Goal: Transaction & Acquisition: Obtain resource

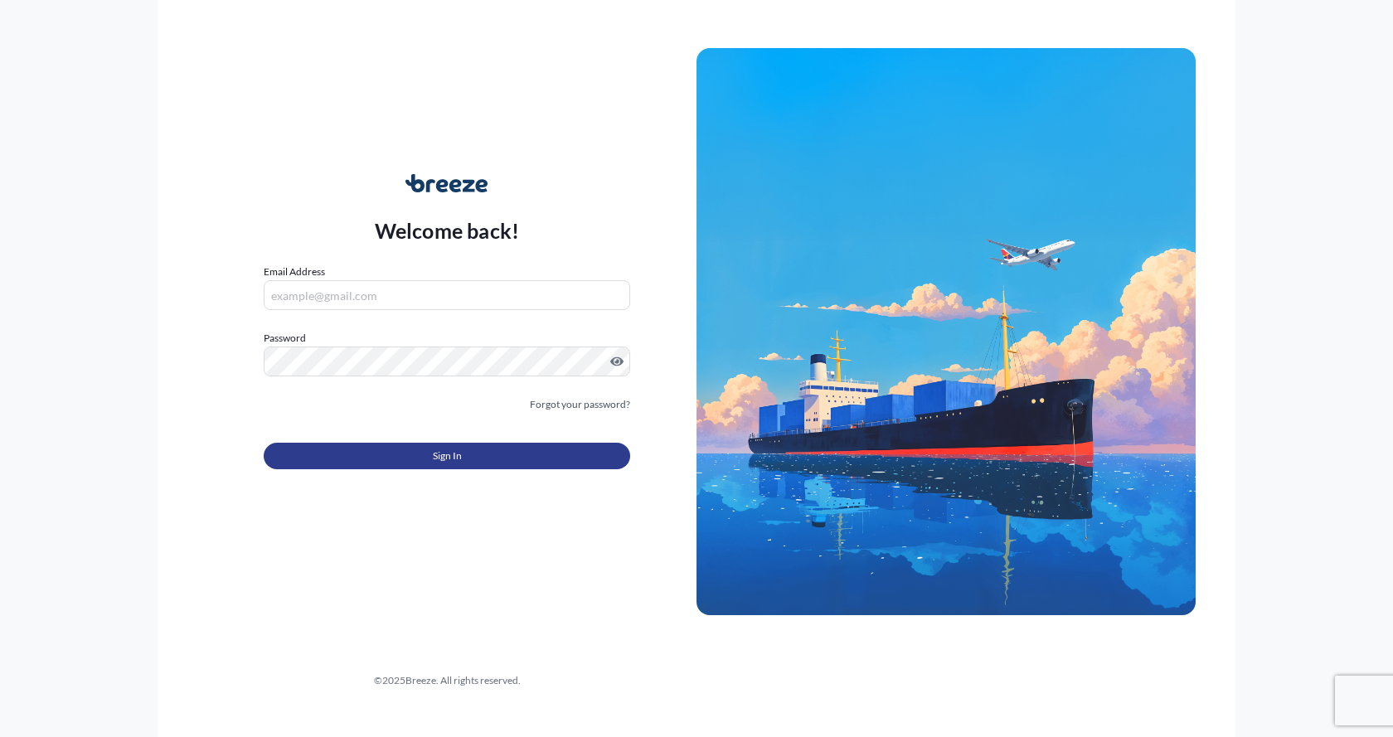
type input "[EMAIL_ADDRESS][DOMAIN_NAME]"
click at [360, 451] on button "Sign In" at bounding box center [447, 456] width 366 height 27
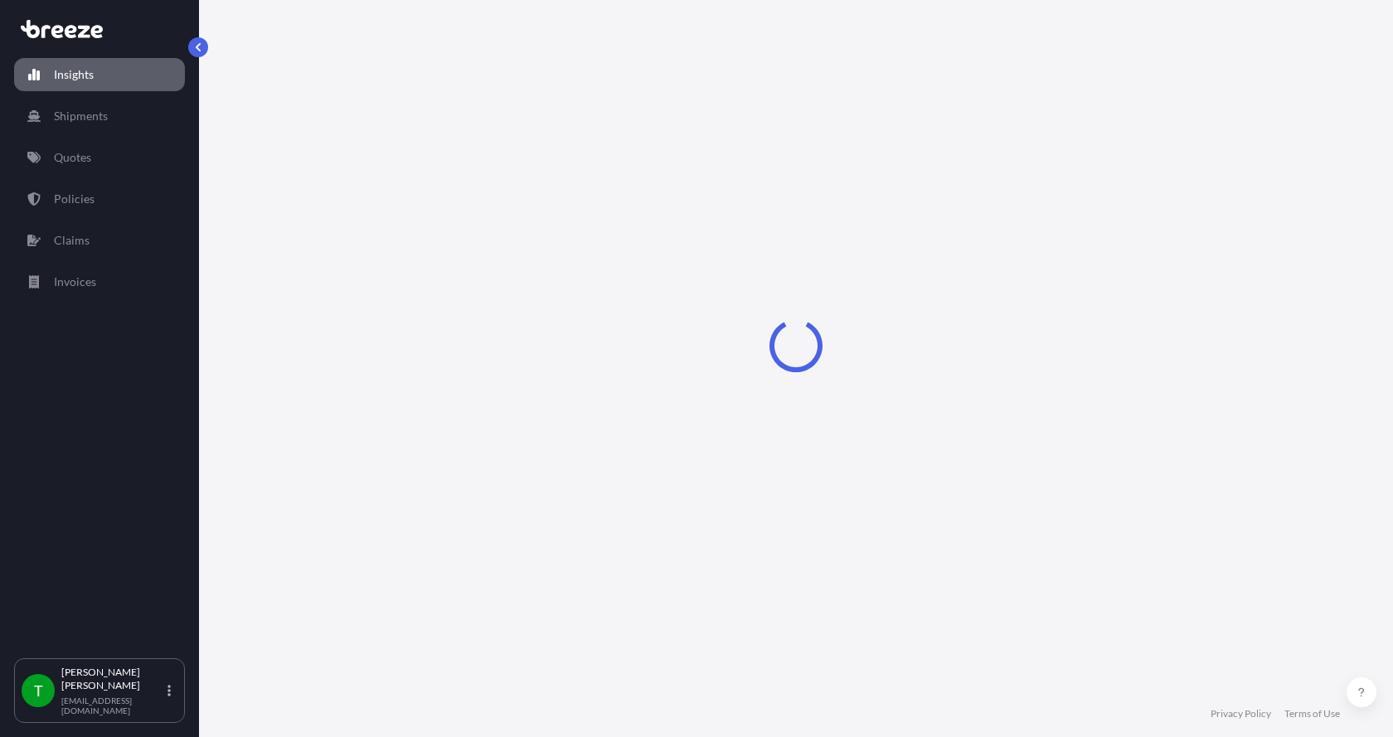
select select "2025"
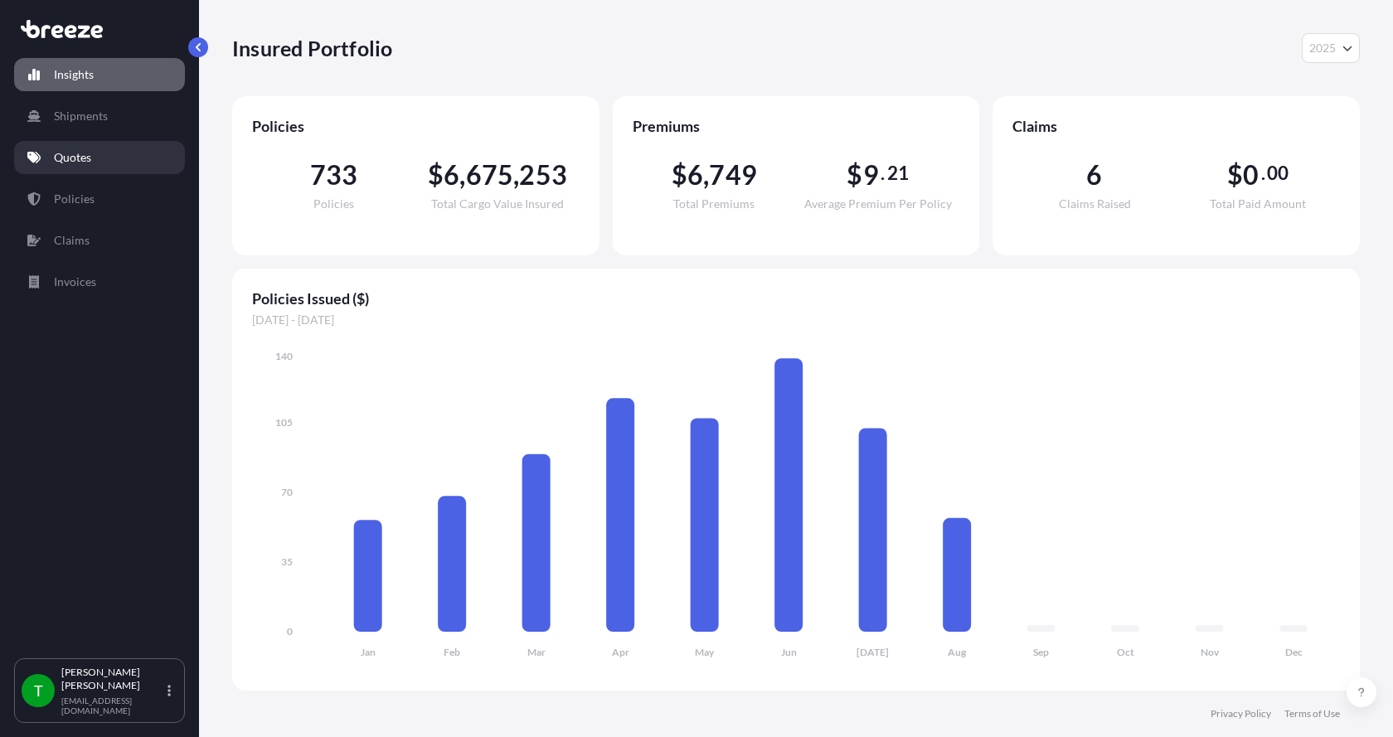
click at [71, 160] on p "Quotes" at bounding box center [72, 157] width 37 height 17
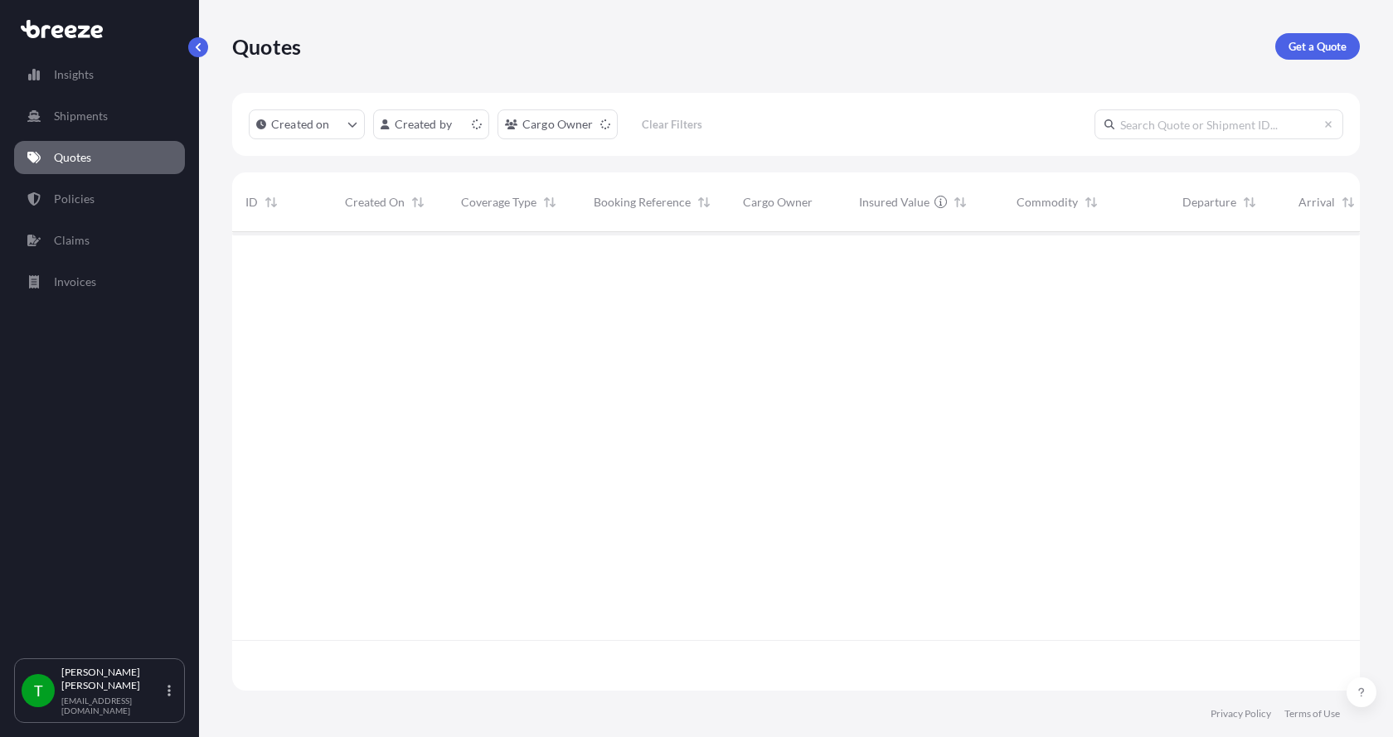
scroll to position [455, 1115]
click at [1299, 46] on p "Get a Quote" at bounding box center [1317, 46] width 58 height 17
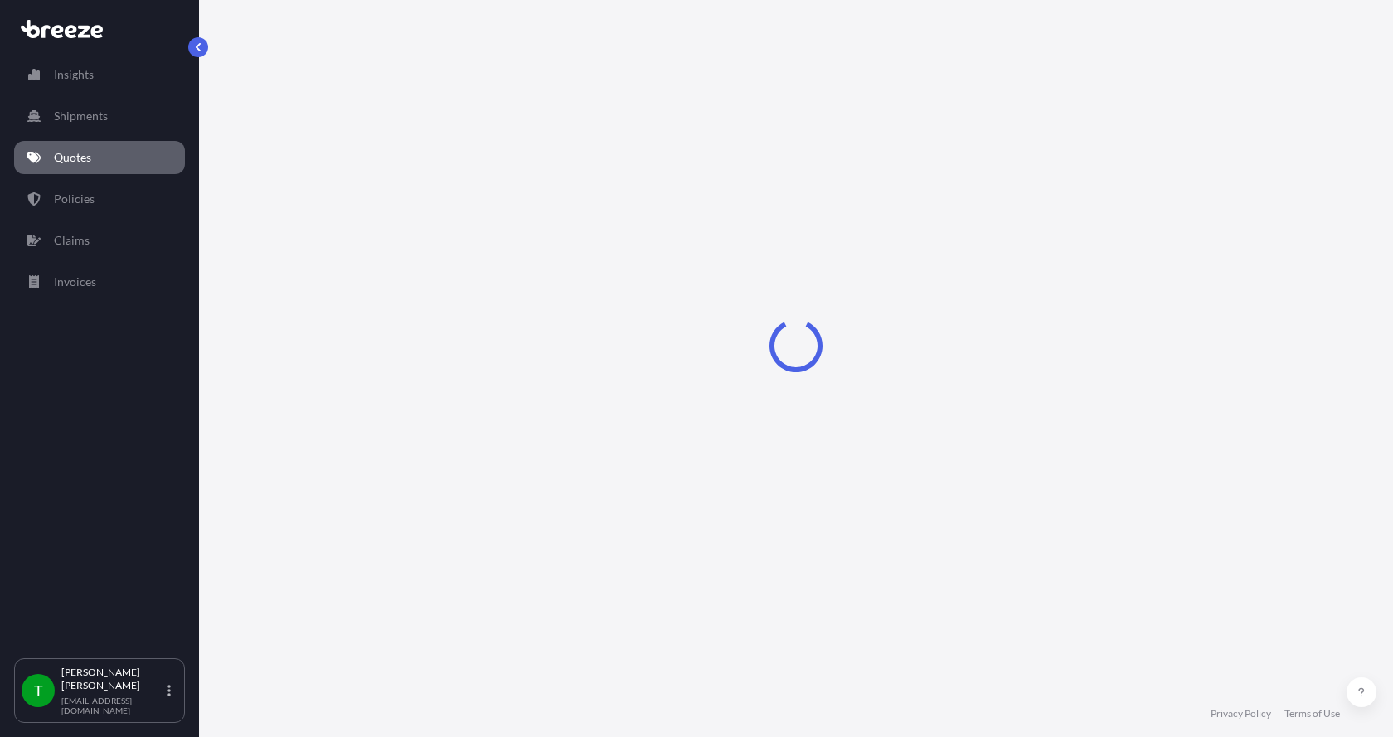
select select "Sea"
select select "1"
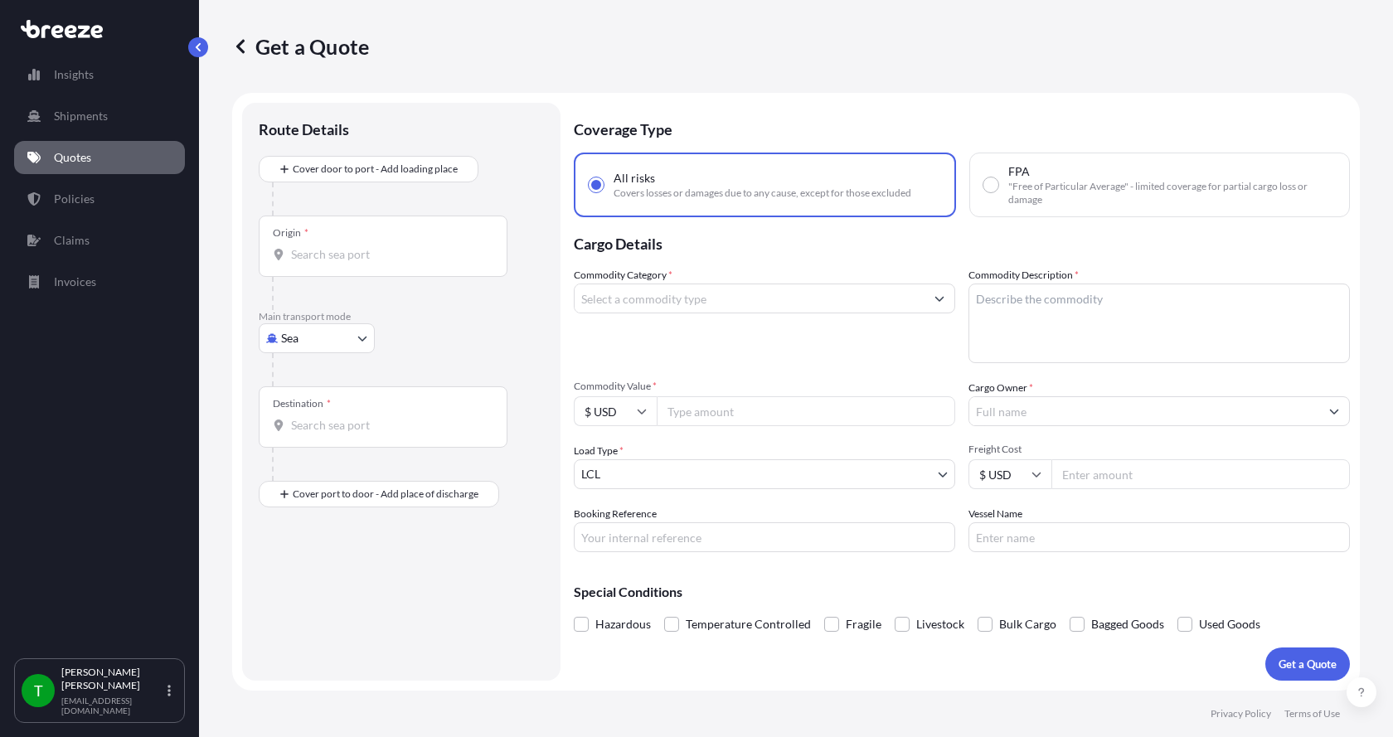
click at [315, 341] on body "Insights Shipments Quotes Policies Claims Invoices T [PERSON_NAME] [EMAIL_ADDRE…" at bounding box center [696, 368] width 1393 height 737
click at [306, 432] on div "Road" at bounding box center [316, 441] width 103 height 30
select select "Road"
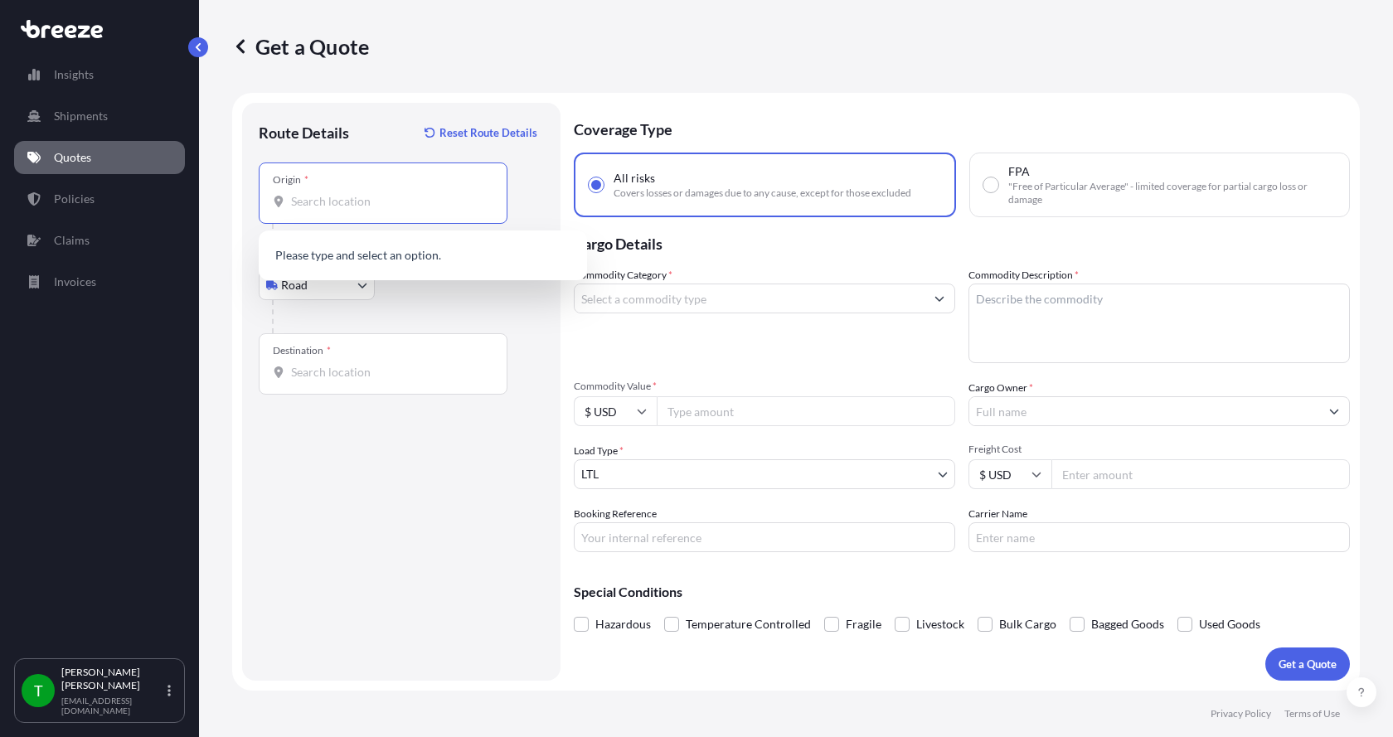
click at [358, 206] on input "Origin *" at bounding box center [389, 201] width 196 height 17
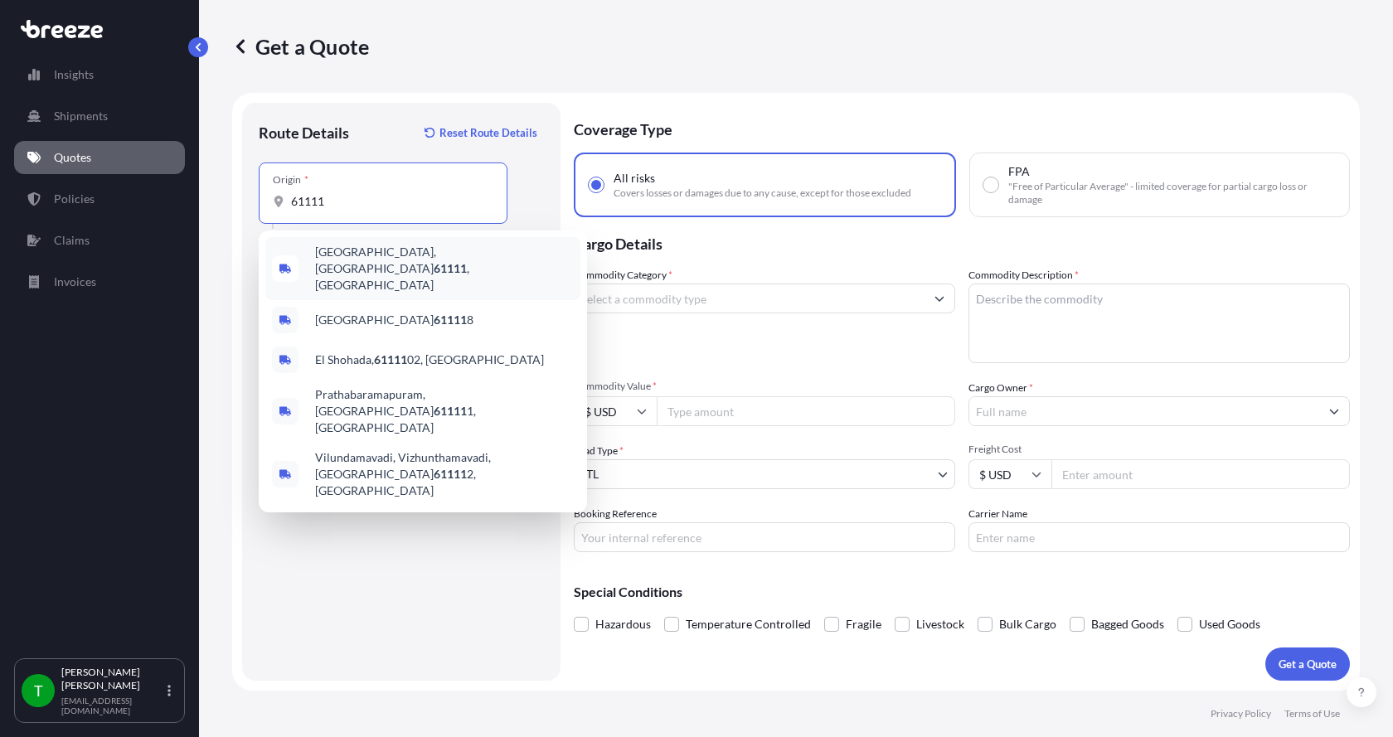
click at [343, 252] on span "[GEOGRAPHIC_DATA] , [GEOGRAPHIC_DATA]" at bounding box center [444, 269] width 259 height 50
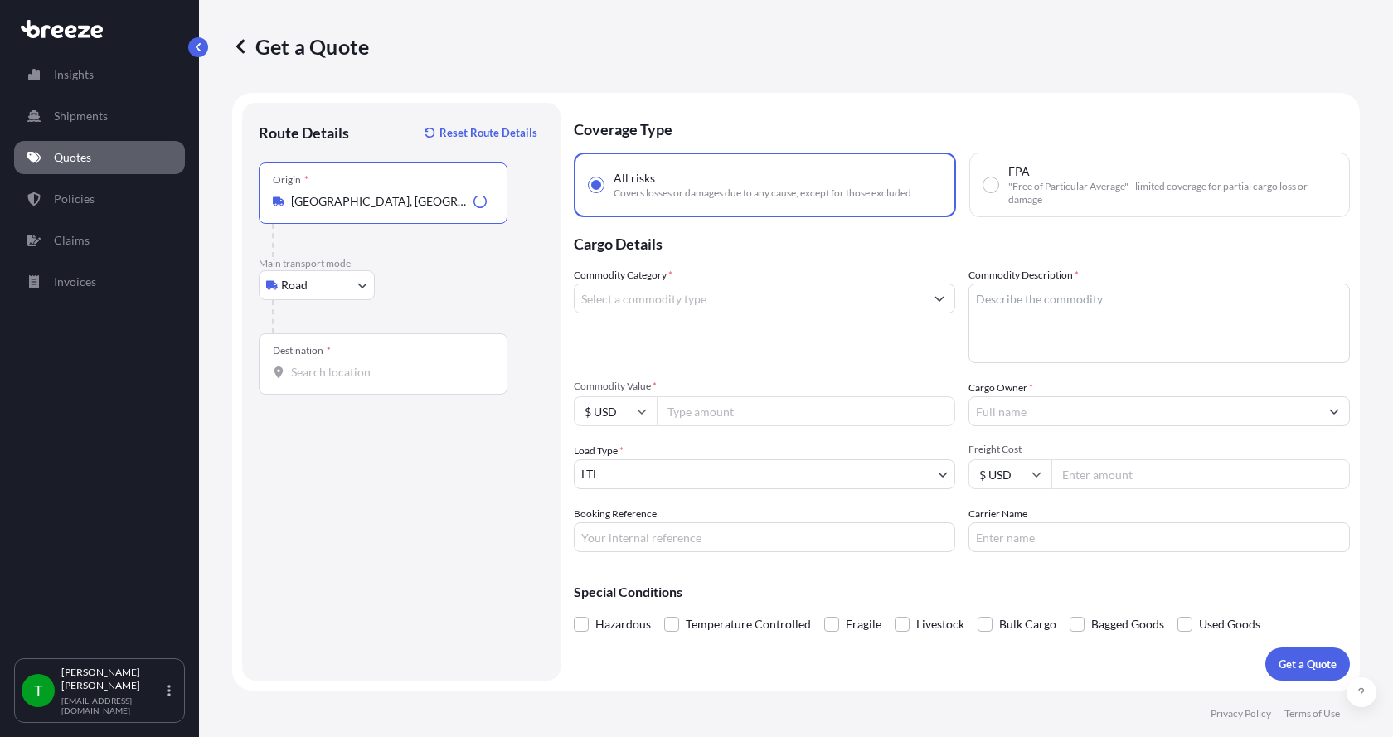
type input "[GEOGRAPHIC_DATA], [GEOGRAPHIC_DATA]"
click at [304, 375] on input "Destination *" at bounding box center [389, 372] width 196 height 17
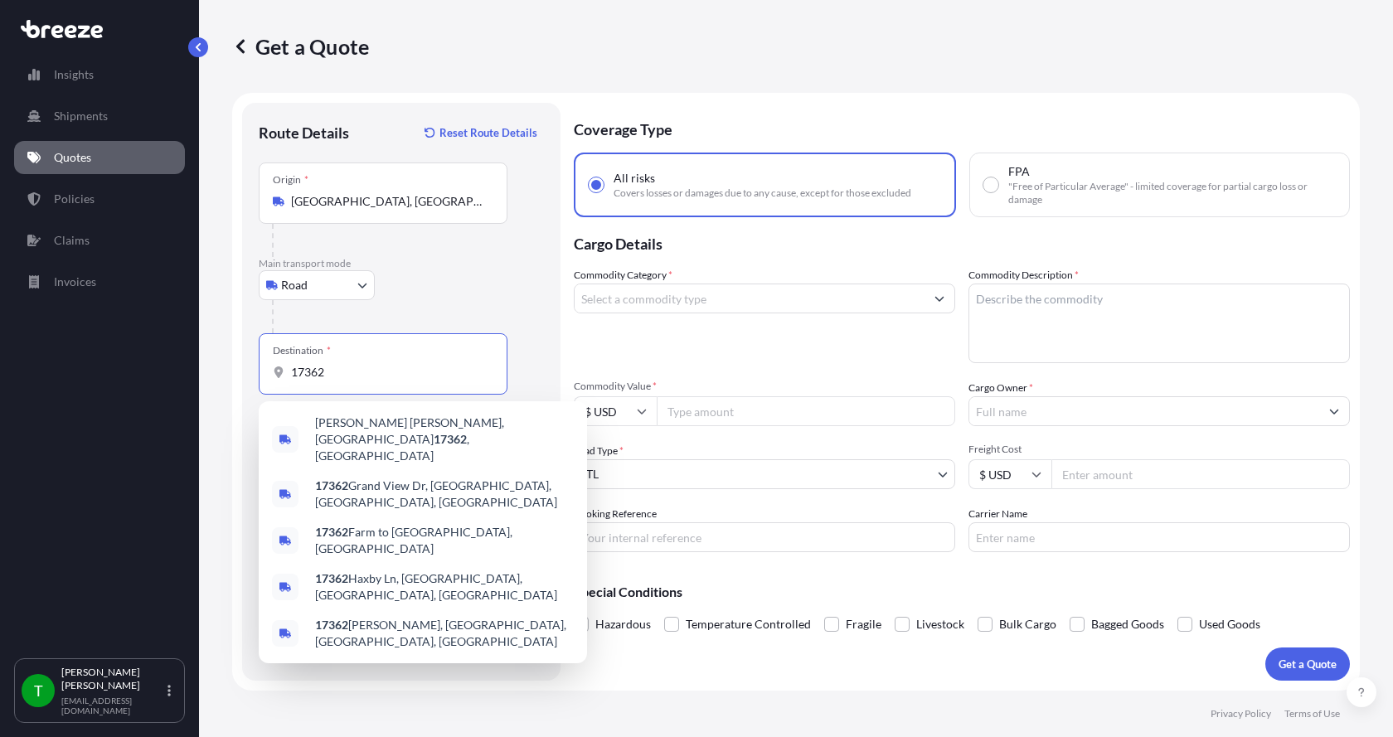
drag, startPoint x: 349, startPoint y: 372, endPoint x: 253, endPoint y: 385, distance: 97.1
click at [253, 385] on div "Route Details Reset Route Details Place of loading Road Road Rail Origin * [GEO…" at bounding box center [401, 392] width 318 height 578
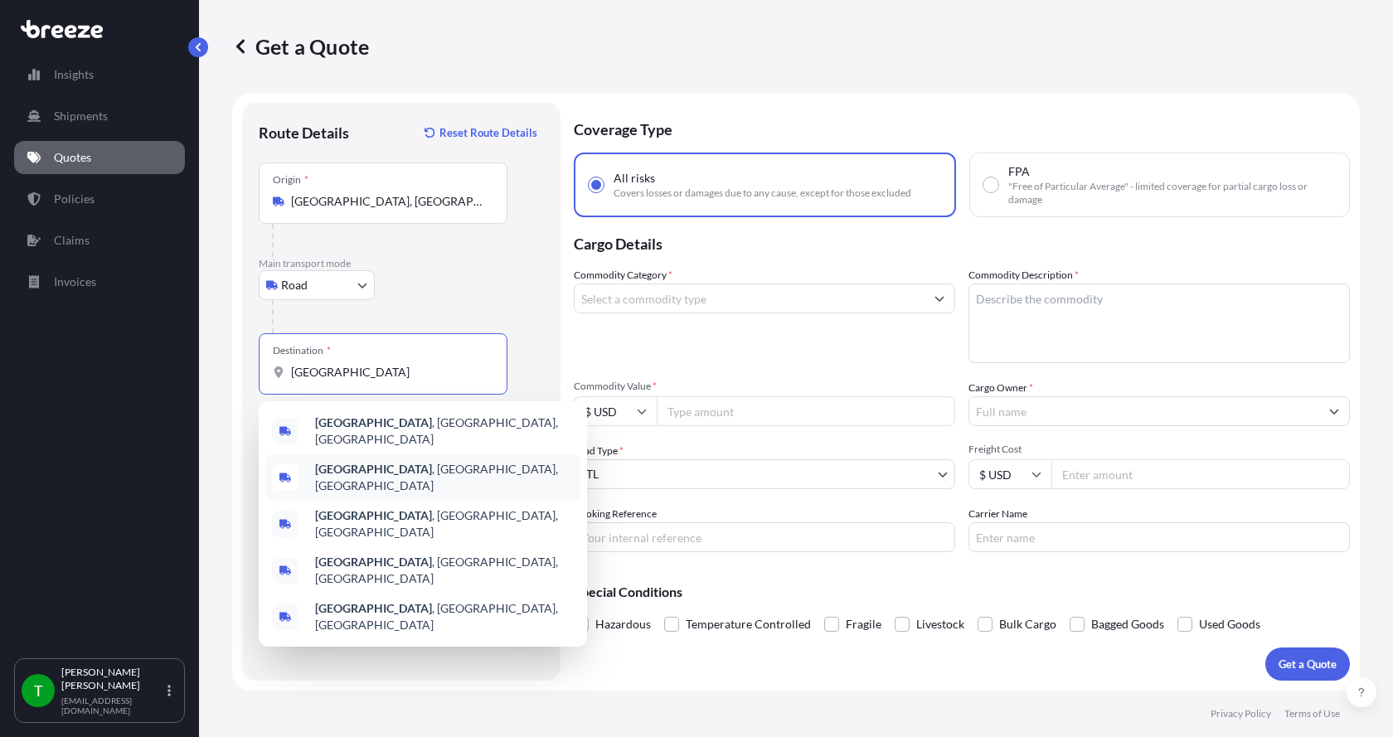
click at [334, 465] on b "[GEOGRAPHIC_DATA]" at bounding box center [373, 469] width 117 height 14
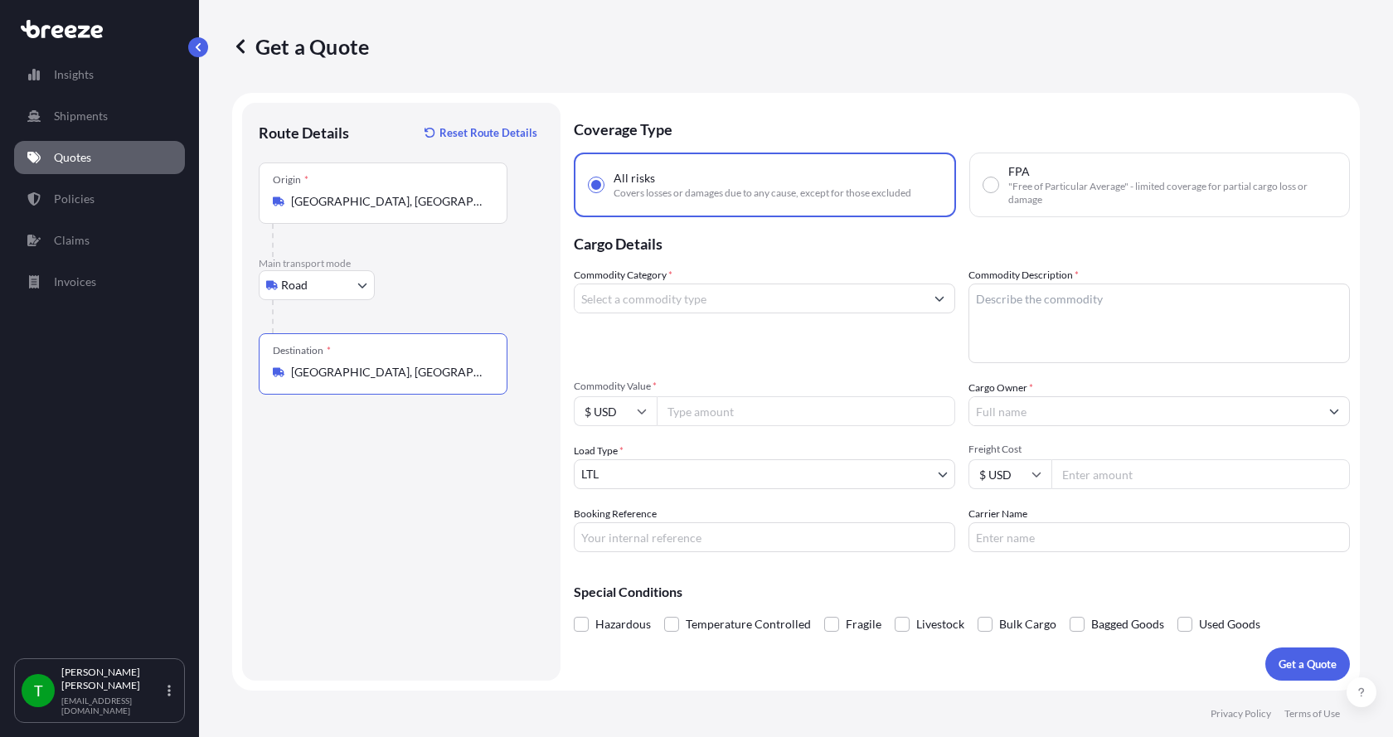
type input "[GEOGRAPHIC_DATA], [GEOGRAPHIC_DATA], [GEOGRAPHIC_DATA]"
click at [668, 285] on input "Commodity Category *" at bounding box center [749, 298] width 350 height 30
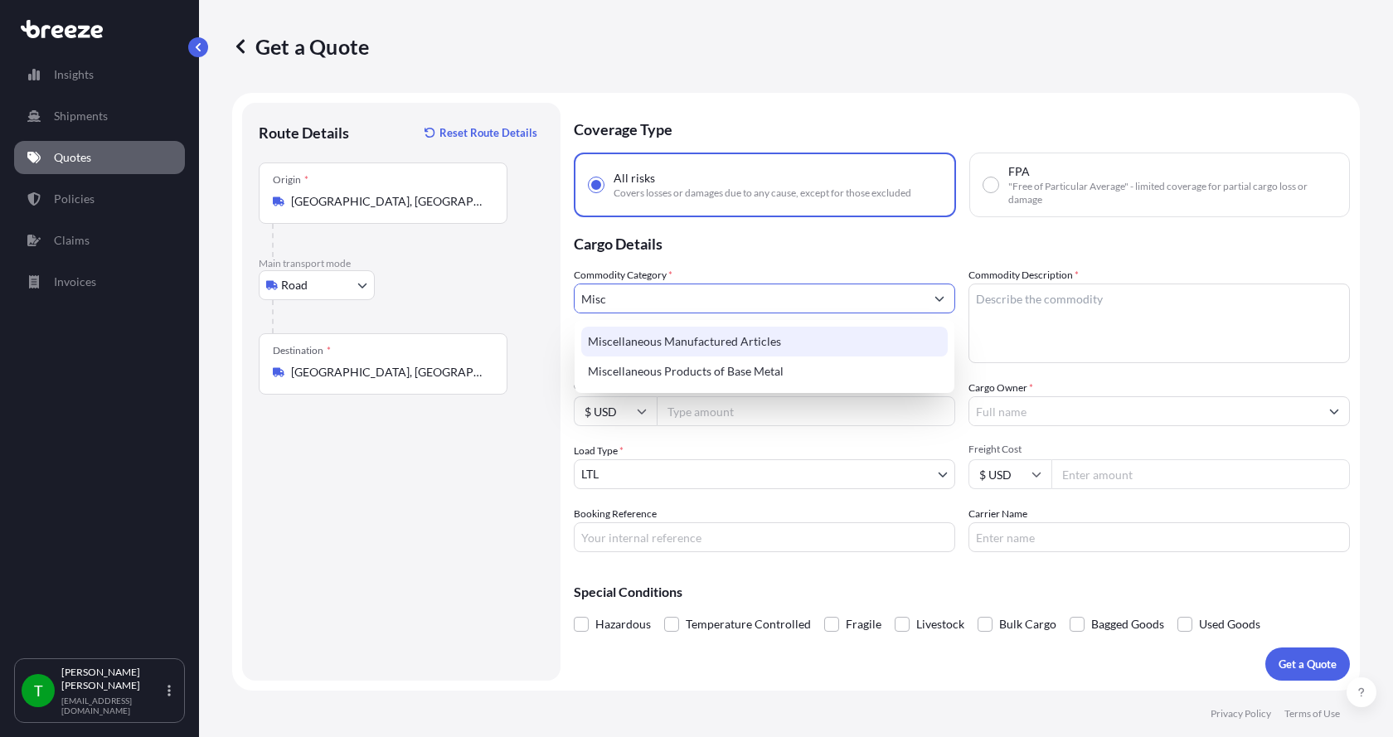
click at [667, 337] on div "Miscellaneous Manufactured Articles" at bounding box center [764, 342] width 366 height 30
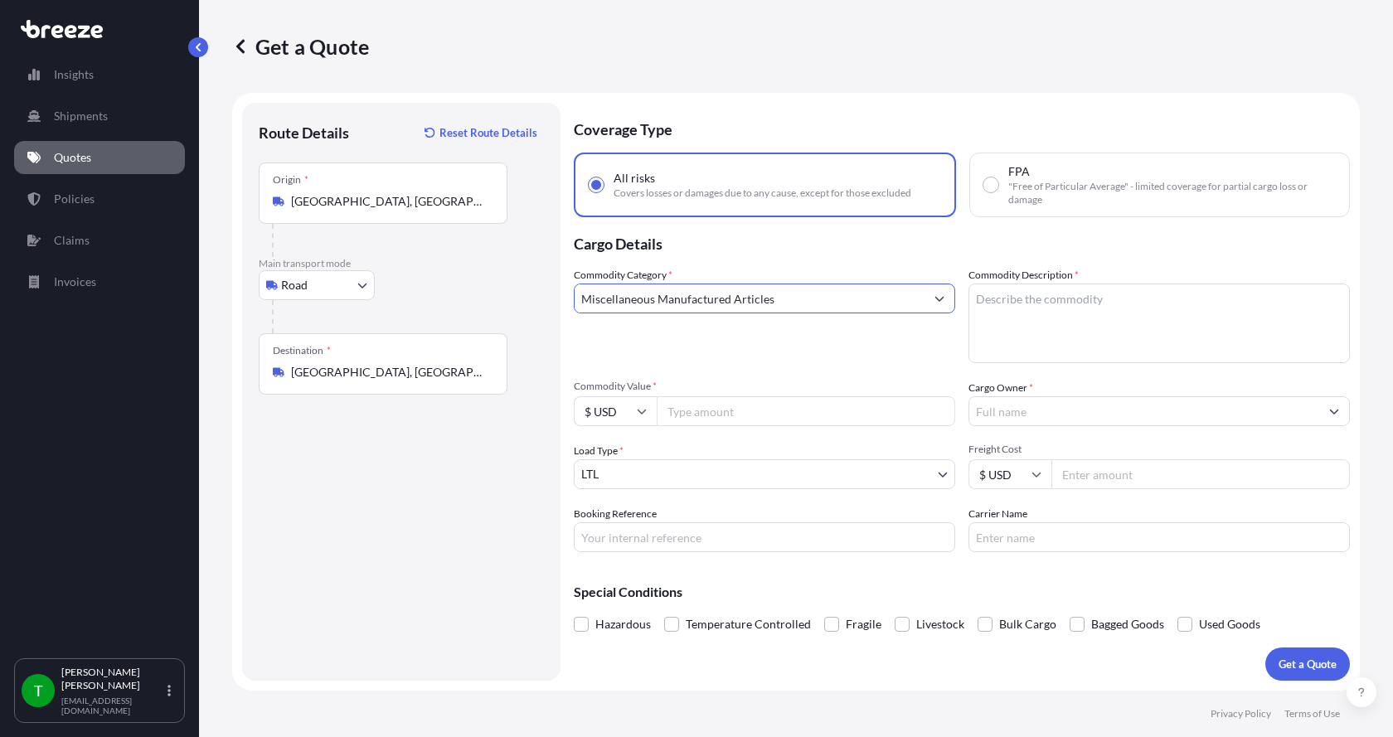
type input "Miscellaneous Manufactured Articles"
click at [994, 295] on textarea "Commodity Description *" at bounding box center [1158, 323] width 381 height 80
type textarea "Parts Motor Mixer 15HP"
click at [828, 413] on input "Commodity Value *" at bounding box center [805, 411] width 298 height 30
type input "9600.00"
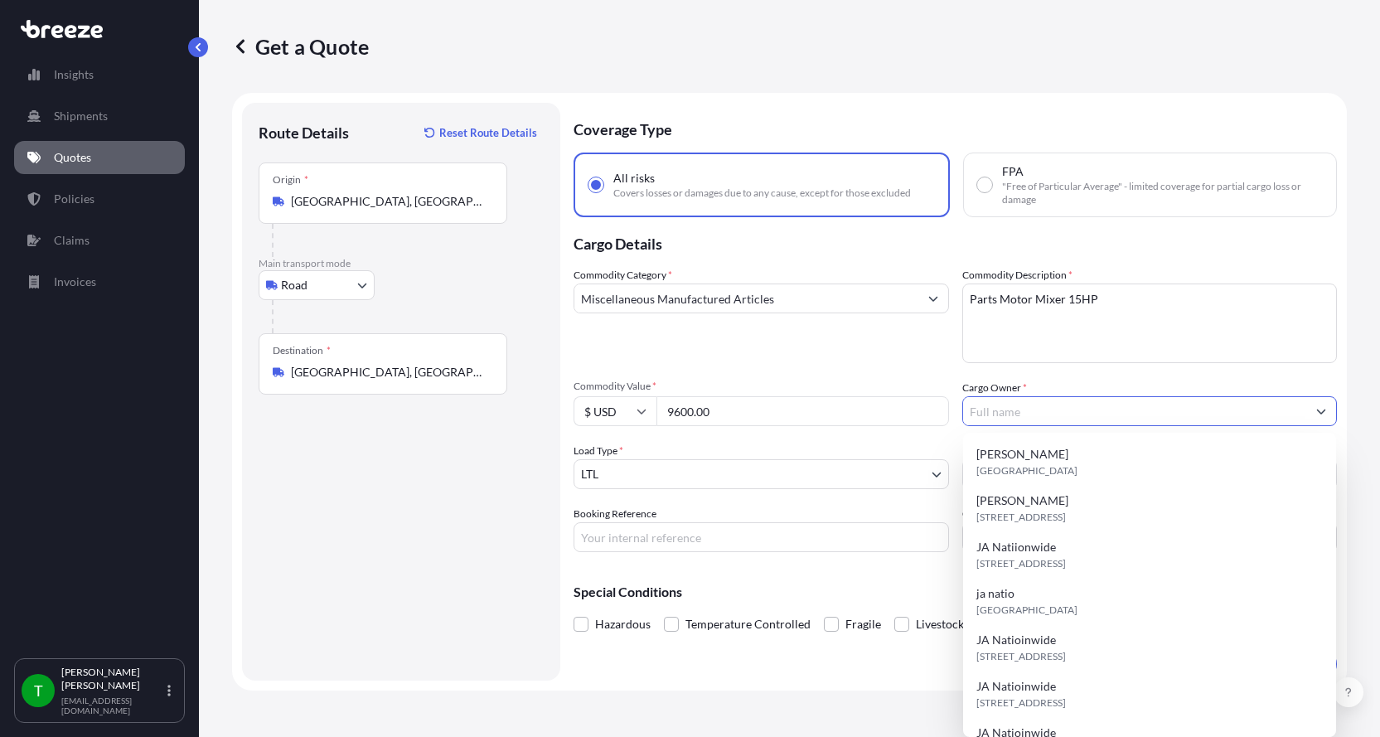
click at [1015, 407] on input "Cargo Owner *" at bounding box center [1135, 411] width 344 height 30
type input "JA Nationwide"
click at [662, 545] on input "Booking Reference" at bounding box center [761, 537] width 375 height 30
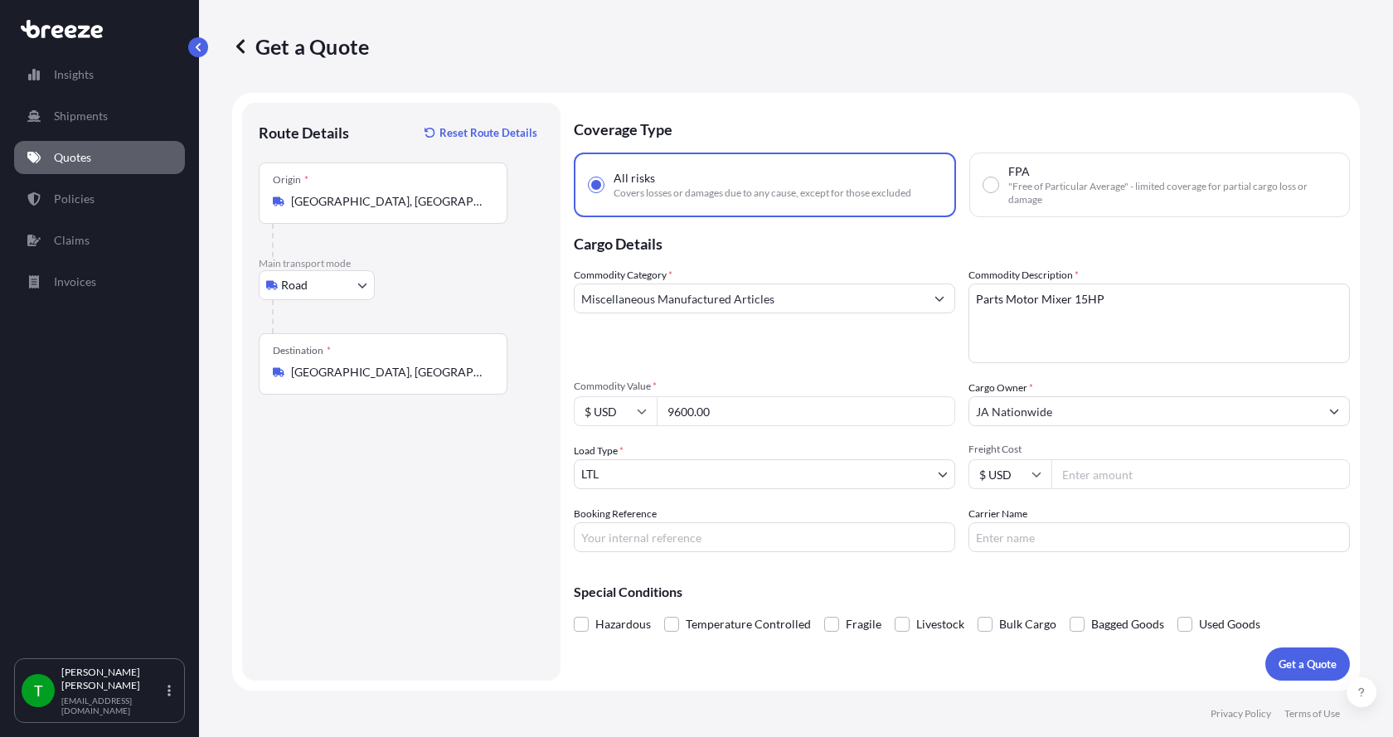
click at [632, 524] on input "Booking Reference" at bounding box center [764, 537] width 381 height 30
type input "347960"
click at [1126, 480] on input "Freight Cost" at bounding box center [1200, 474] width 298 height 30
type input "380.00"
click at [1089, 538] on input "Carrier Name" at bounding box center [1158, 537] width 381 height 30
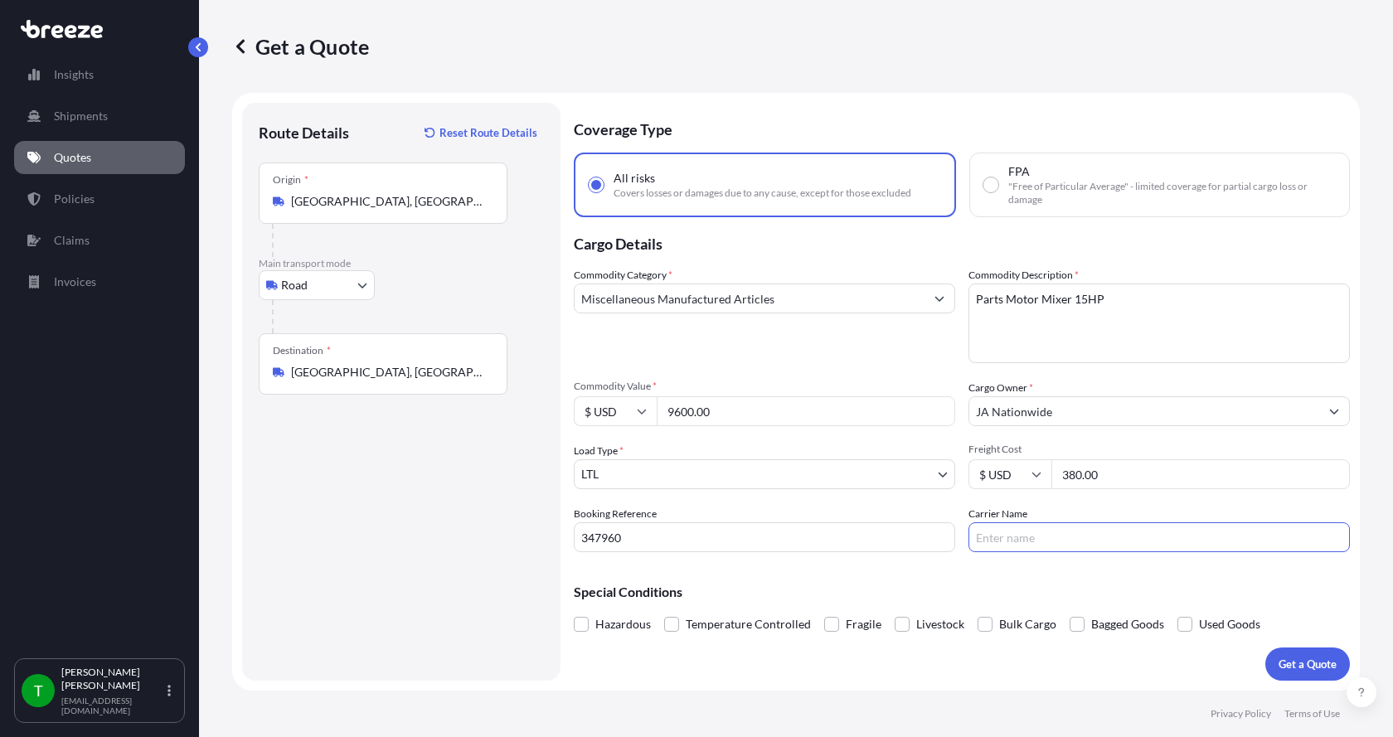
type input "[PERSON_NAME]"
click at [1314, 662] on p "Get a Quote" at bounding box center [1307, 664] width 58 height 17
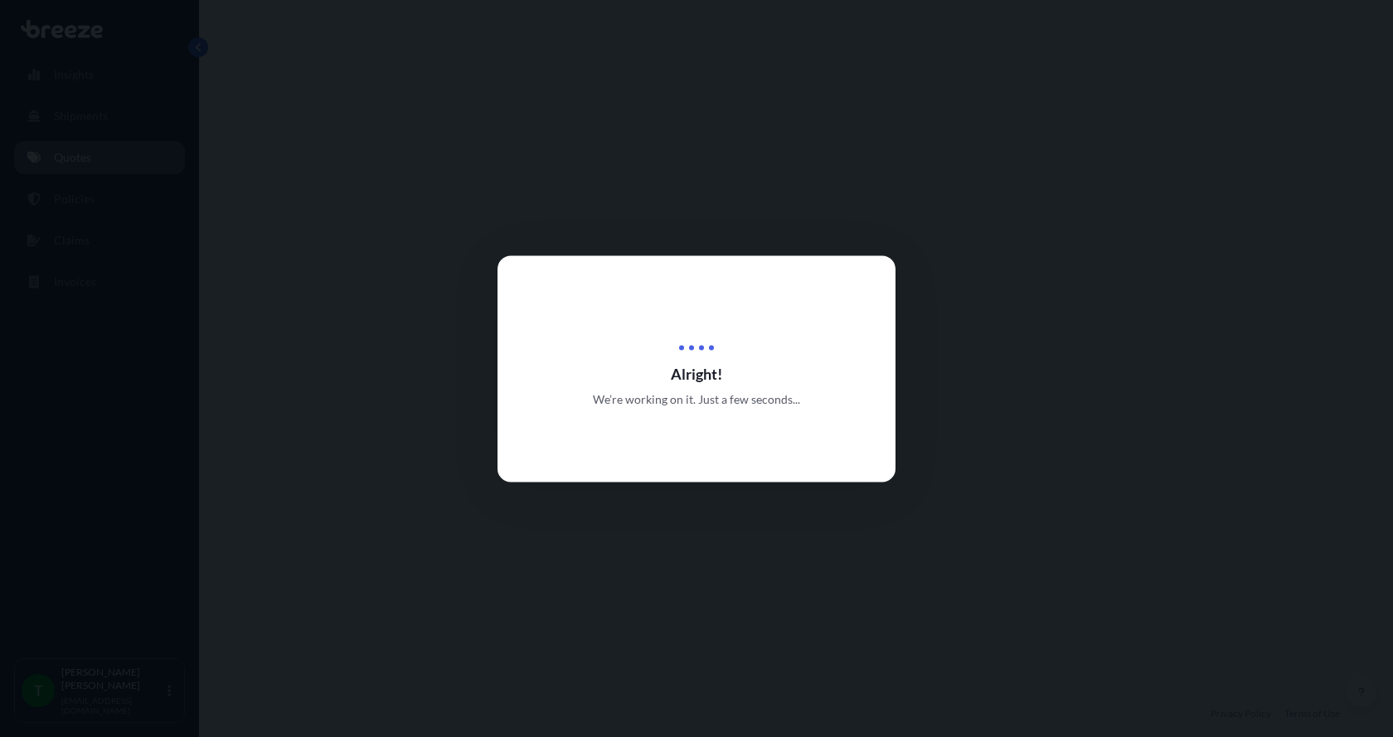
select select "Road"
select select "1"
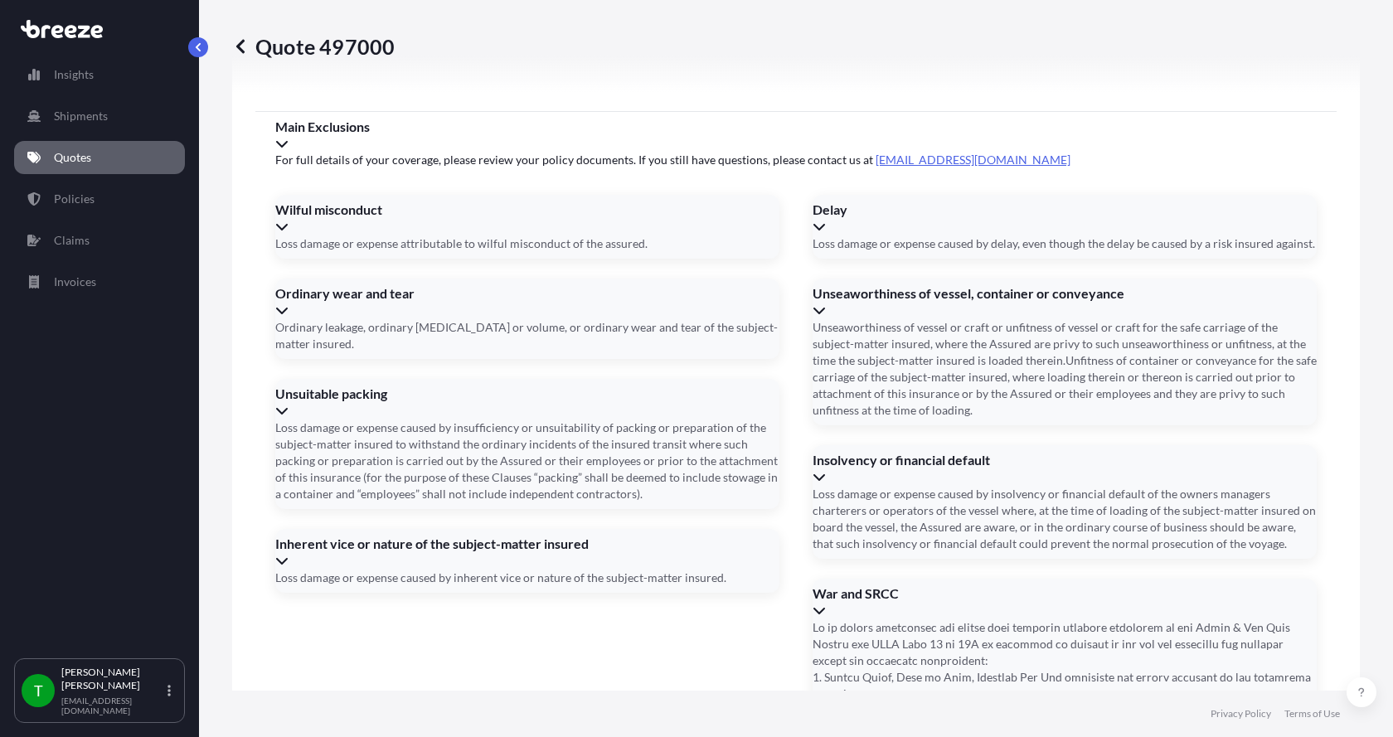
scroll to position [2181, 0]
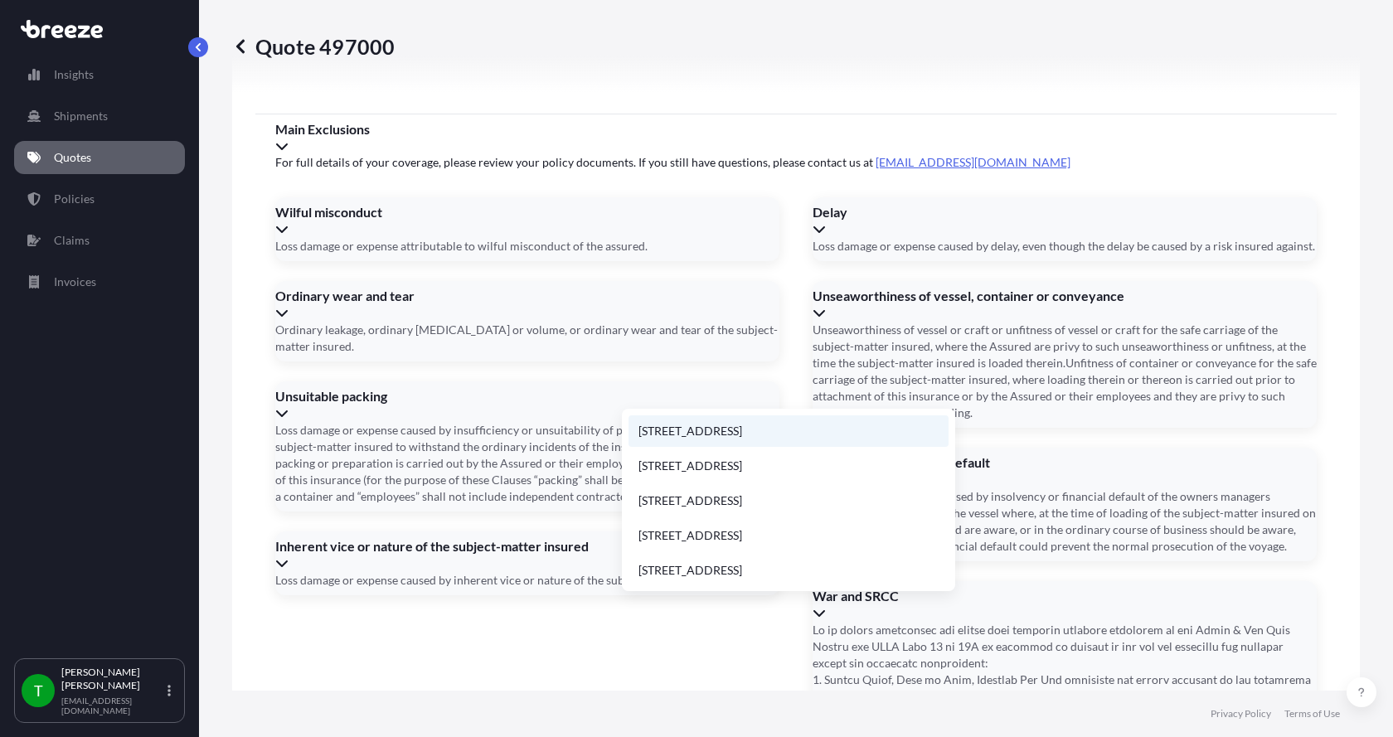
click at [693, 426] on li "[STREET_ADDRESS]" at bounding box center [788, 430] width 320 height 31
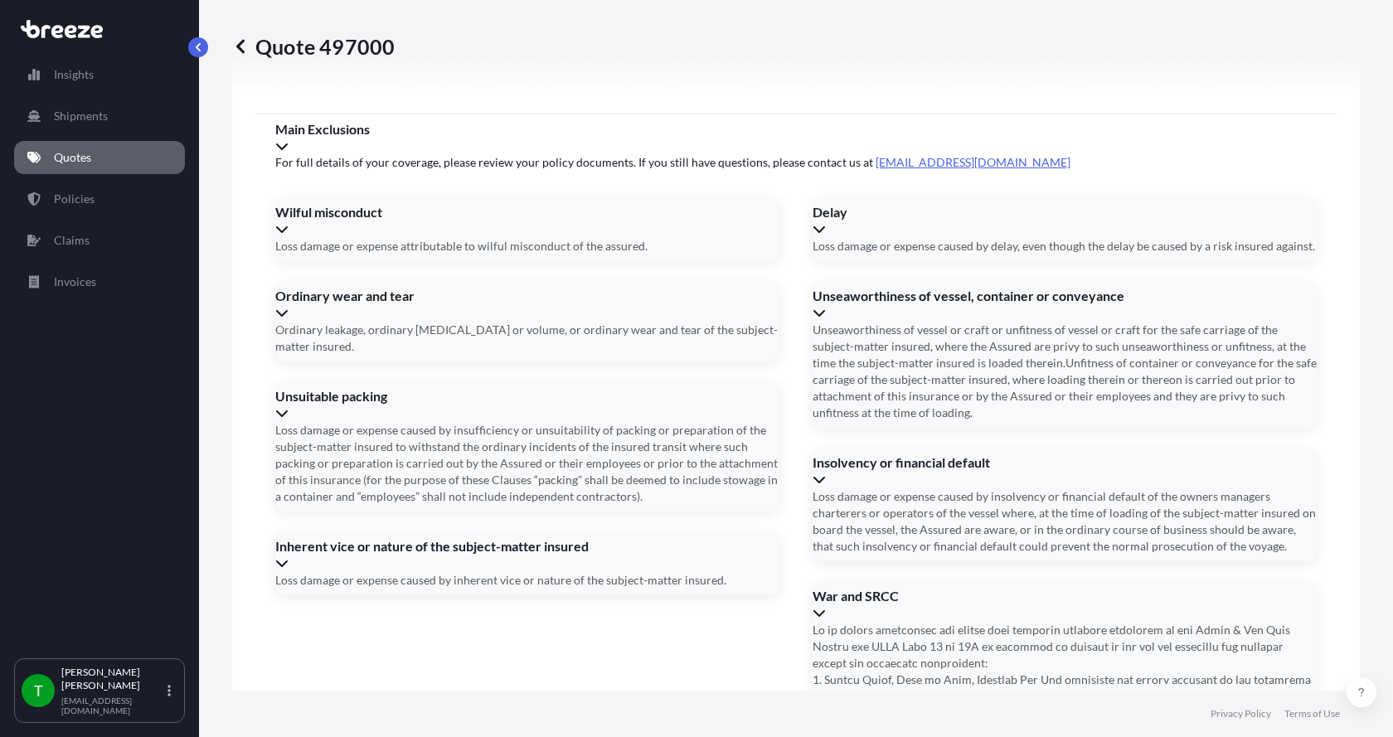
type input "[STREET_ADDRESS]"
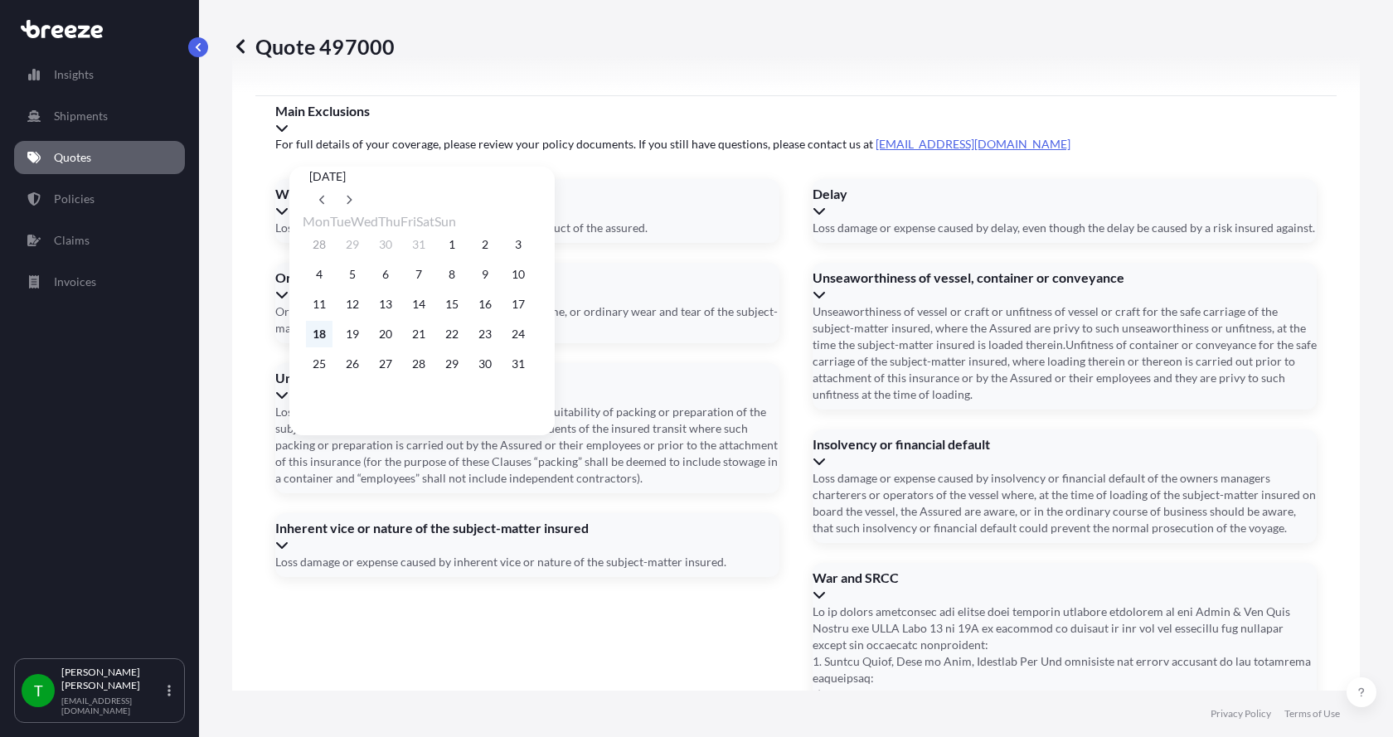
click at [322, 339] on button "18" at bounding box center [319, 334] width 27 height 27
type input "[DATE]"
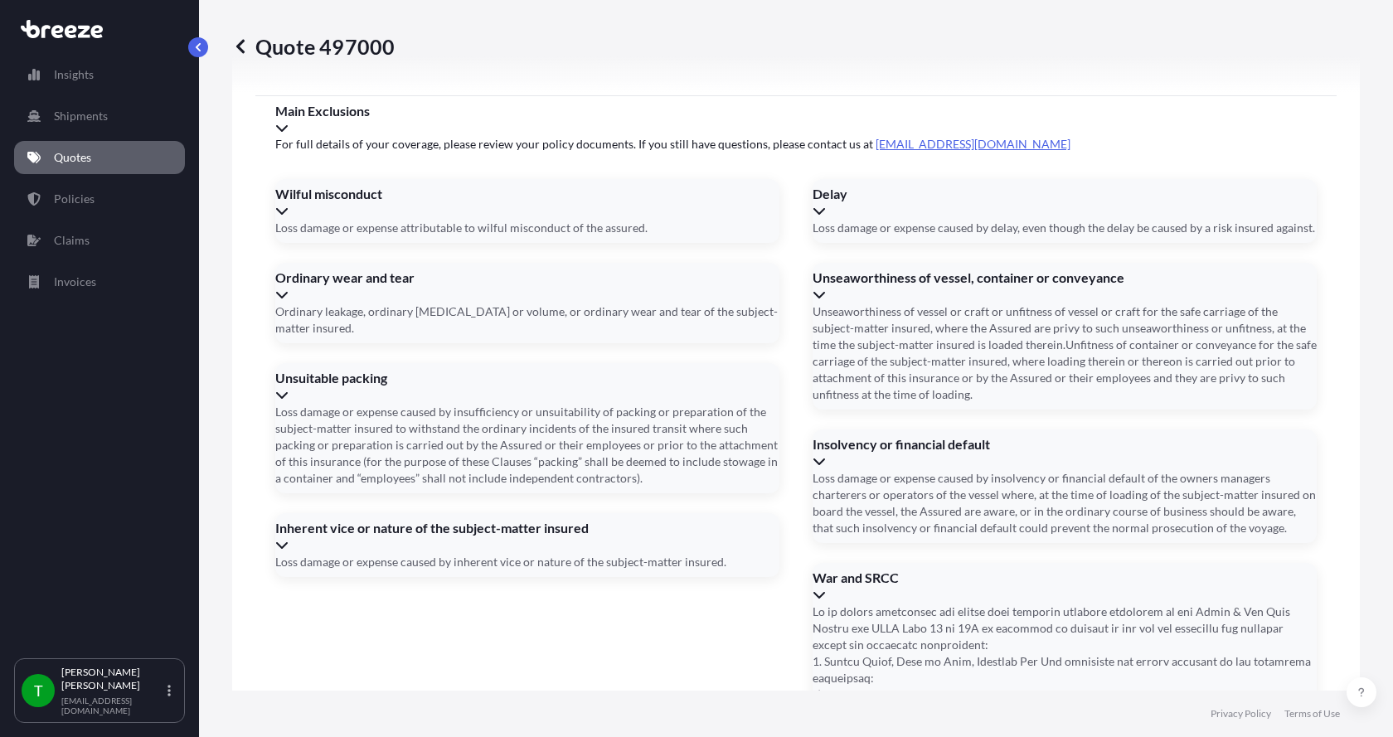
click at [335, 327] on button "18" at bounding box center [345, 319] width 20 height 15
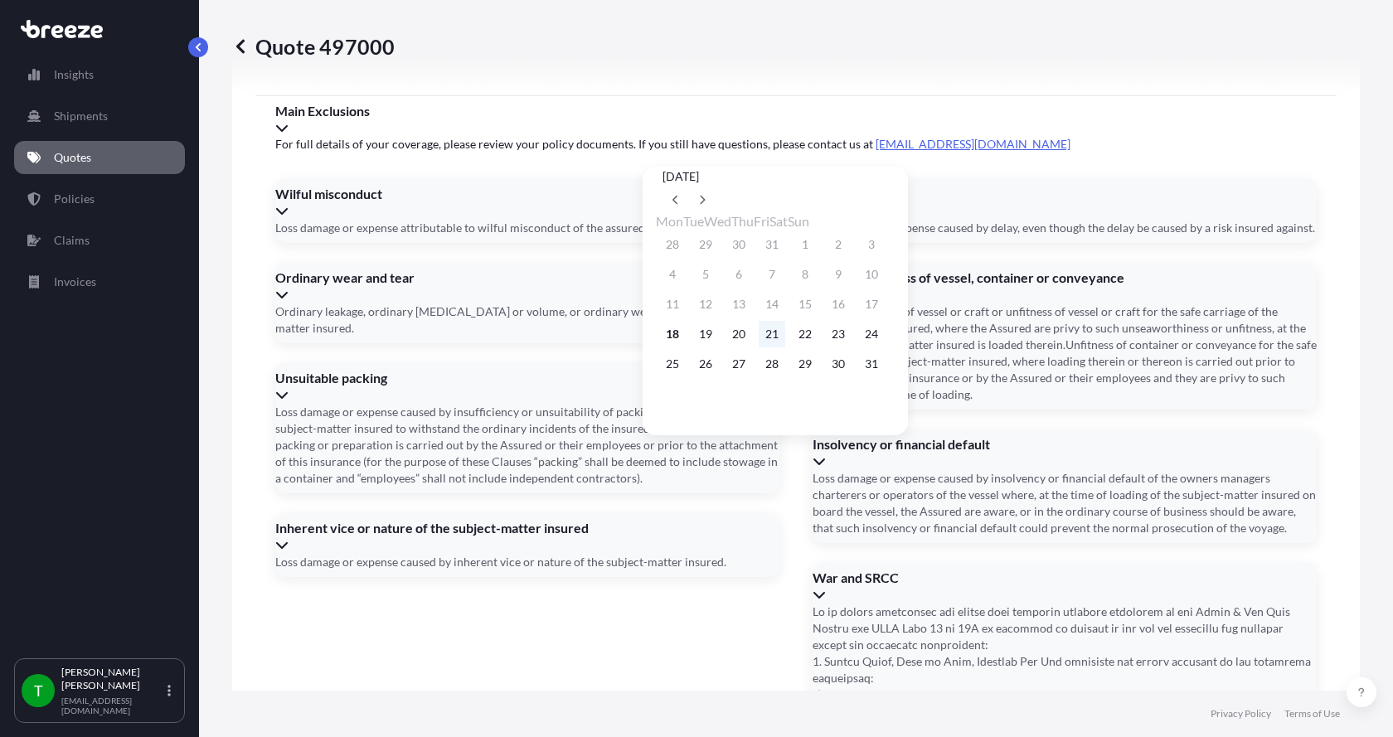
click at [785, 344] on button "21" at bounding box center [771, 334] width 27 height 27
type input "[DATE]"
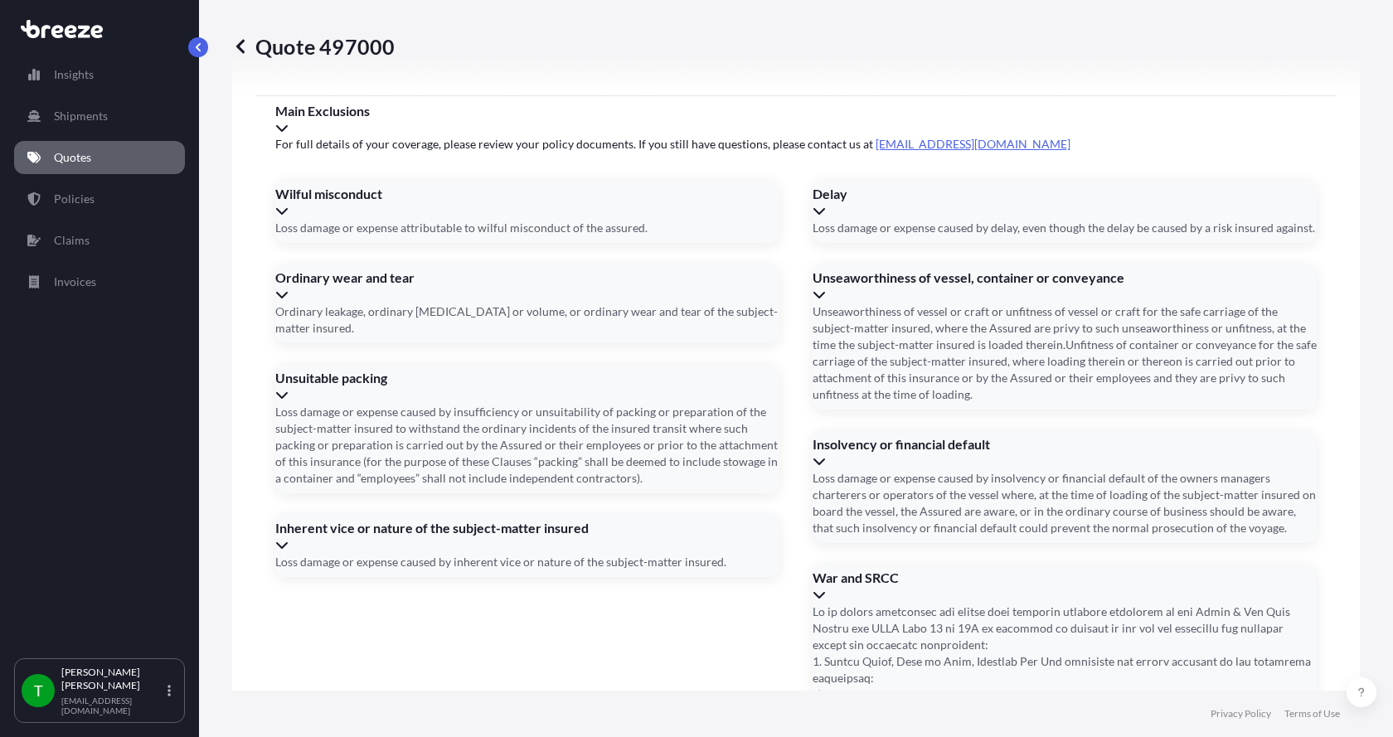
click at [782, 327] on button "21" at bounding box center [773, 319] width 20 height 15
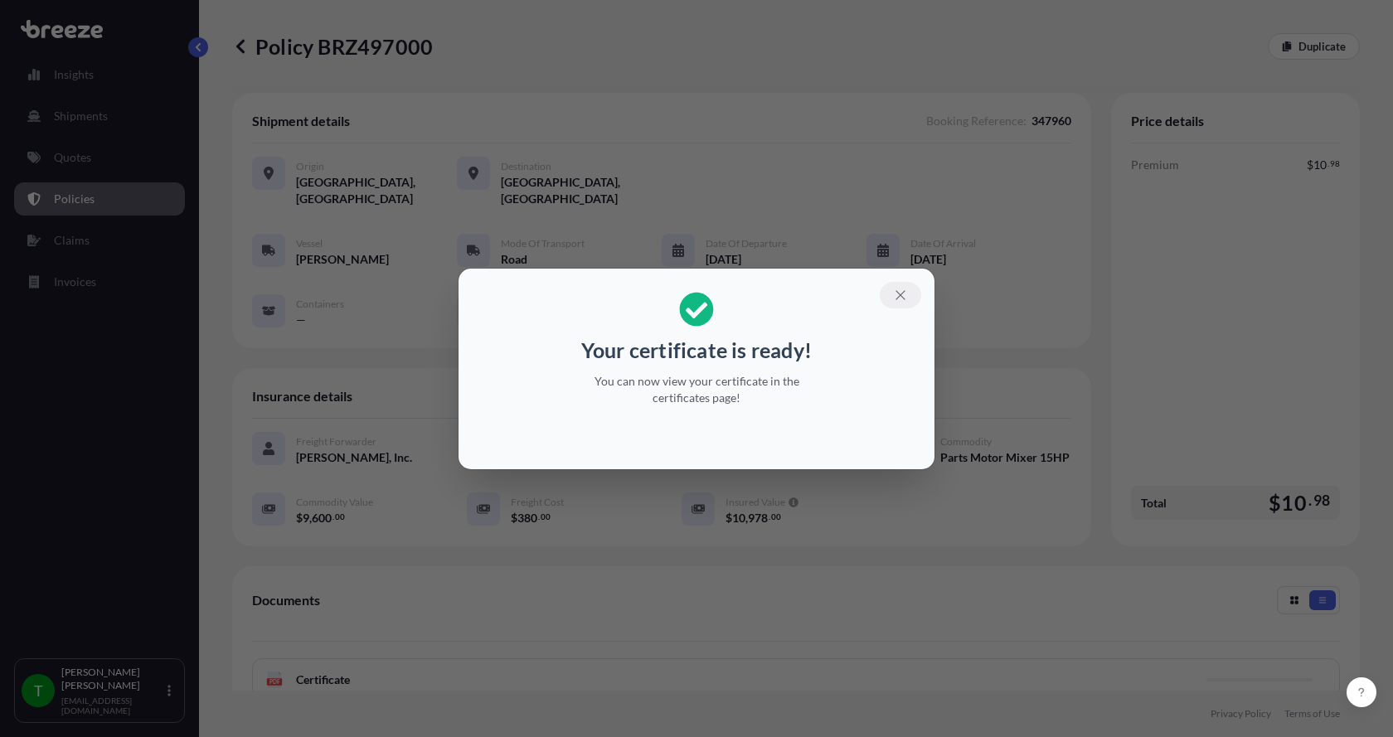
click at [899, 297] on icon "button" at bounding box center [900, 295] width 15 height 15
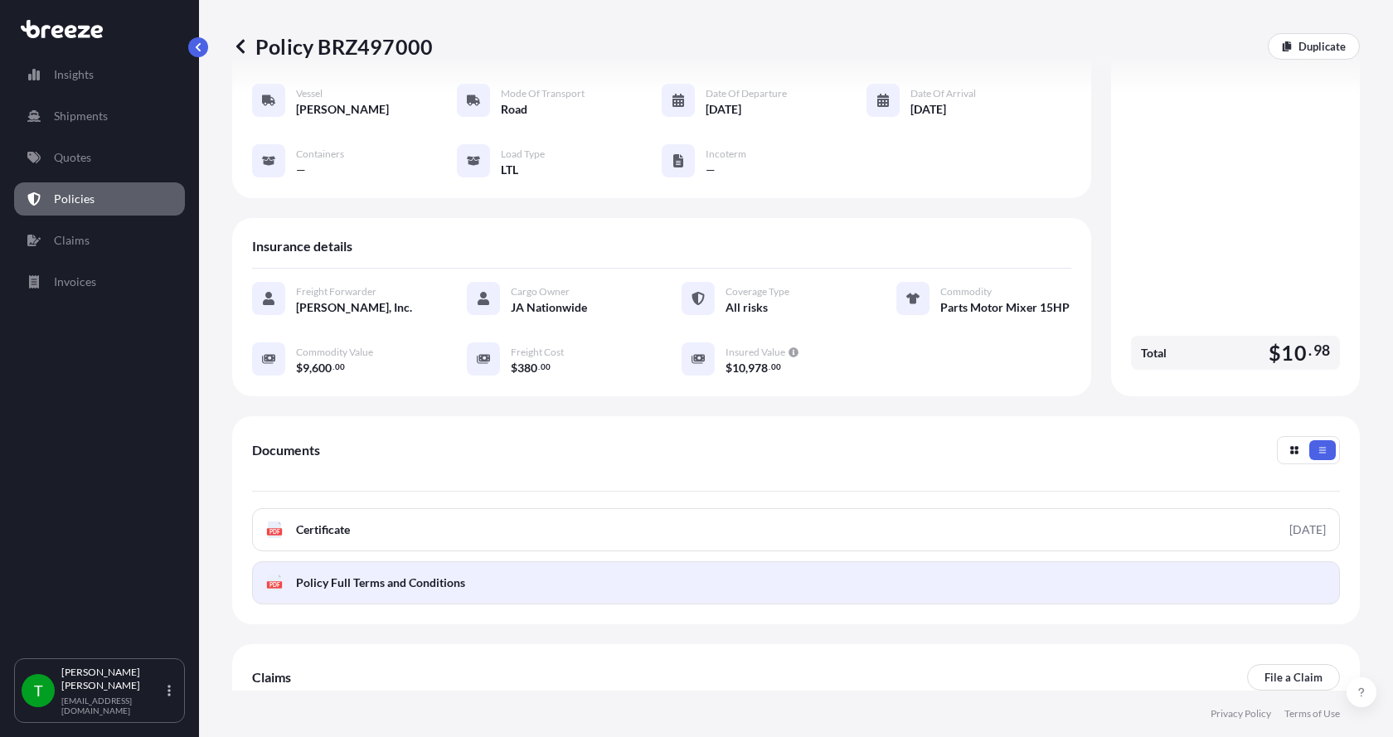
scroll to position [244, 0]
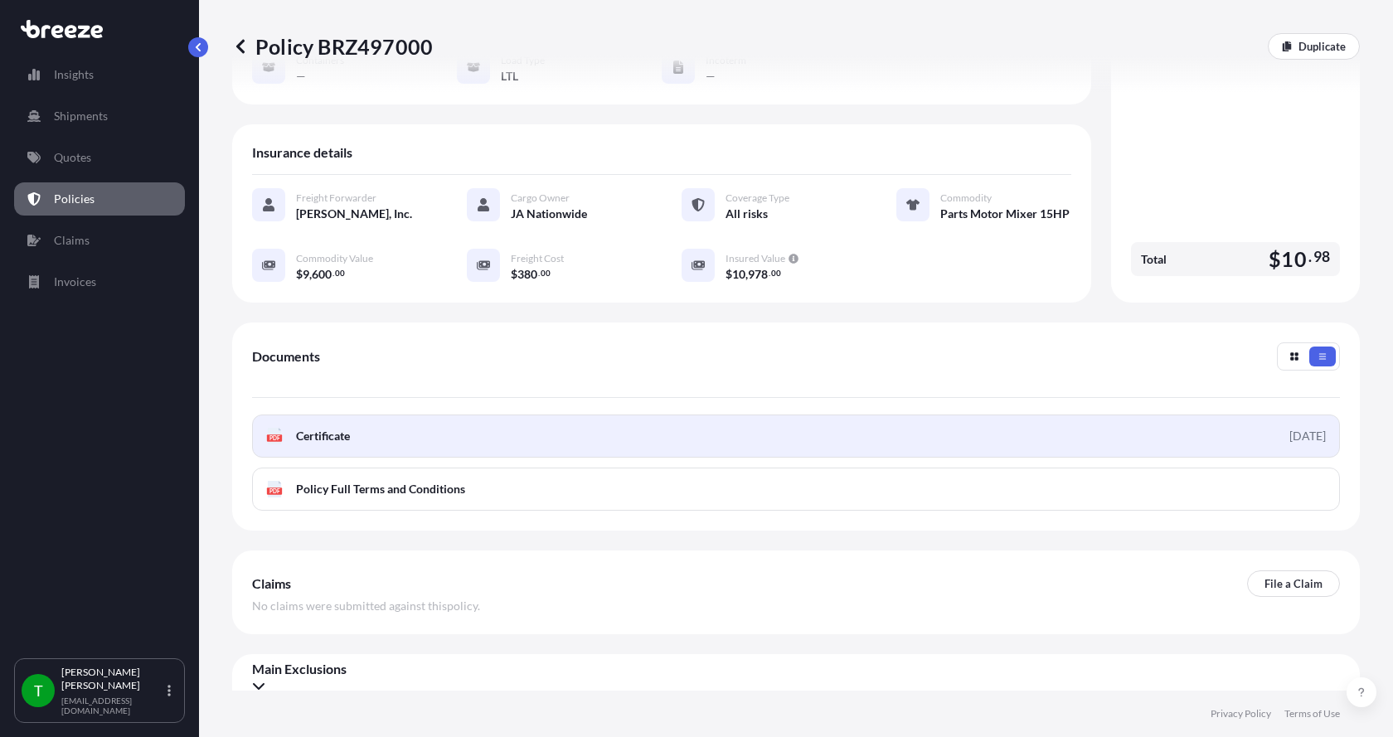
click at [273, 435] on text "PDF" at bounding box center [274, 438] width 11 height 6
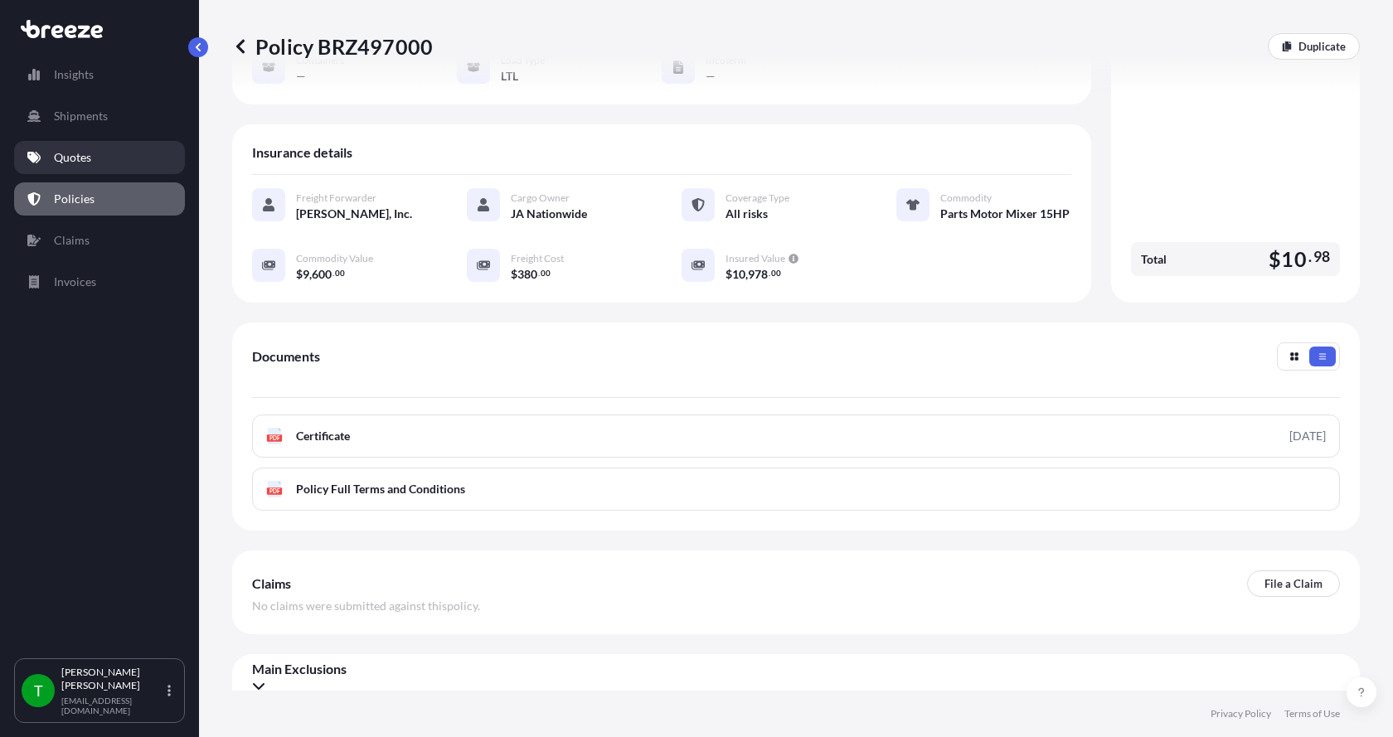
click at [83, 162] on p "Quotes" at bounding box center [72, 157] width 37 height 17
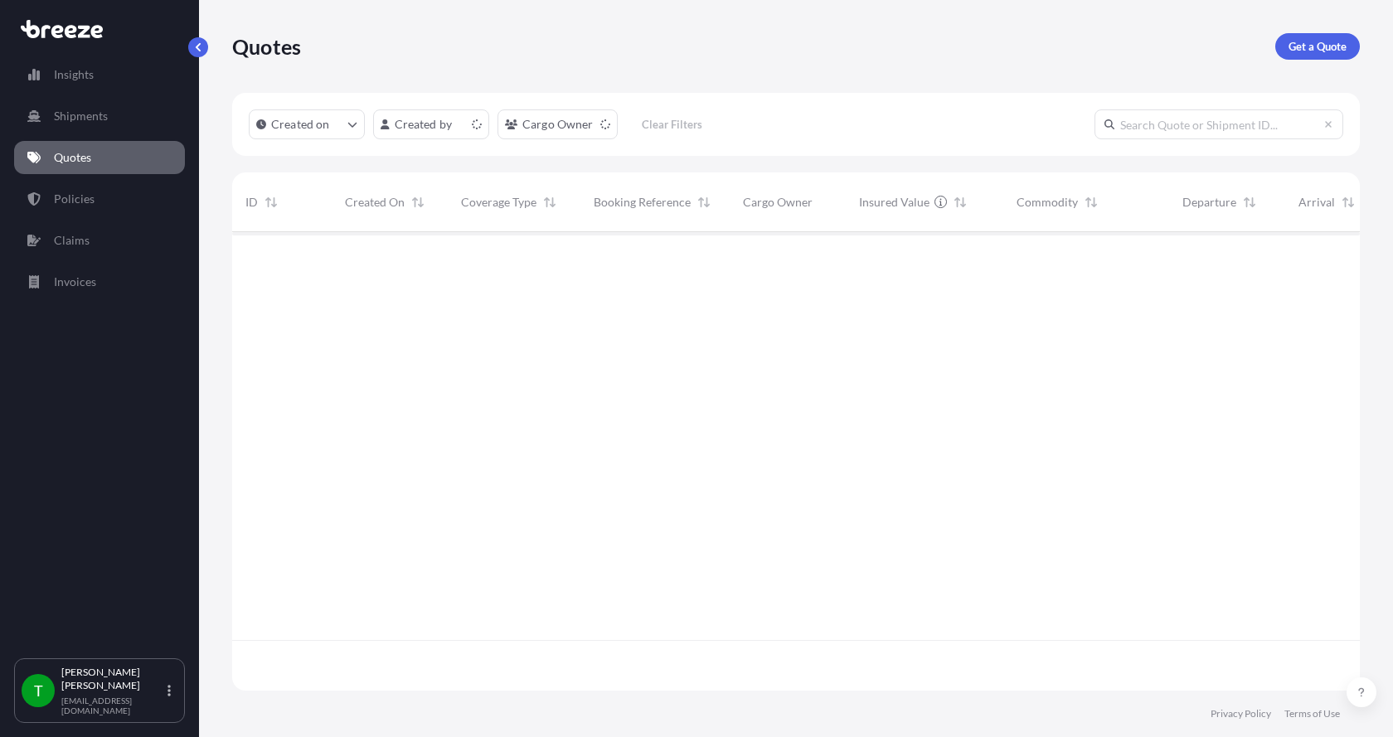
scroll to position [455, 1115]
click at [1320, 36] on link "Get a Quote" at bounding box center [1317, 46] width 85 height 27
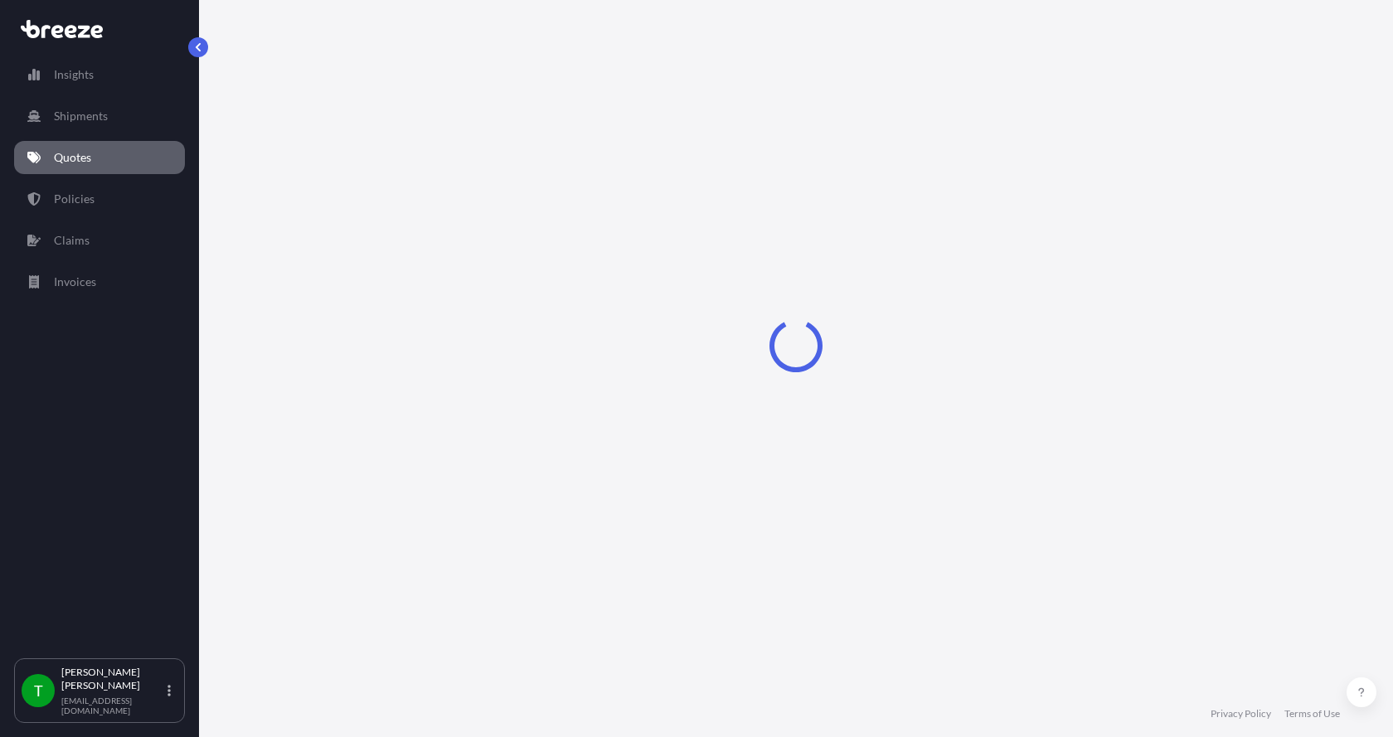
select select "Sea"
select select "1"
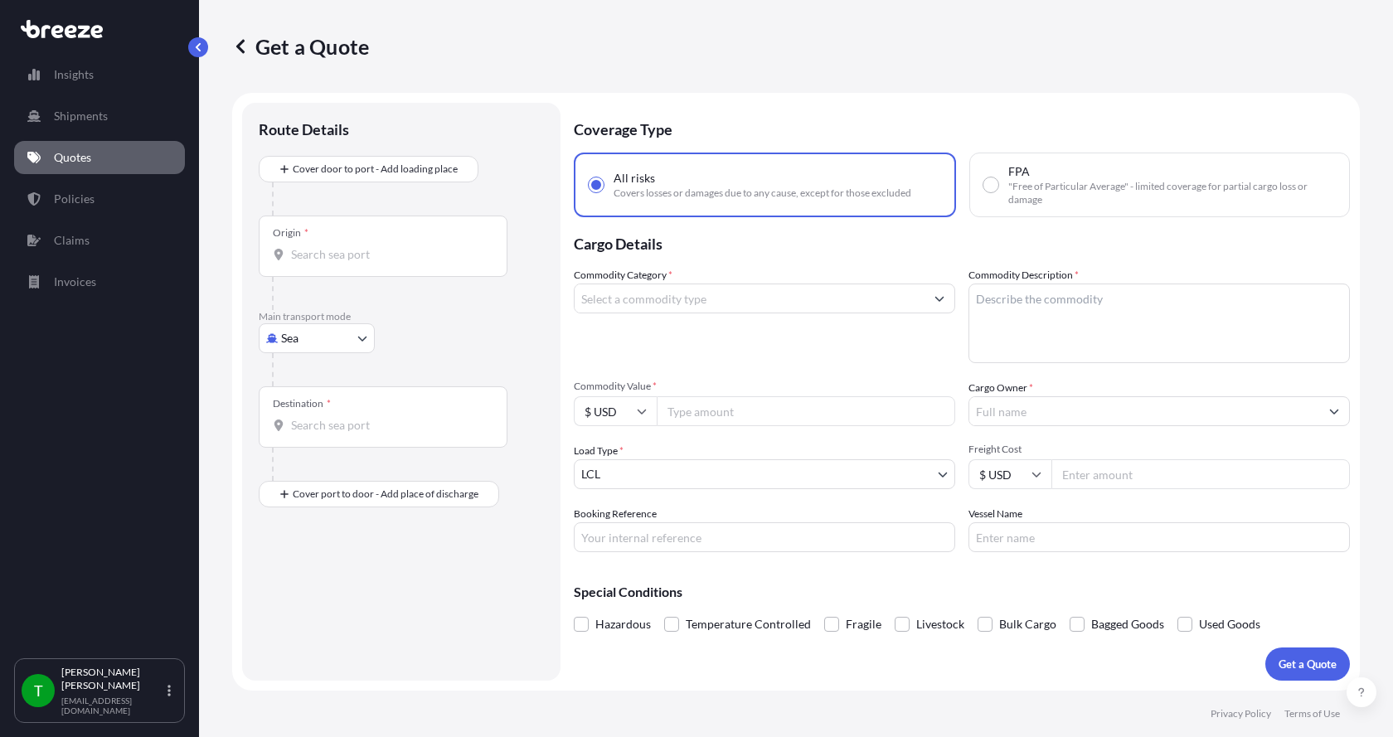
click at [337, 341] on body "Insights Shipments Quotes Policies Claims Invoices T [PERSON_NAME] [EMAIL_ADDRE…" at bounding box center [696, 368] width 1393 height 737
click at [315, 434] on span "Road" at bounding box center [303, 441] width 27 height 17
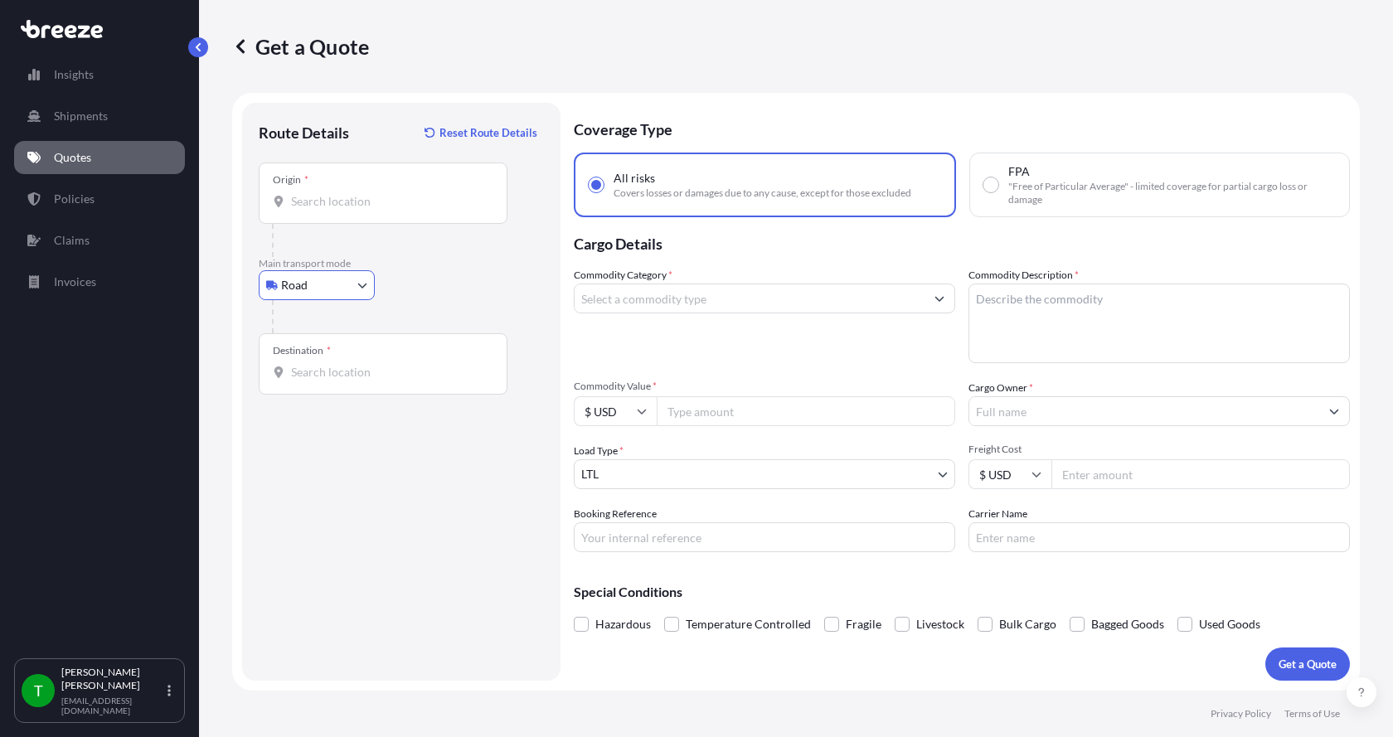
click at [355, 202] on input "Origin *" at bounding box center [389, 201] width 196 height 17
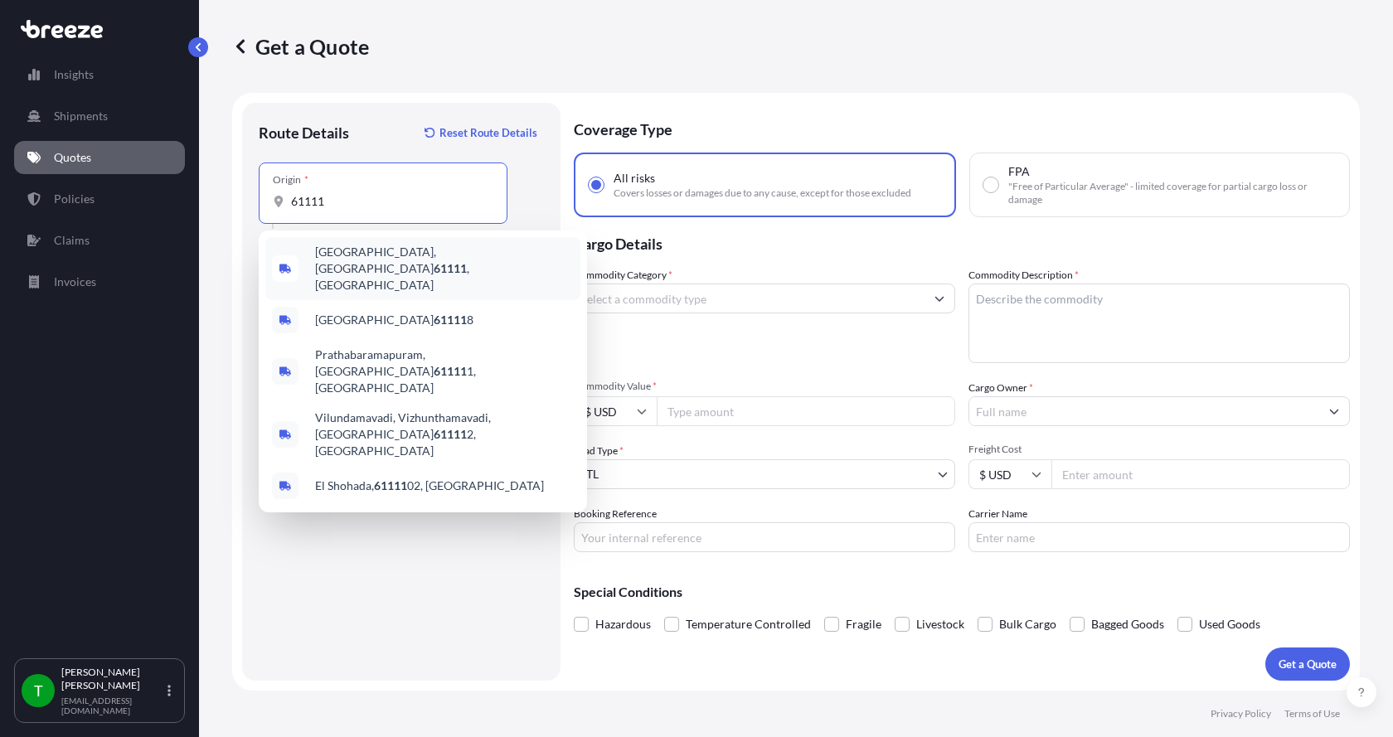
click at [340, 259] on span "[GEOGRAPHIC_DATA] , [GEOGRAPHIC_DATA]" at bounding box center [444, 269] width 259 height 50
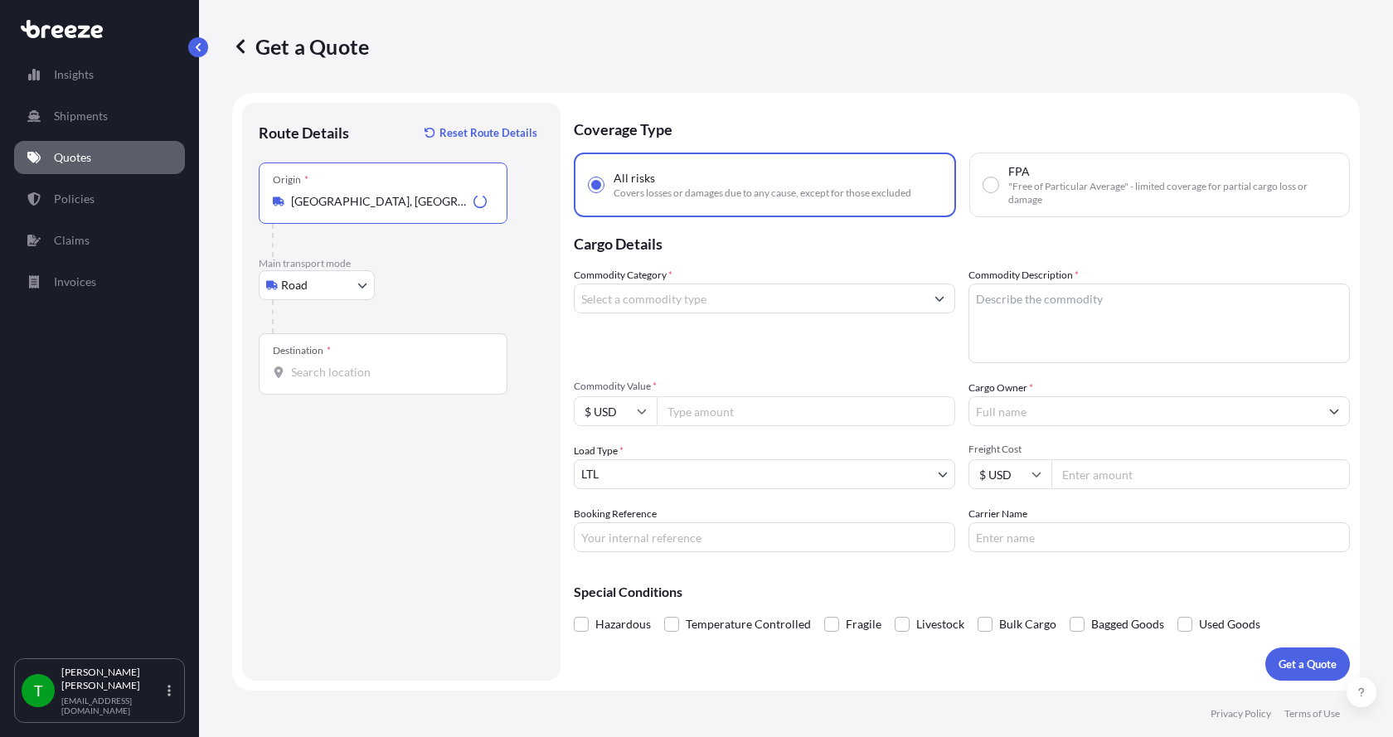
type input "[GEOGRAPHIC_DATA], [GEOGRAPHIC_DATA]"
click at [303, 368] on input "Destination *" at bounding box center [389, 372] width 196 height 17
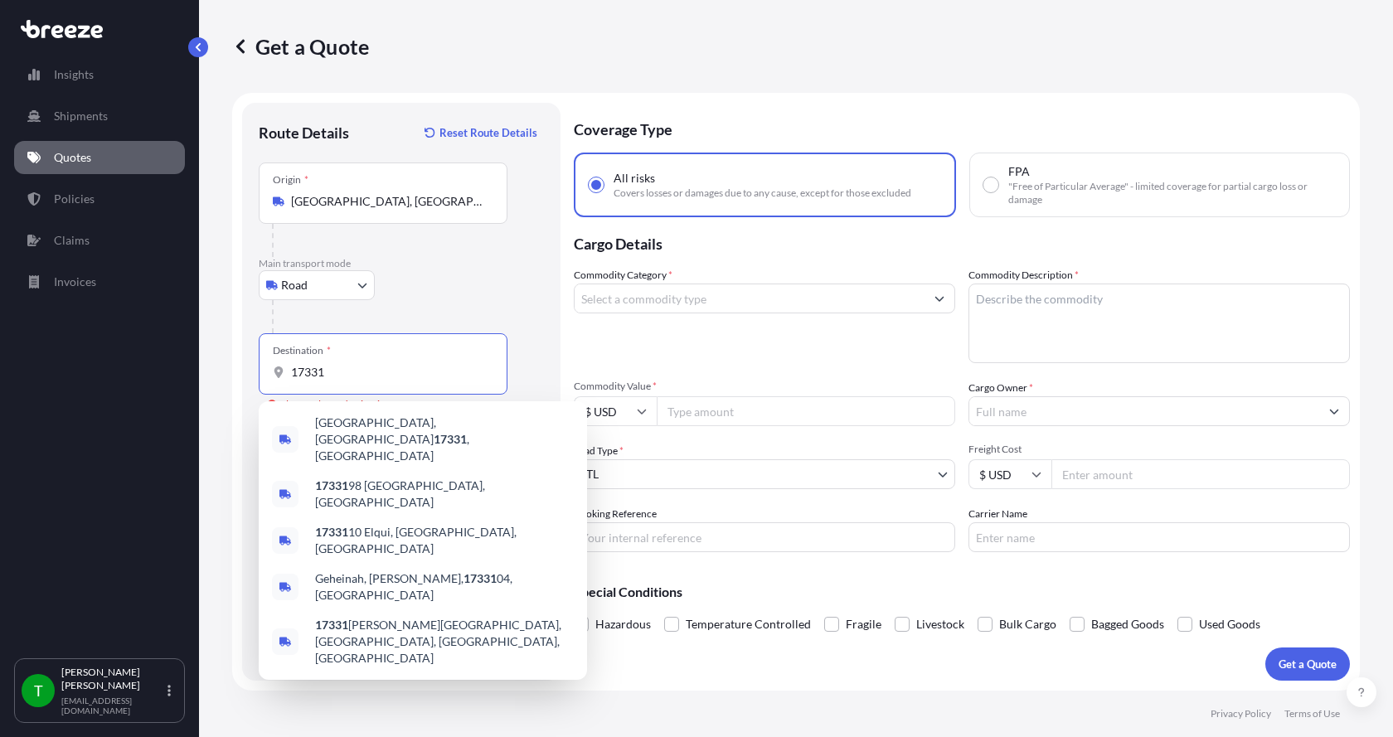
click at [332, 374] on input "17331" at bounding box center [389, 372] width 196 height 17
click at [349, 423] on span "[GEOGRAPHIC_DATA], [GEOGRAPHIC_DATA] 17331 , [GEOGRAPHIC_DATA]" at bounding box center [444, 439] width 259 height 50
type input "[GEOGRAPHIC_DATA], [GEOGRAPHIC_DATA] 17331, [GEOGRAPHIC_DATA]"
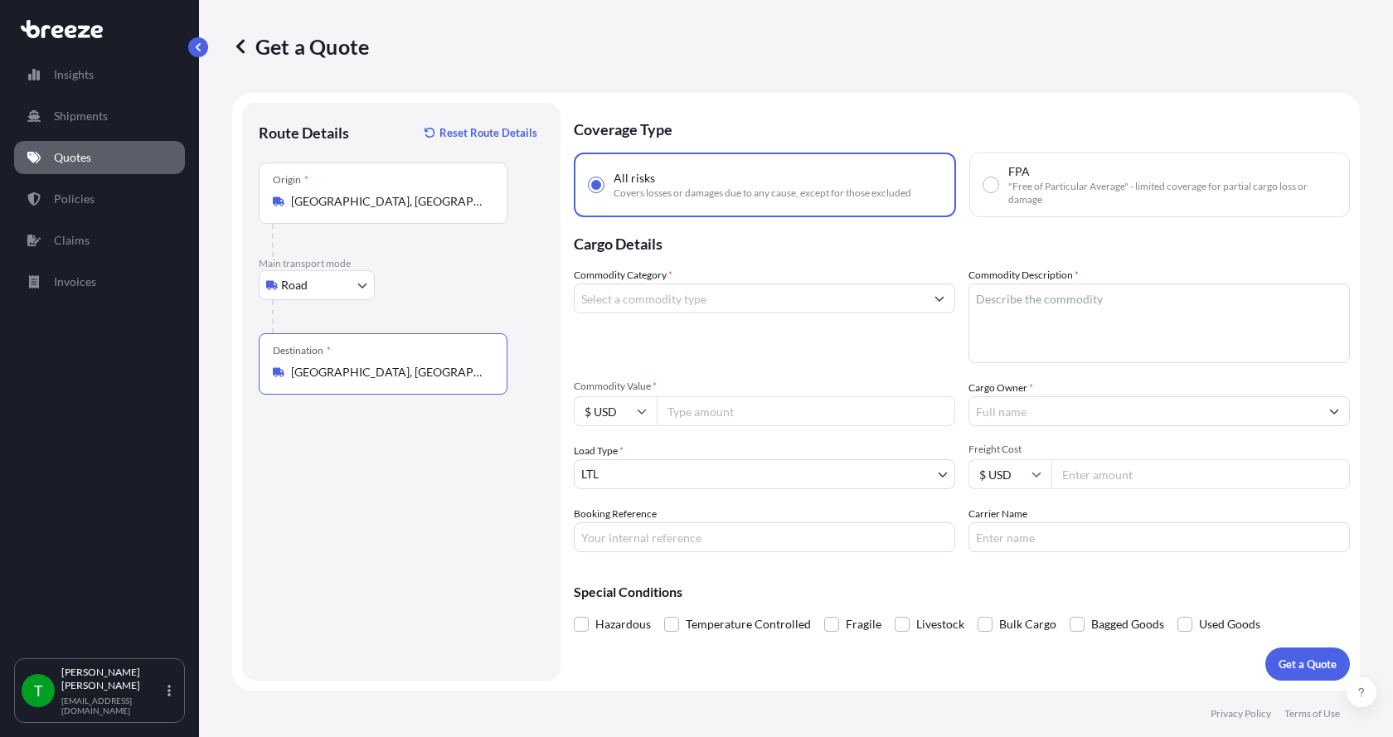
click at [690, 303] on input "Commodity Category *" at bounding box center [749, 298] width 350 height 30
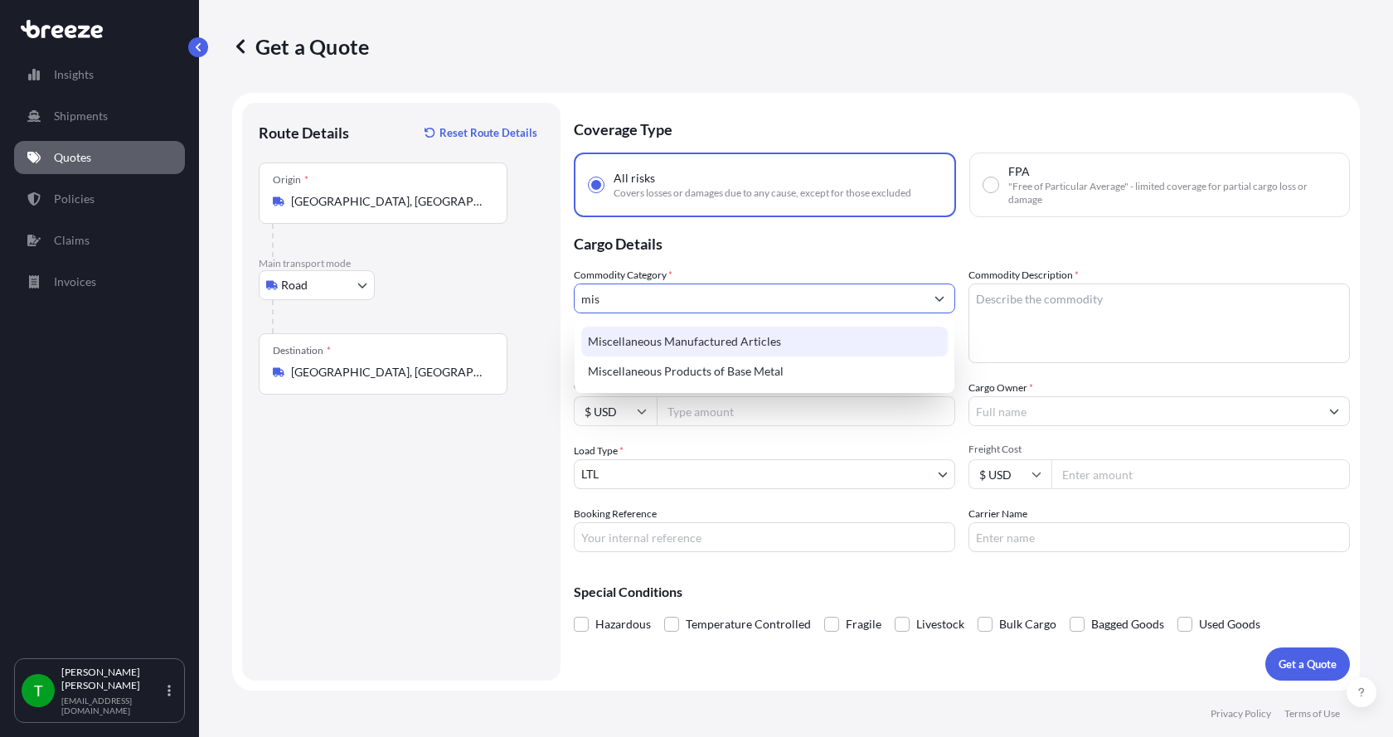
click at [681, 341] on div "Miscellaneous Manufactured Articles" at bounding box center [764, 342] width 366 height 30
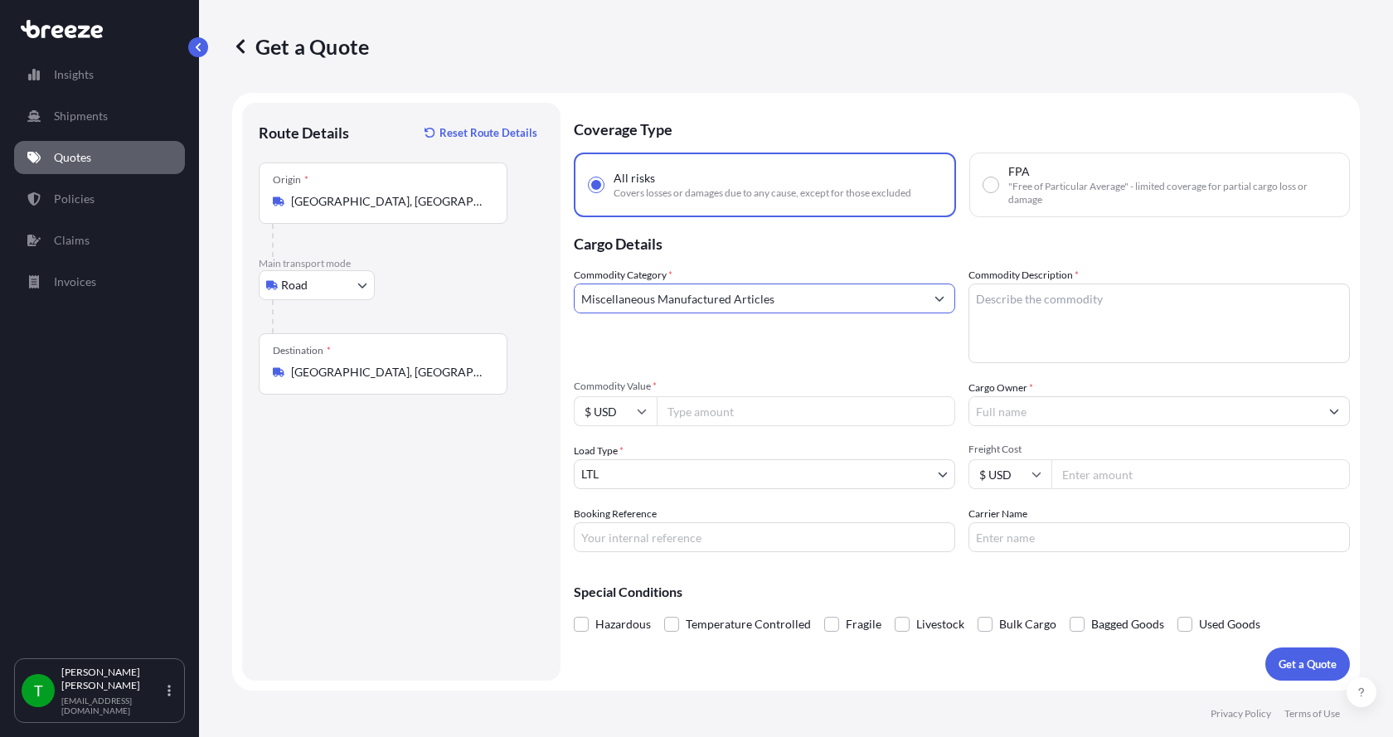
type input "Miscellaneous Manufactured Articles"
click at [1027, 303] on textarea "Commodity Description *" at bounding box center [1158, 323] width 381 height 80
type textarea "Actuator Assy"
click at [739, 404] on input "Commodity Value *" at bounding box center [805, 411] width 298 height 30
click at [686, 409] on input "Commodity Value *" at bounding box center [805, 411] width 298 height 30
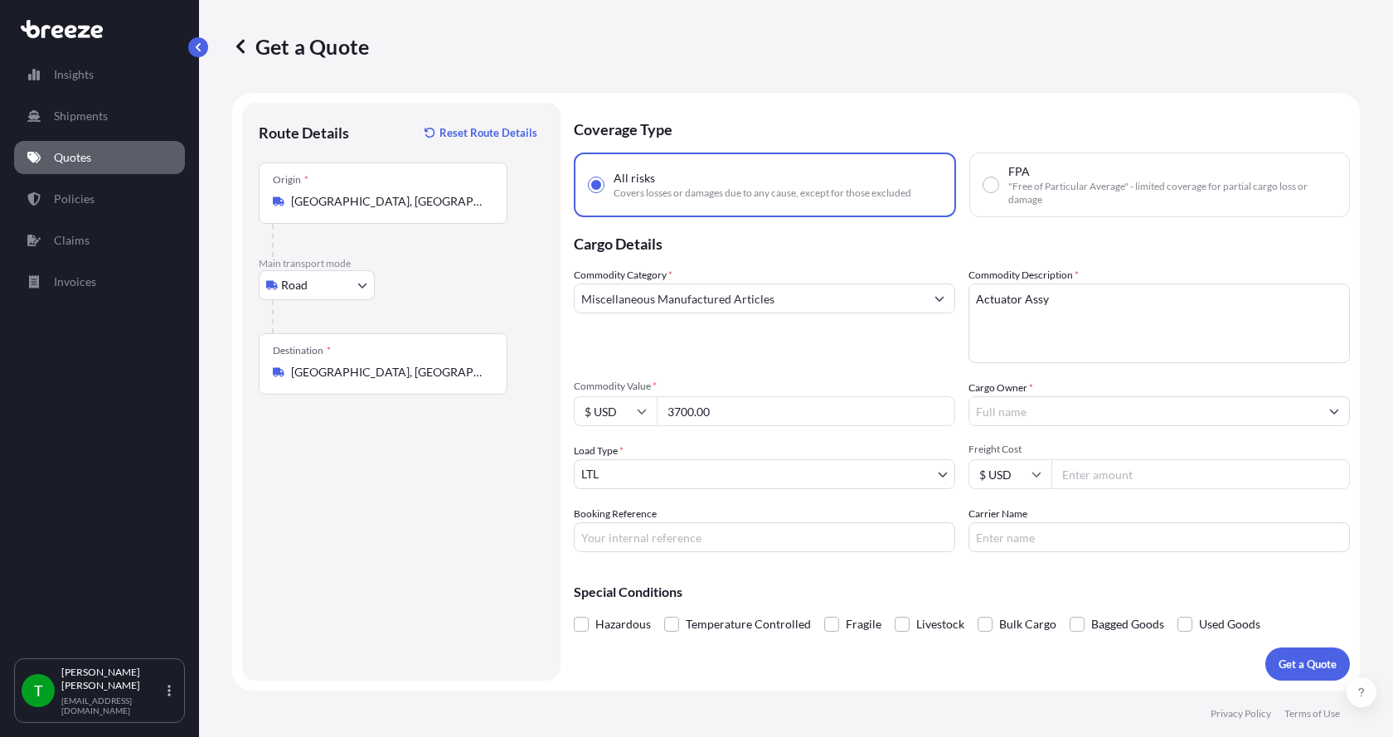
type input "3700.00"
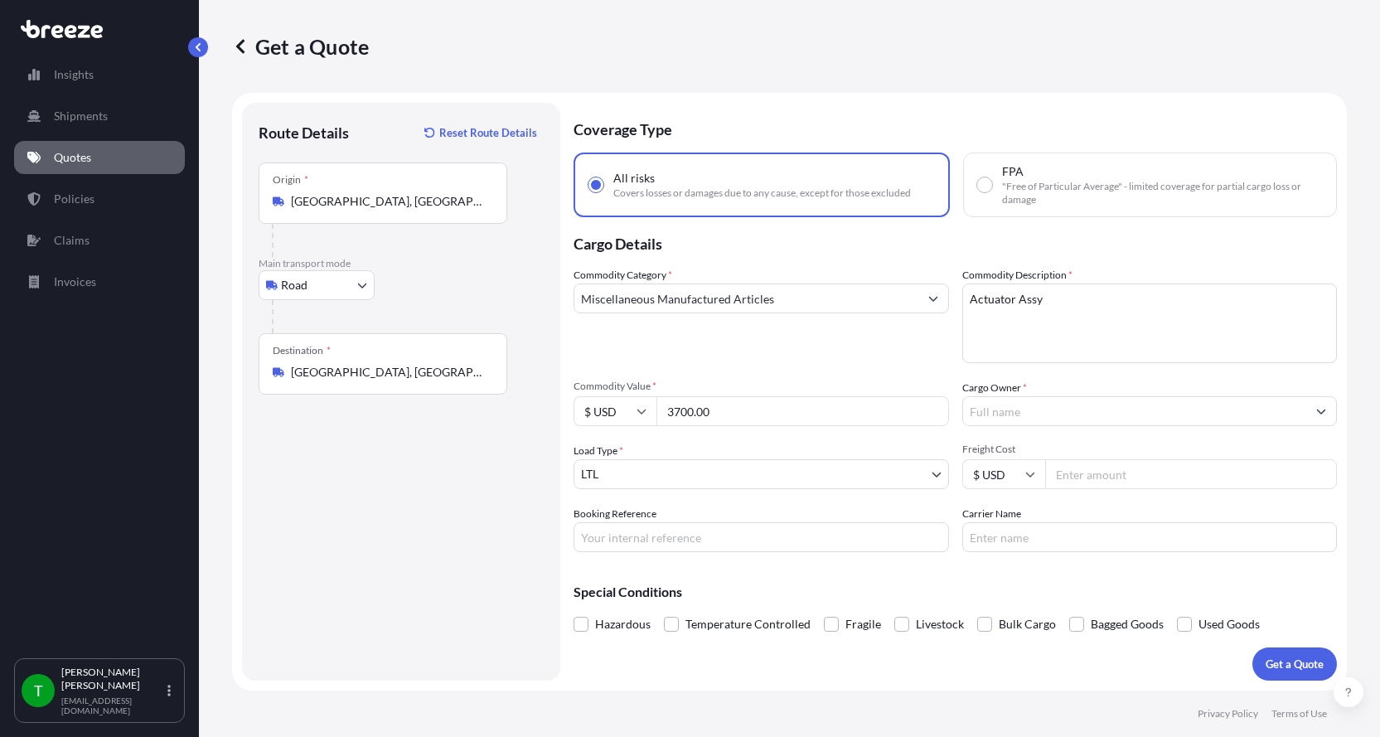
click at [1004, 415] on input "Cargo Owner *" at bounding box center [1135, 411] width 344 height 30
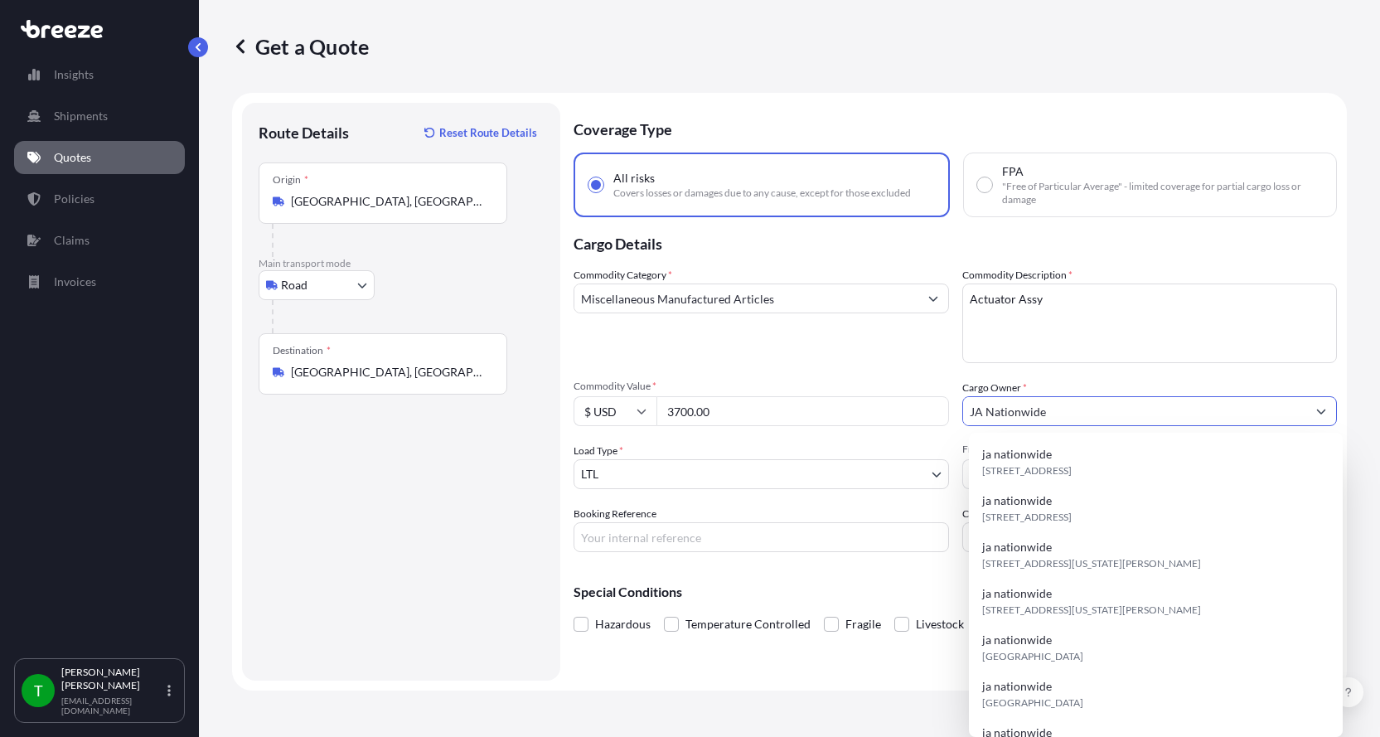
type input "JA Nationwide"
click at [704, 536] on input "Booking Reference" at bounding box center [761, 537] width 375 height 30
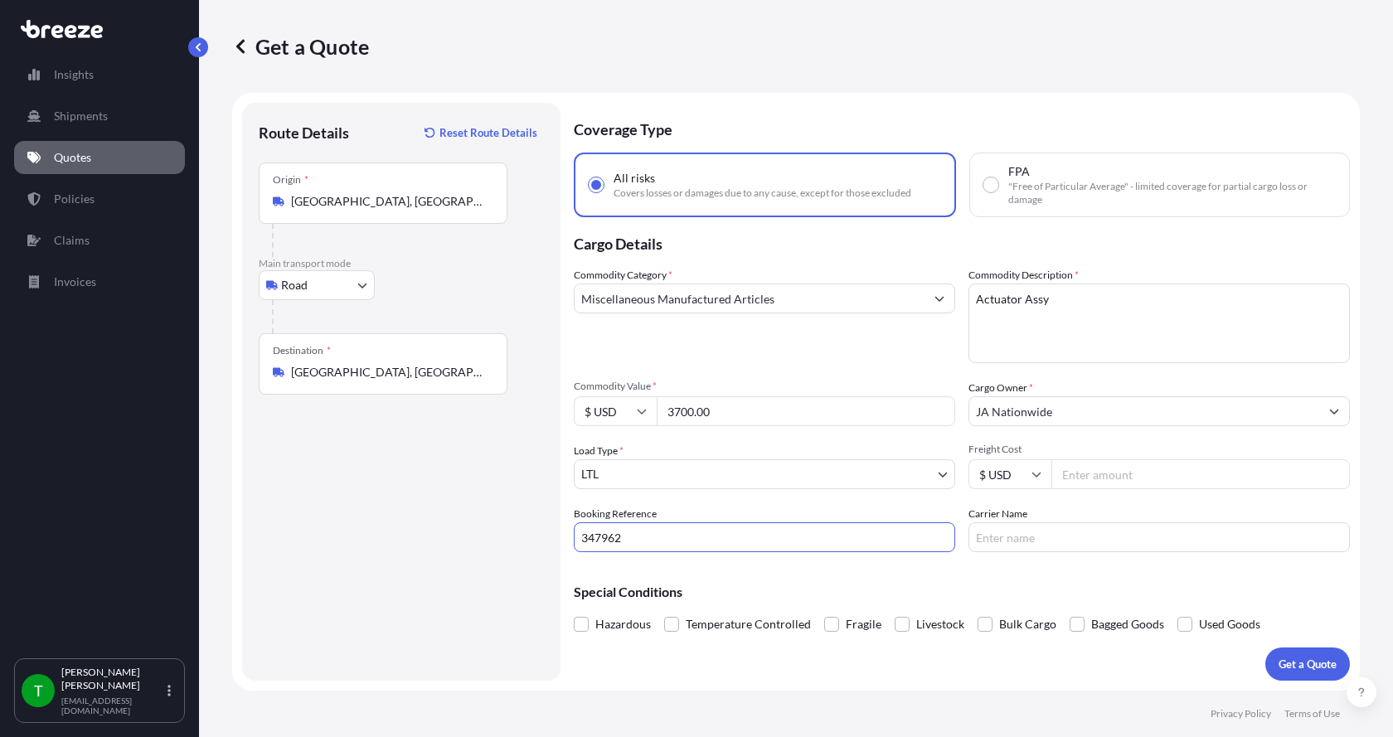
type input "347962"
click at [1075, 477] on input "Freight Cost" at bounding box center [1200, 474] width 298 height 30
type input "290.00"
click at [990, 535] on input "Carrier Name" at bounding box center [1158, 537] width 381 height 30
type input "Dohrn"
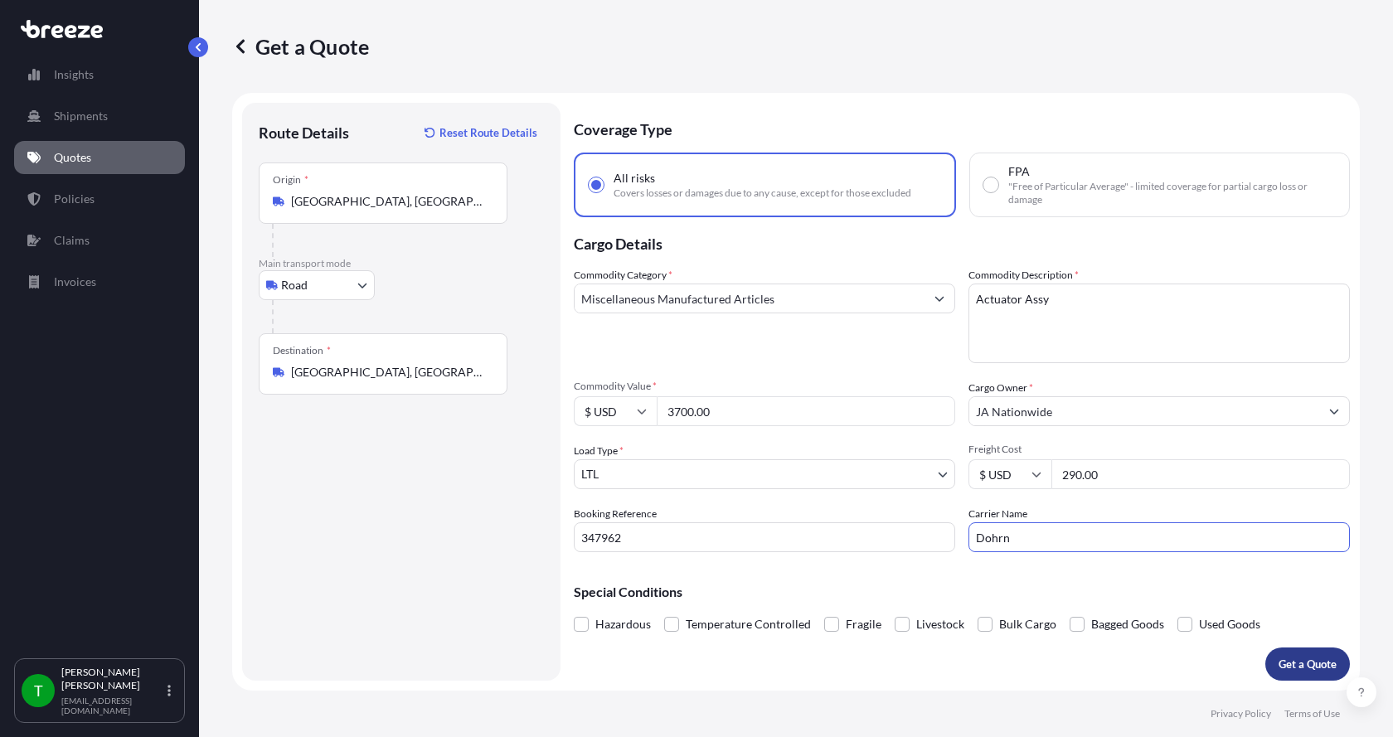
click at [1291, 653] on button "Get a Quote" at bounding box center [1307, 663] width 85 height 33
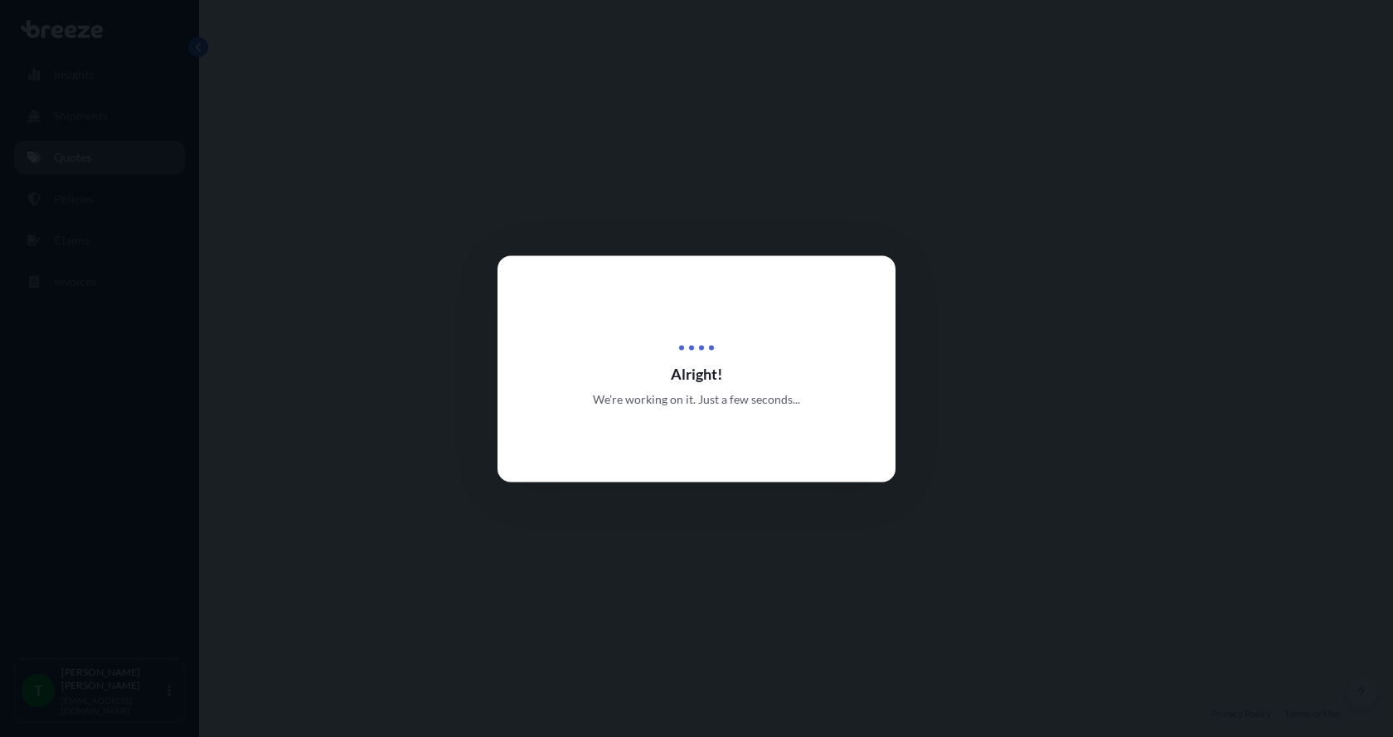
select select "Road"
select select "1"
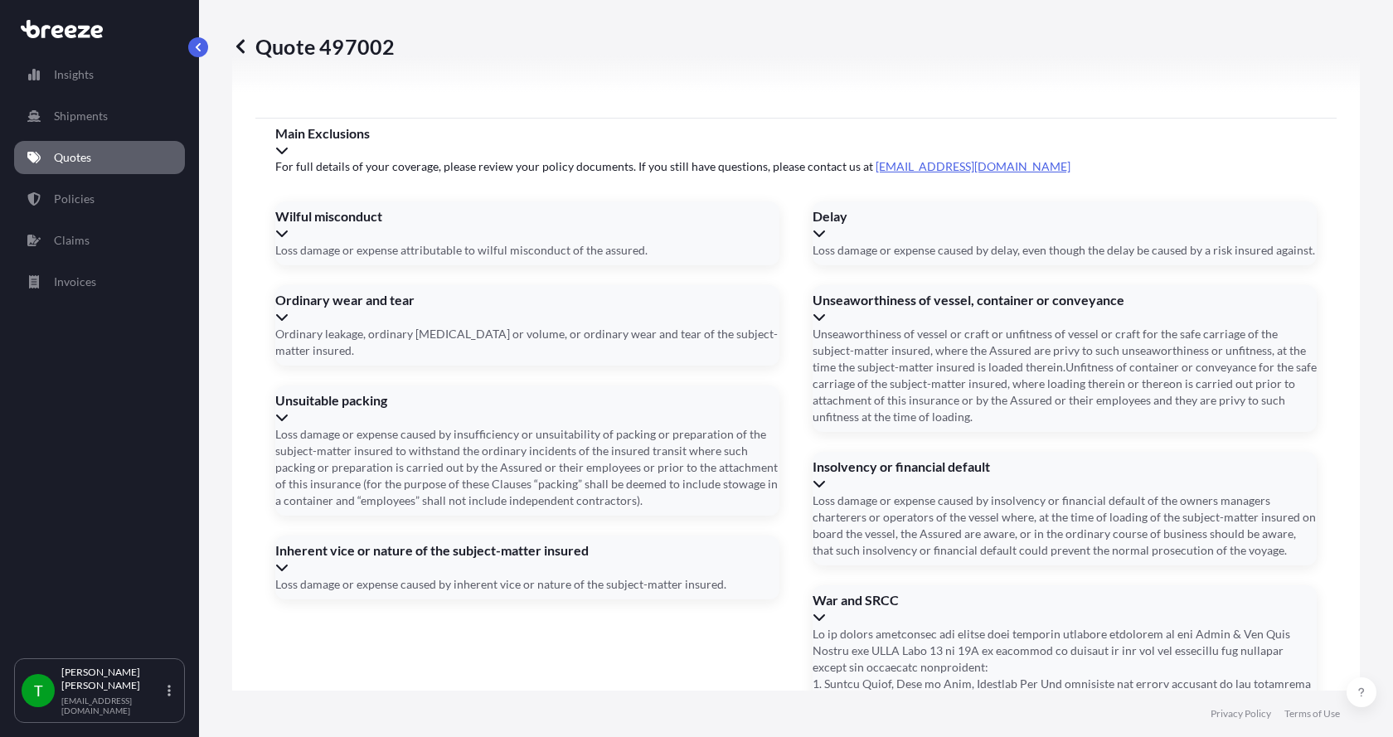
scroll to position [2181, 0]
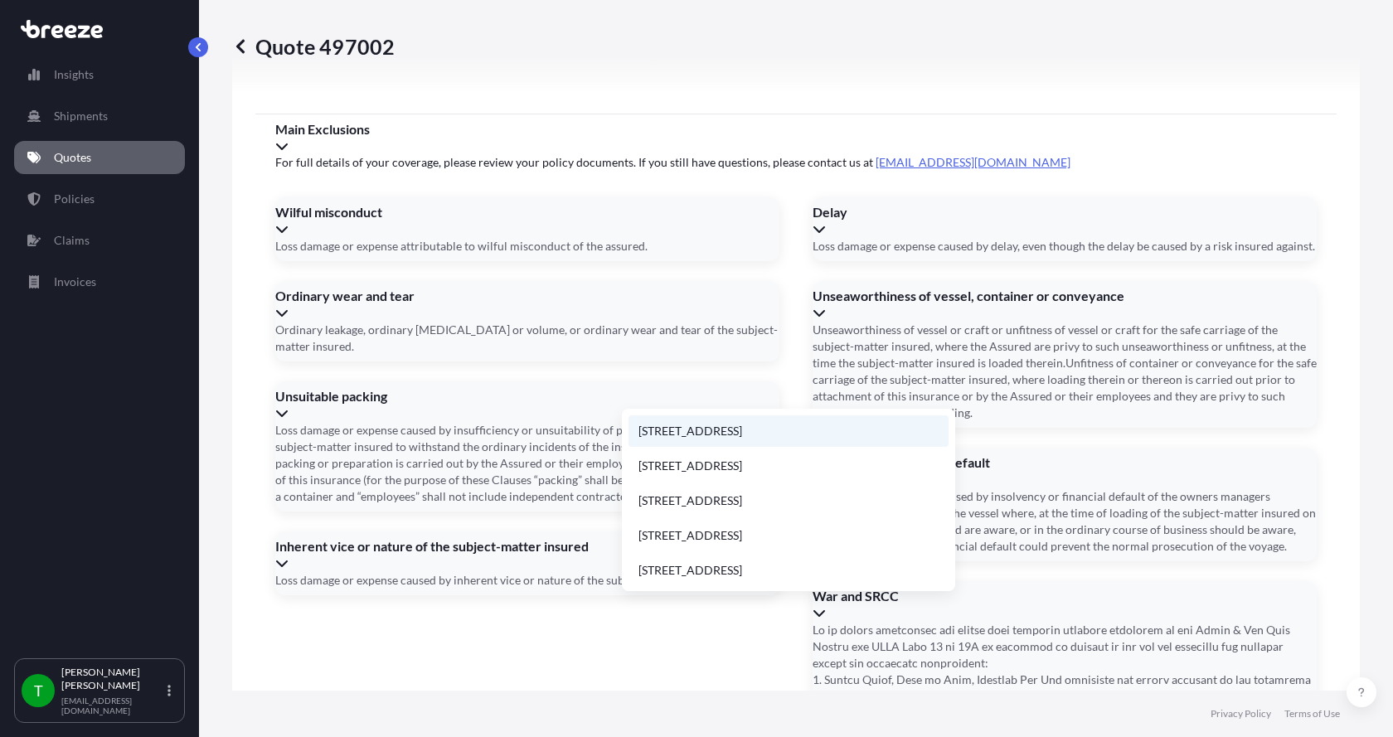
click at [685, 427] on li "[STREET_ADDRESS]" at bounding box center [788, 430] width 320 height 31
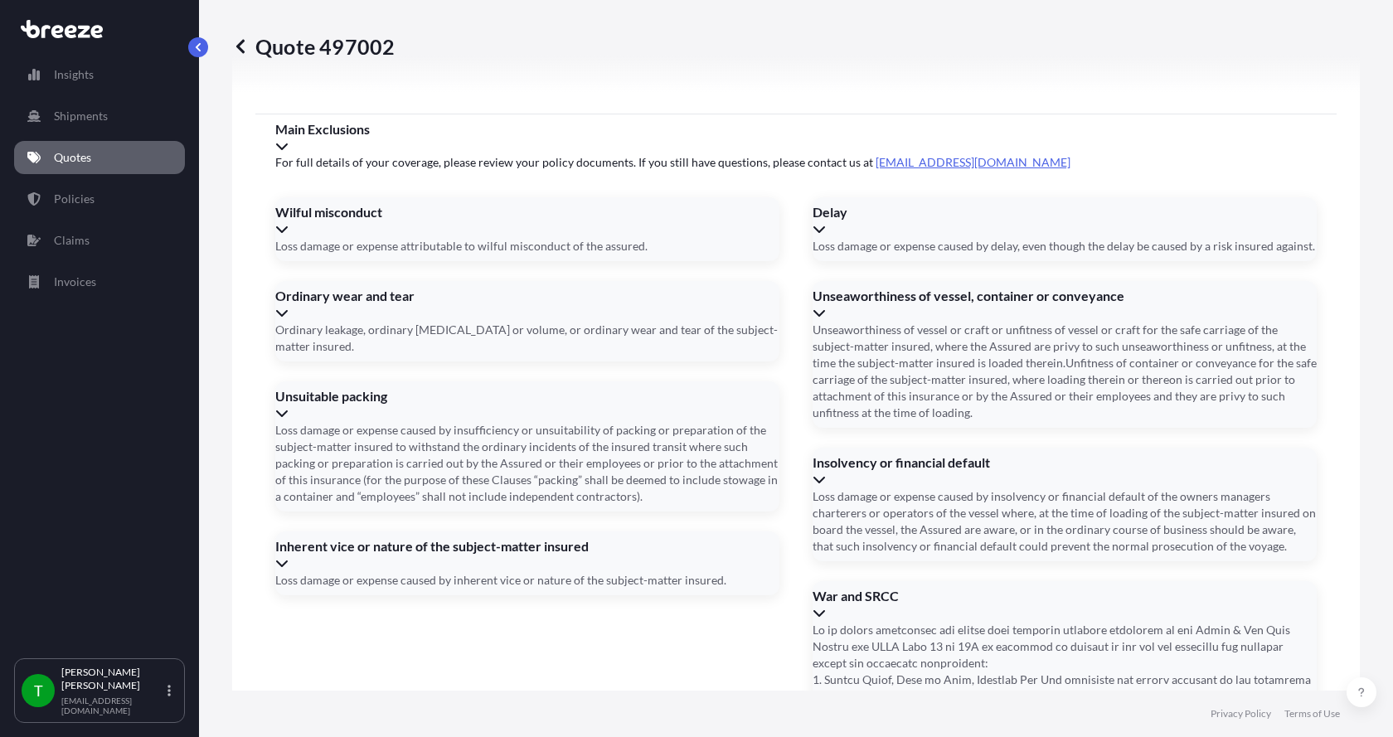
type input "[STREET_ADDRESS]"
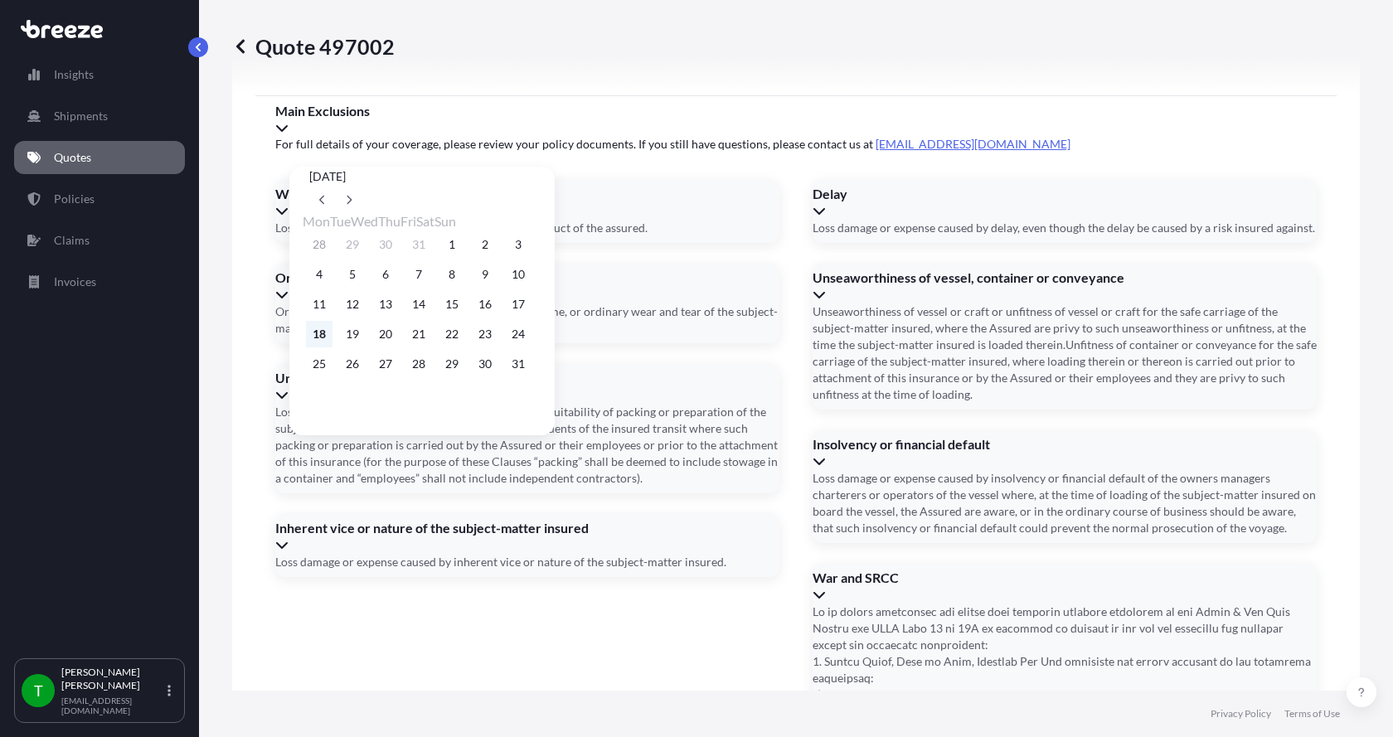
click at [314, 336] on button "18" at bounding box center [319, 334] width 27 height 27
type input "[DATE]"
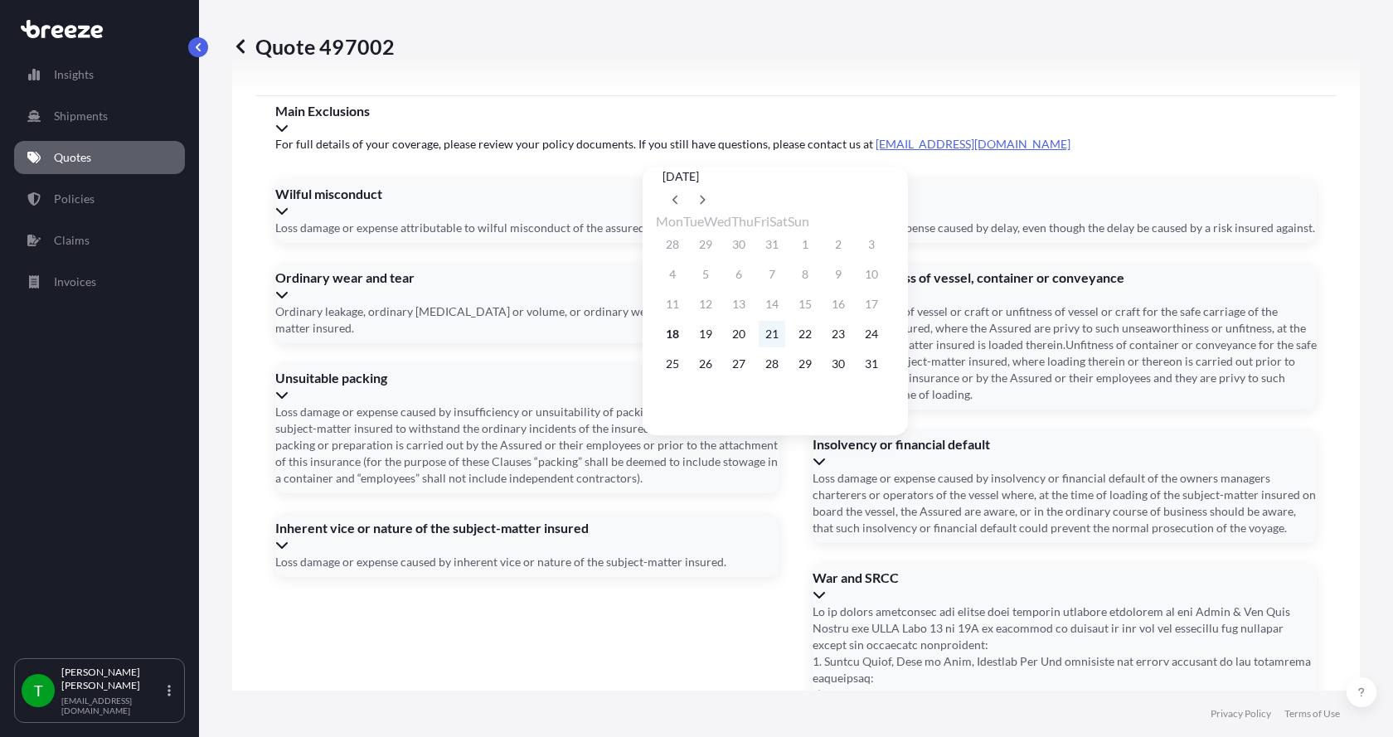
click at [785, 342] on button "21" at bounding box center [771, 334] width 27 height 27
type input "[DATE]"
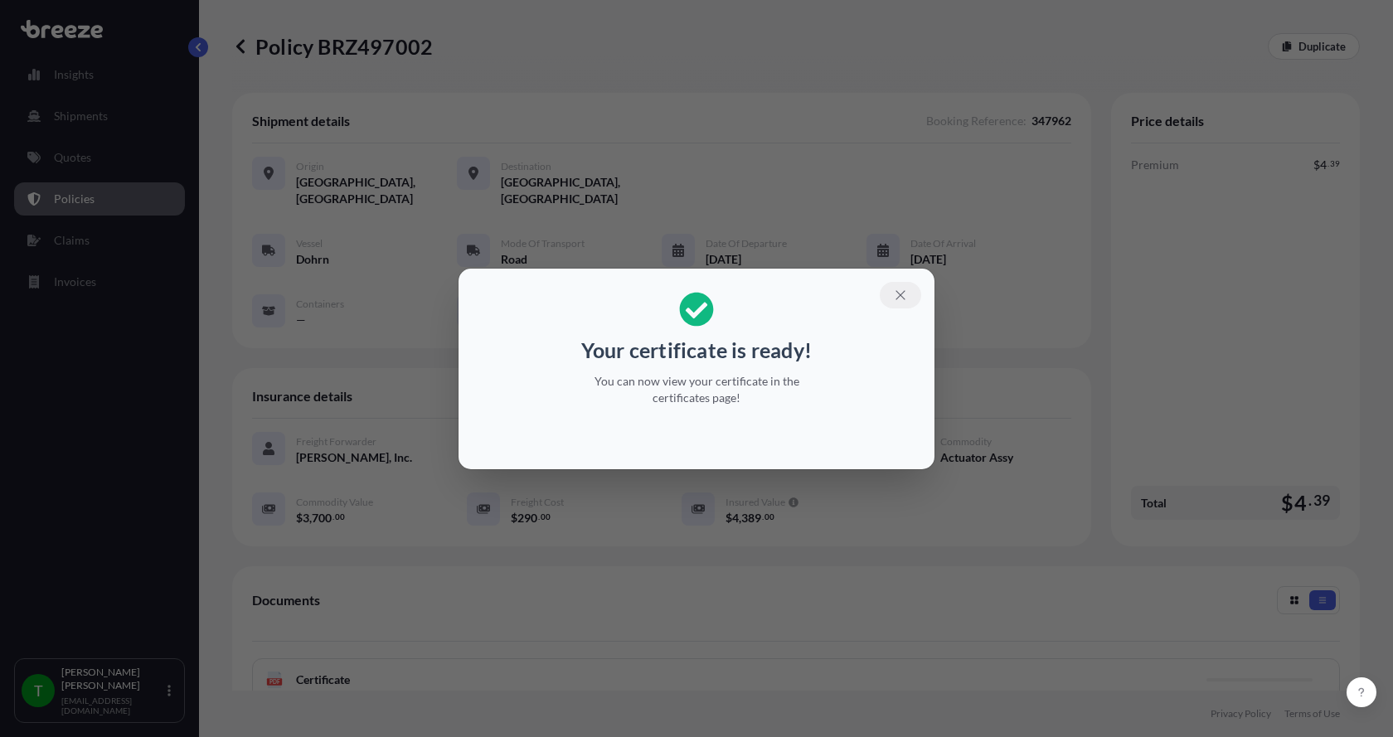
click at [900, 288] on icon "button" at bounding box center [900, 295] width 15 height 15
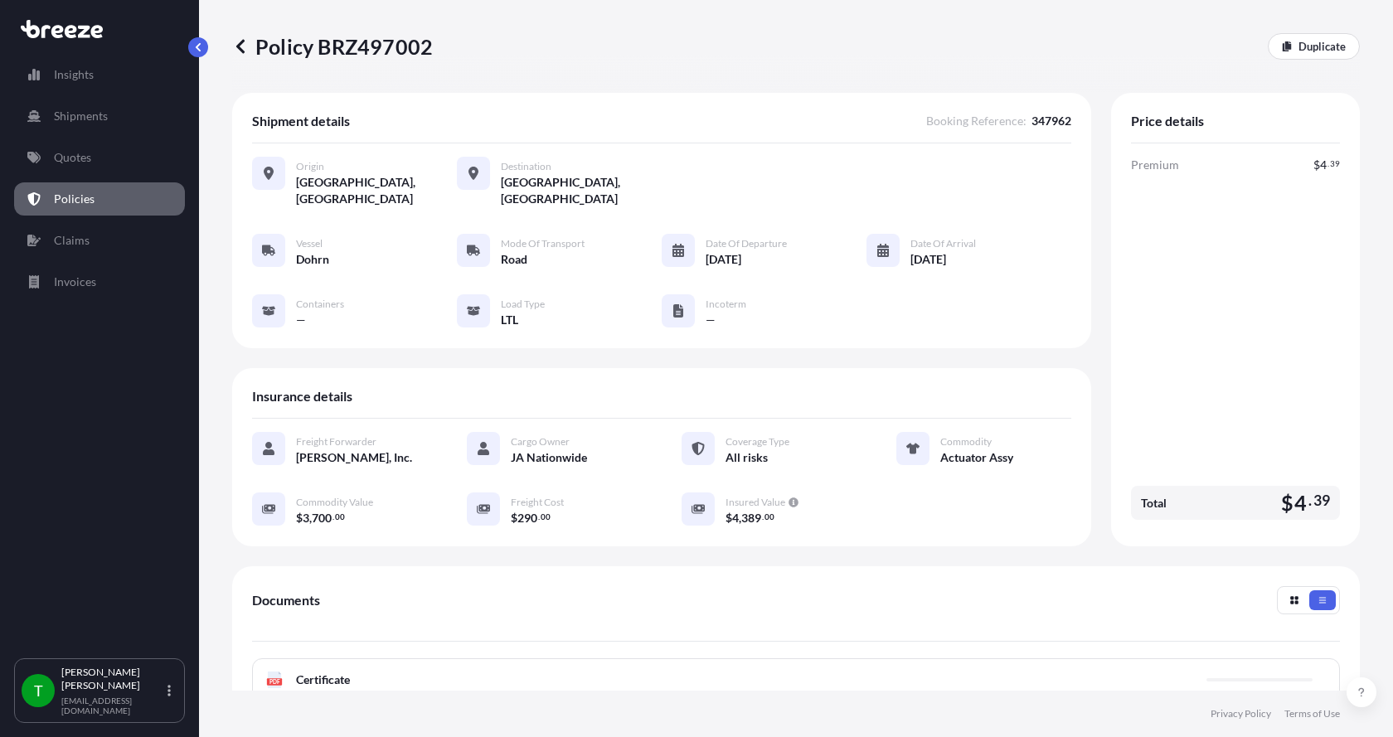
scroll to position [244, 0]
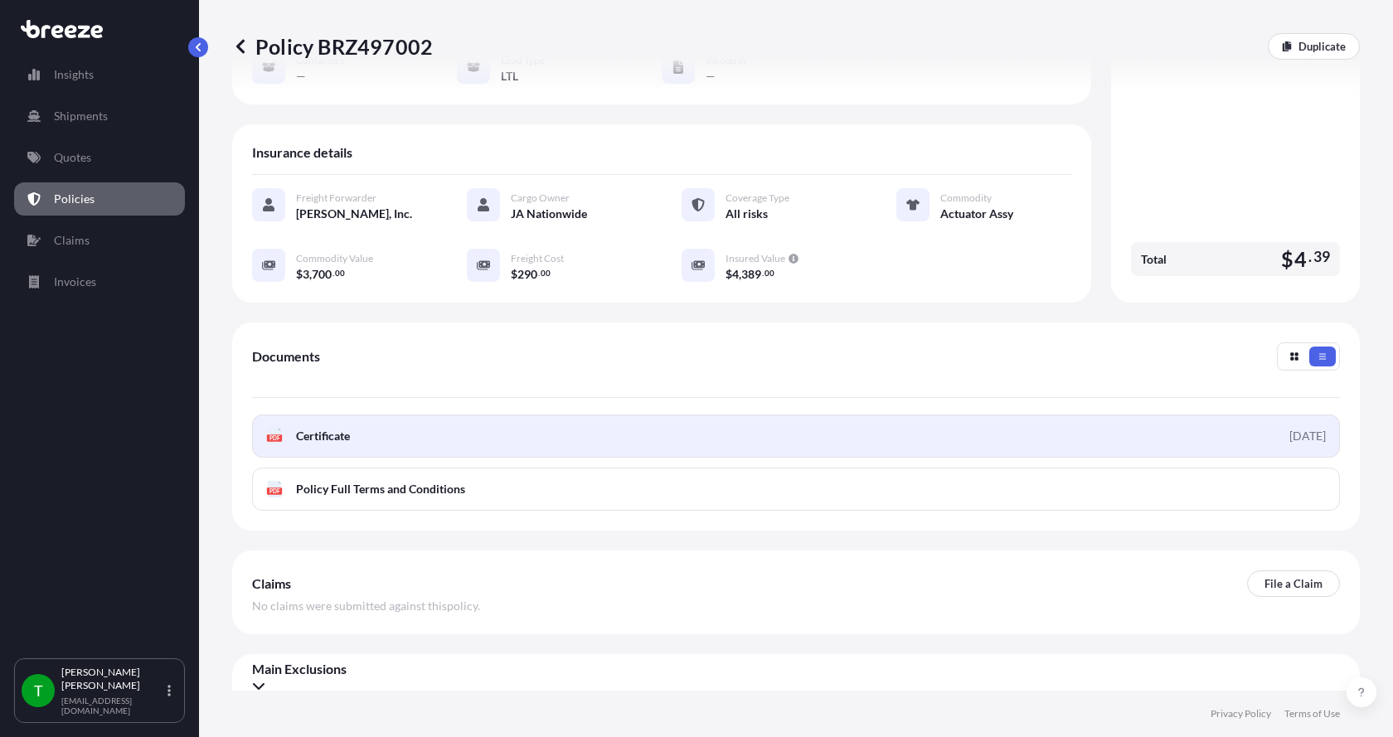
click at [271, 428] on icon at bounding box center [275, 436] width 14 height 17
click at [336, 428] on span "Certificate" at bounding box center [323, 436] width 54 height 17
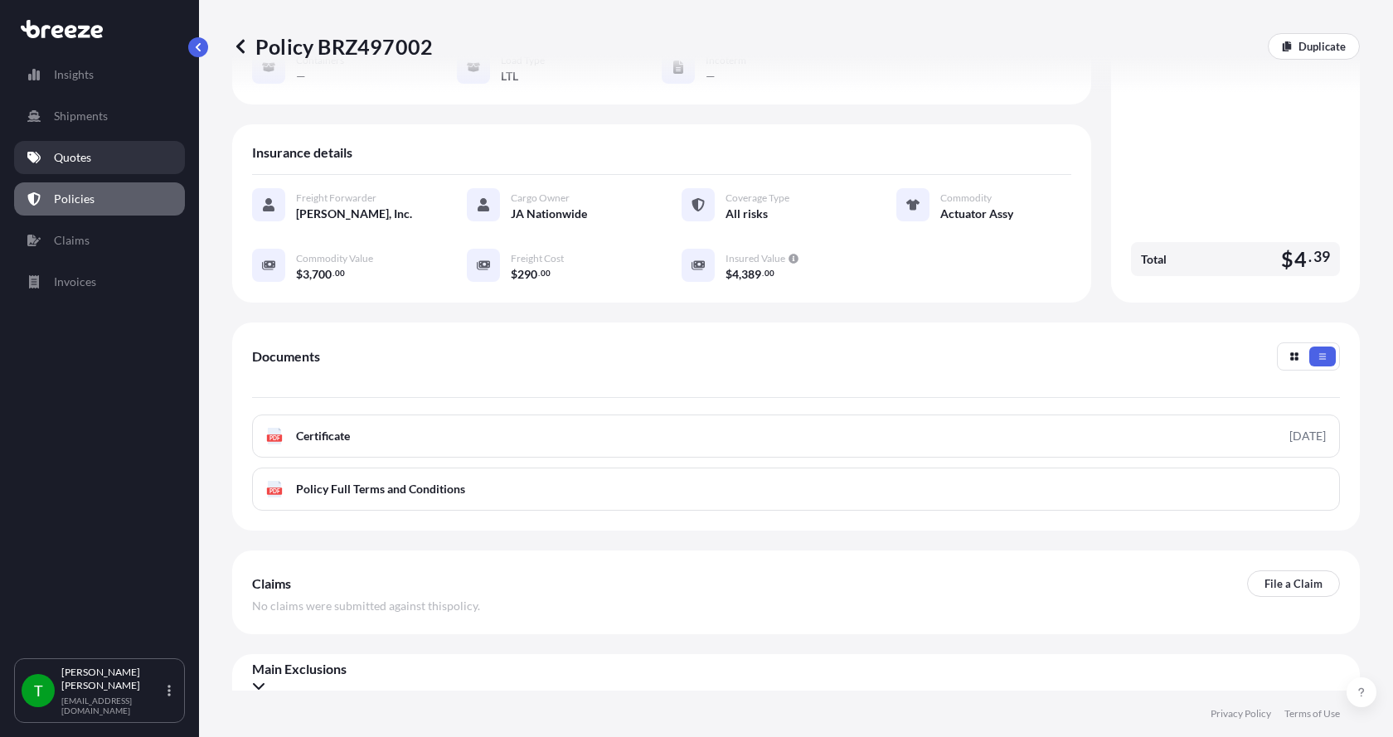
click at [75, 157] on p "Quotes" at bounding box center [72, 157] width 37 height 17
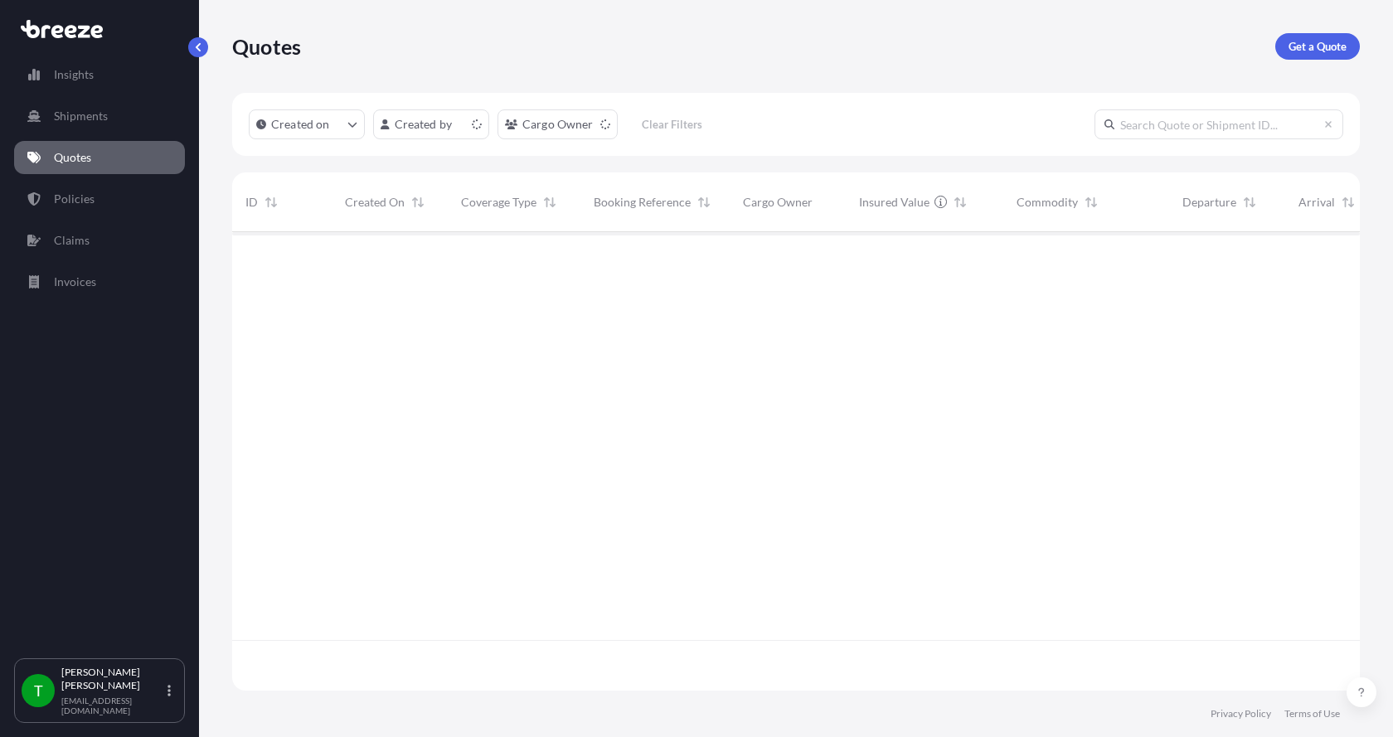
scroll to position [455, 1115]
click at [1326, 37] on link "Get a Quote" at bounding box center [1317, 46] width 85 height 27
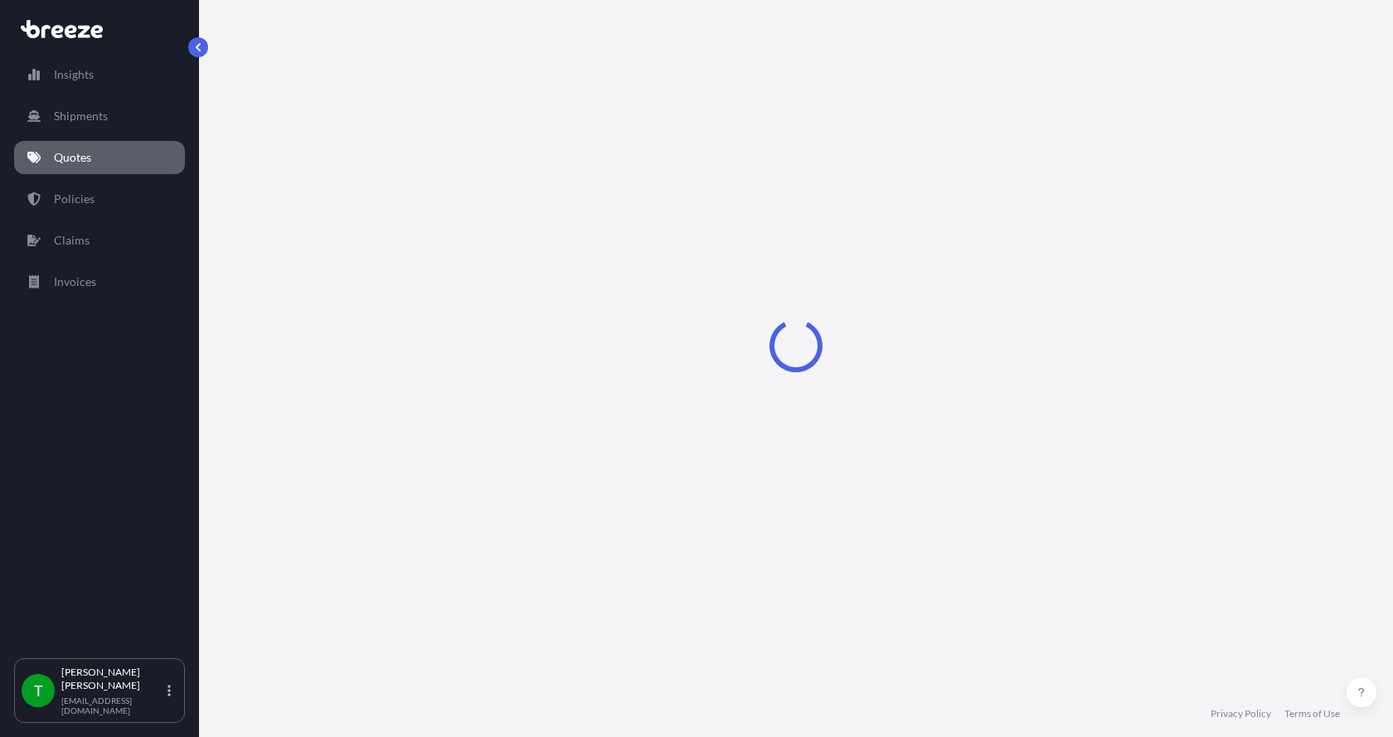
select select "Sea"
select select "1"
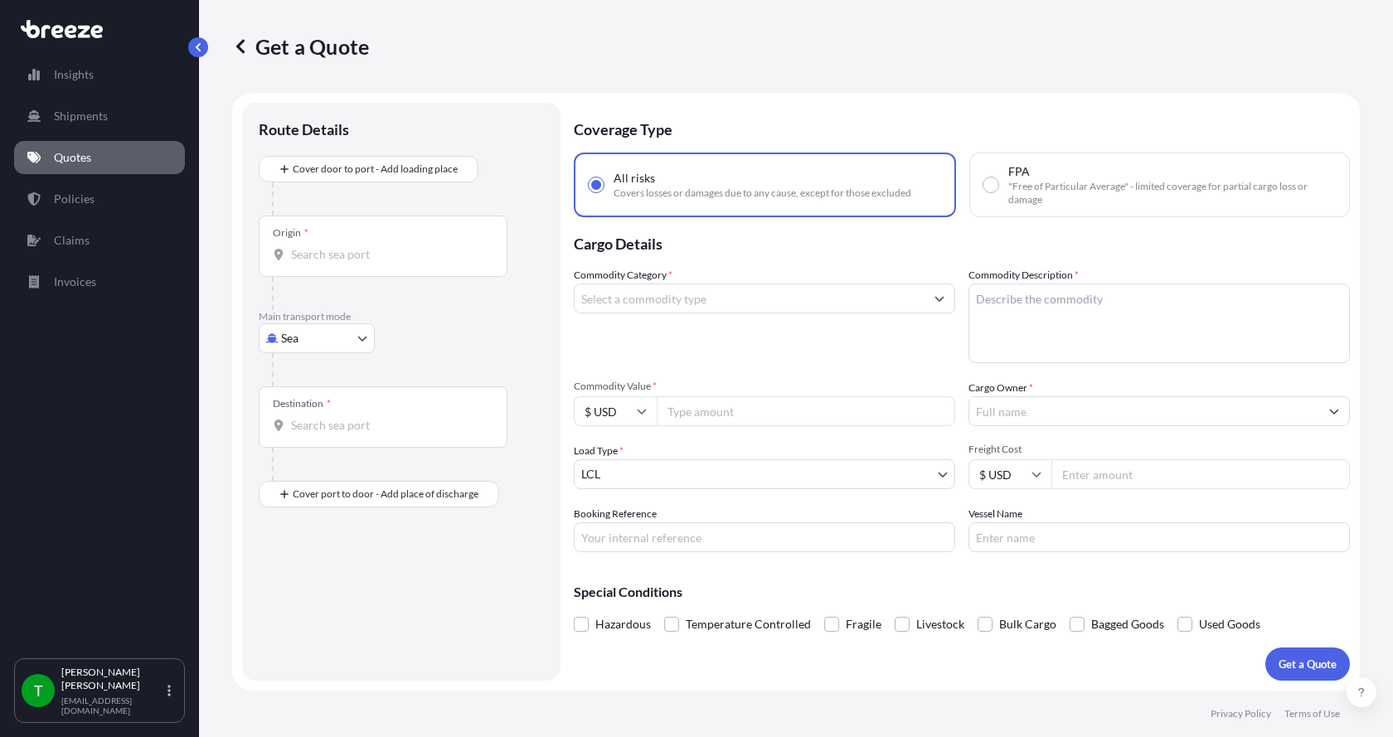
click at [303, 343] on body "Insights Shipments Quotes Policies Claims Invoices T [PERSON_NAME] [EMAIL_ADDRE…" at bounding box center [696, 368] width 1393 height 737
click at [309, 443] on span "Road" at bounding box center [303, 441] width 27 height 17
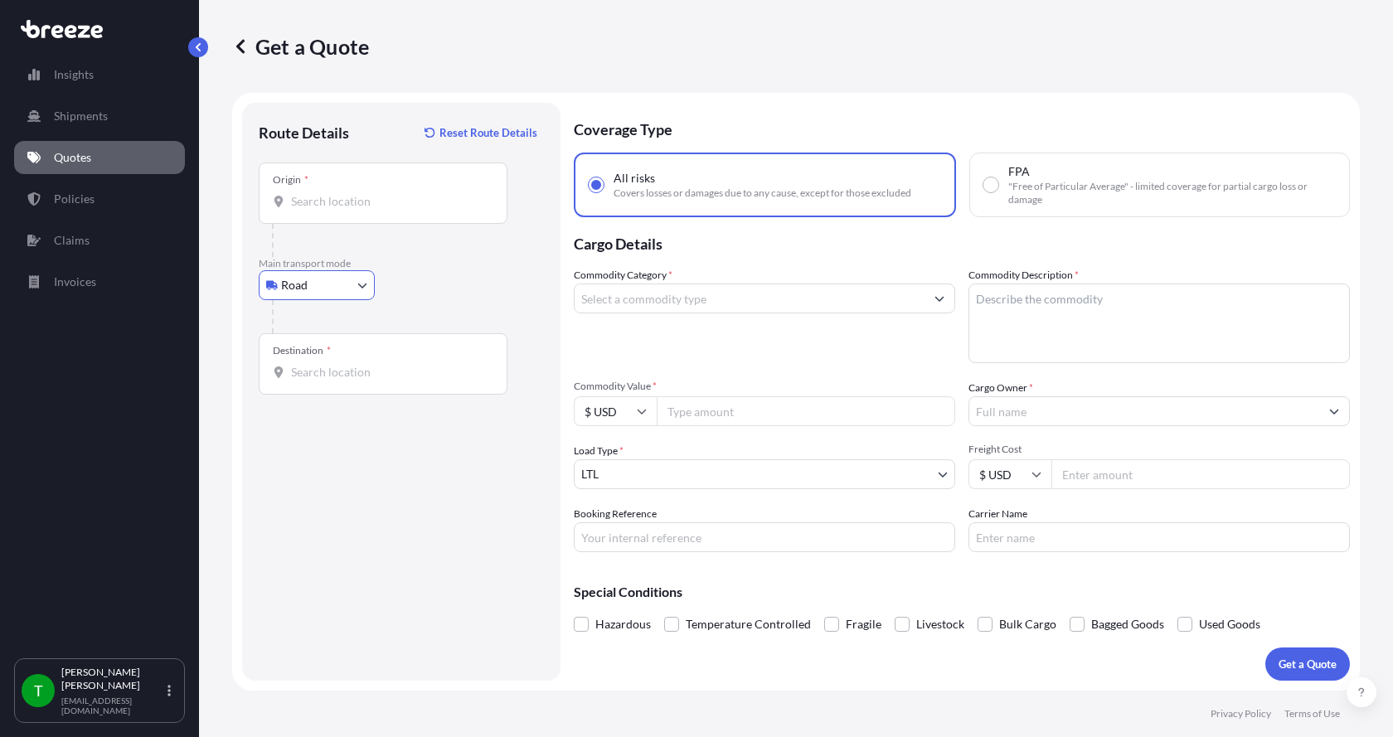
click at [320, 203] on input "Origin *" at bounding box center [389, 201] width 196 height 17
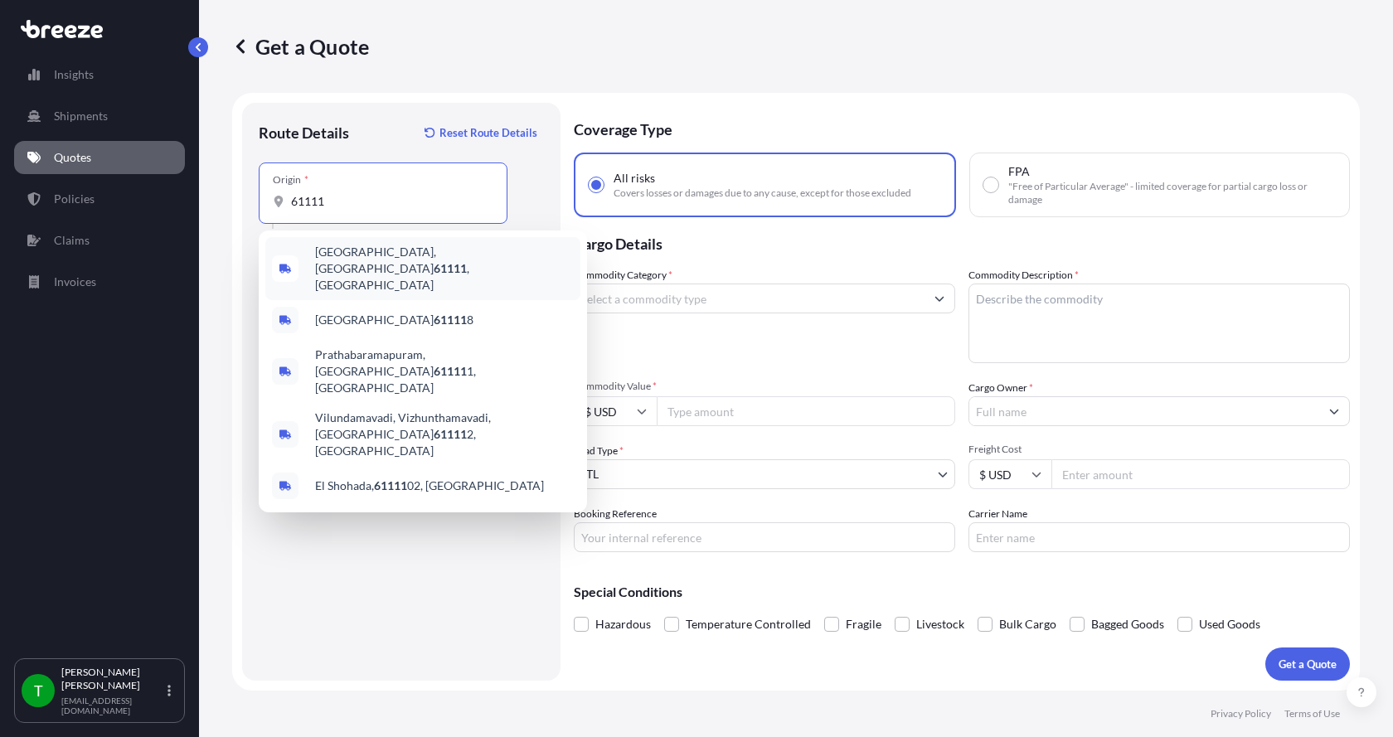
click at [327, 249] on span "[GEOGRAPHIC_DATA] , [GEOGRAPHIC_DATA]" at bounding box center [444, 269] width 259 height 50
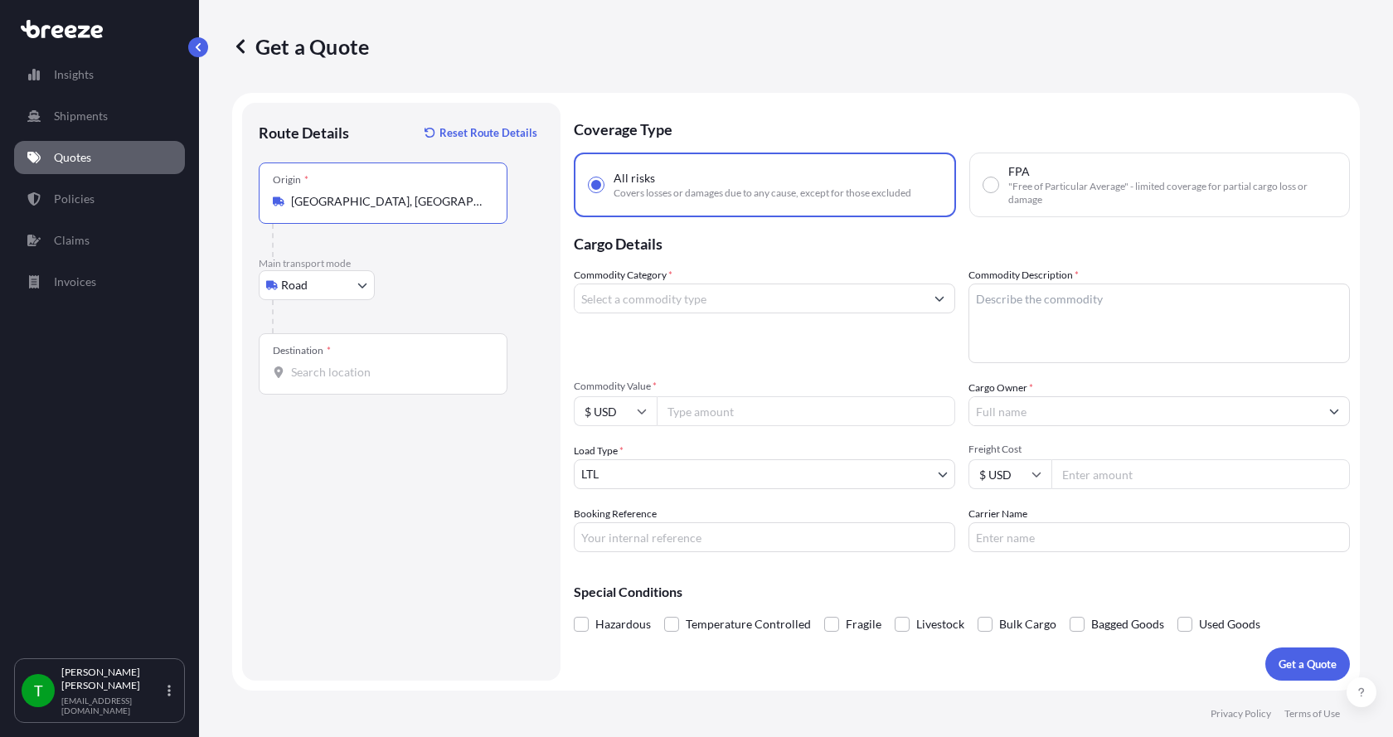
type input "[GEOGRAPHIC_DATA], [GEOGRAPHIC_DATA]"
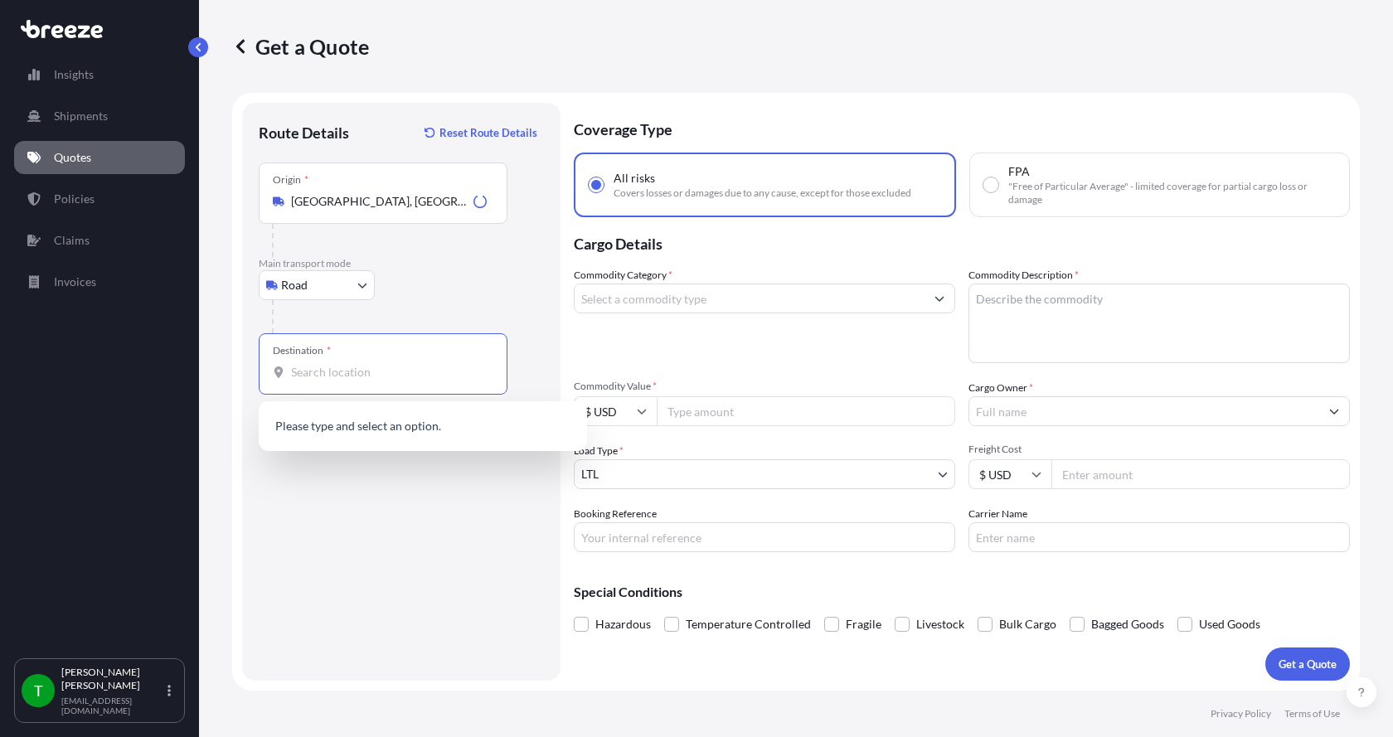
click at [308, 364] on input "Destination *" at bounding box center [389, 372] width 196 height 17
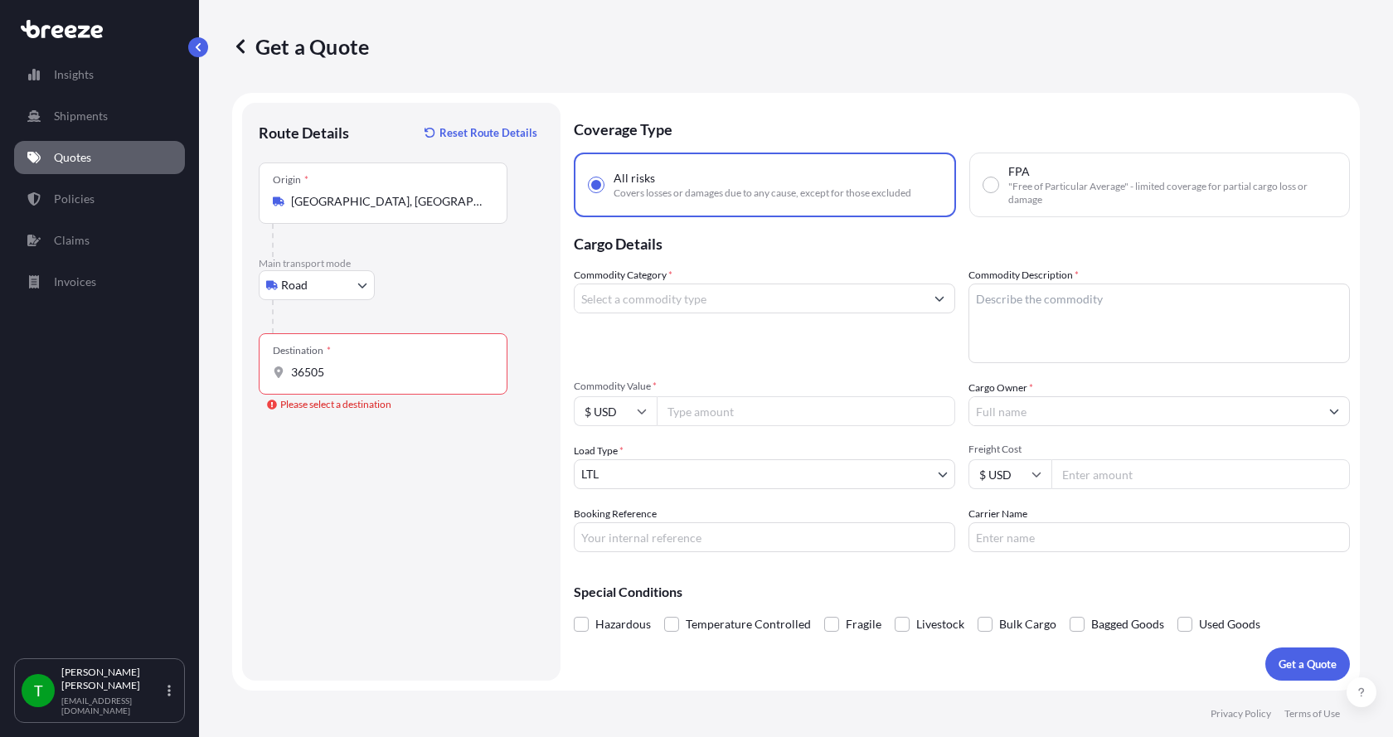
click at [331, 370] on input "36505" at bounding box center [389, 372] width 196 height 17
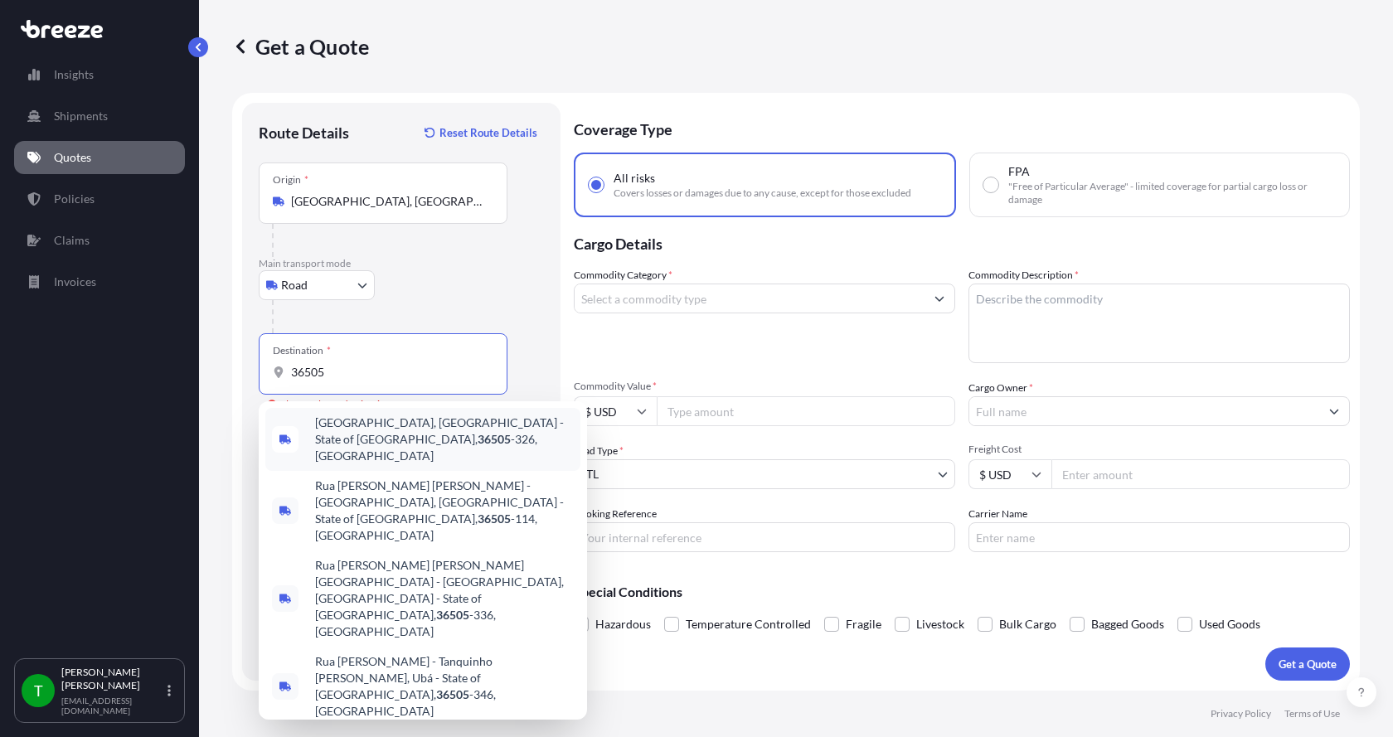
drag, startPoint x: 339, startPoint y: 376, endPoint x: 238, endPoint y: 380, distance: 101.2
click at [238, 380] on form "Route Details Reset Route Details Place of loading Road Road Rail Origin * [GEO…" at bounding box center [795, 392] width 1127 height 598
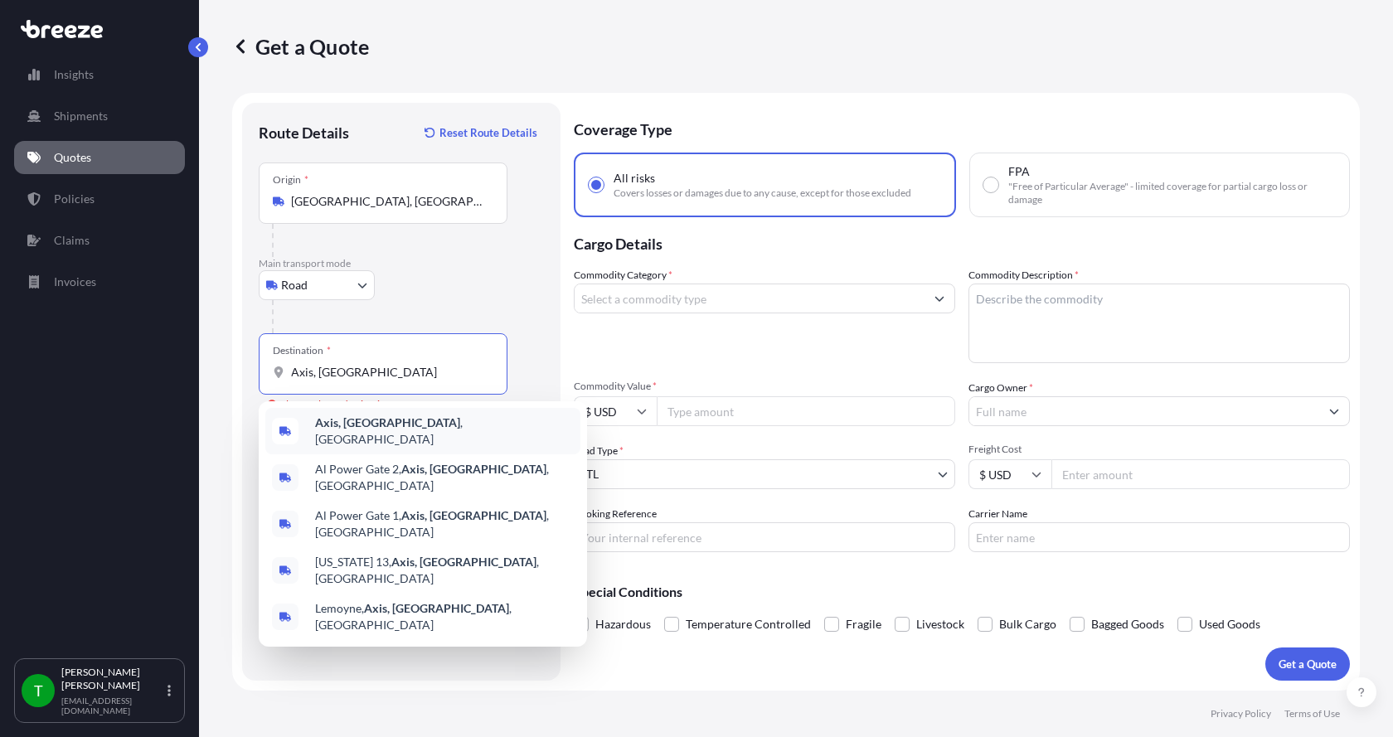
click at [333, 420] on b "Axis, [GEOGRAPHIC_DATA]" at bounding box center [387, 422] width 145 height 14
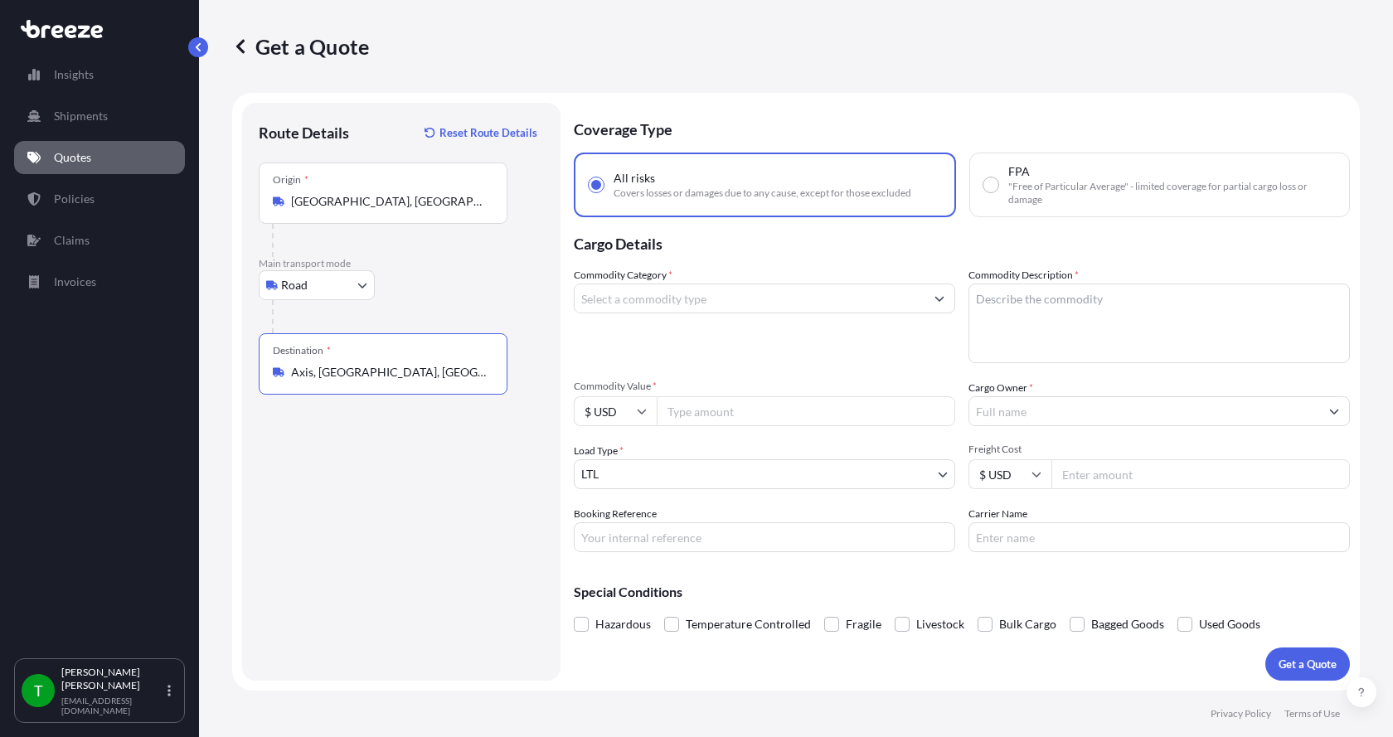
type input "Axis, [GEOGRAPHIC_DATA], [GEOGRAPHIC_DATA]"
click at [646, 298] on input "Commodity Category *" at bounding box center [749, 298] width 350 height 30
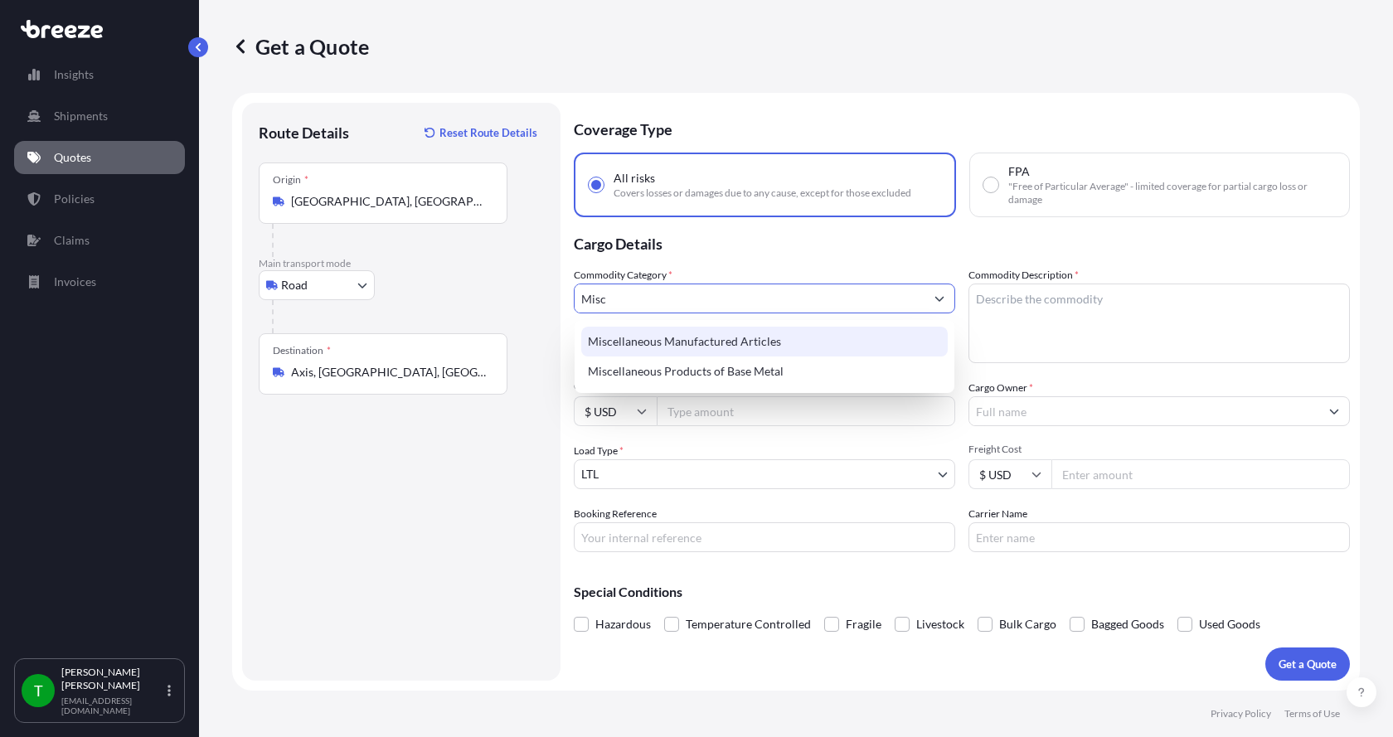
click at [642, 344] on div "Miscellaneous Manufactured Articles" at bounding box center [764, 342] width 366 height 30
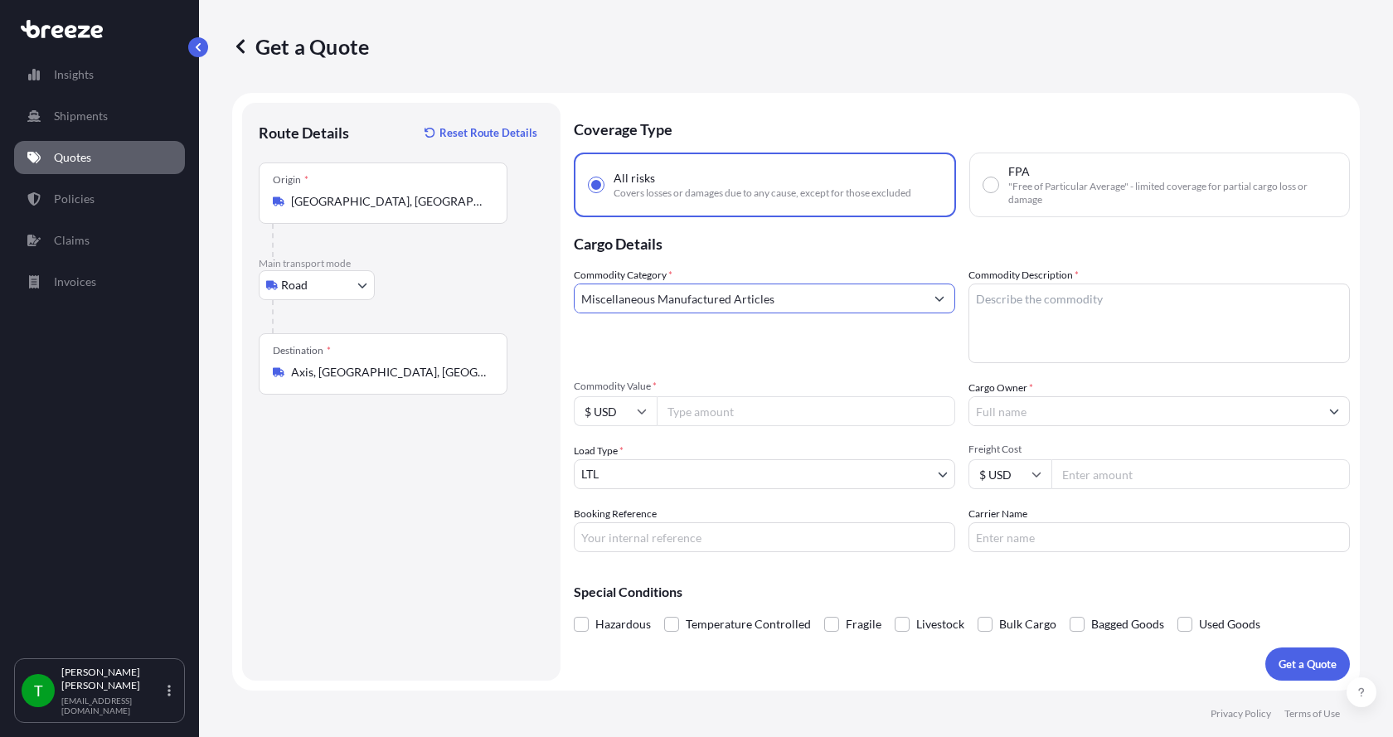
type input "Miscellaneous Manufactured Articles"
click at [1016, 303] on textarea "Commodity Description *" at bounding box center [1158, 323] width 381 height 80
type textarea "Parts Motor AER 15HP"
click at [729, 412] on input "Commodity Value *" at bounding box center [805, 411] width 298 height 30
click at [719, 406] on input "Commodity Value *" at bounding box center [805, 411] width 298 height 30
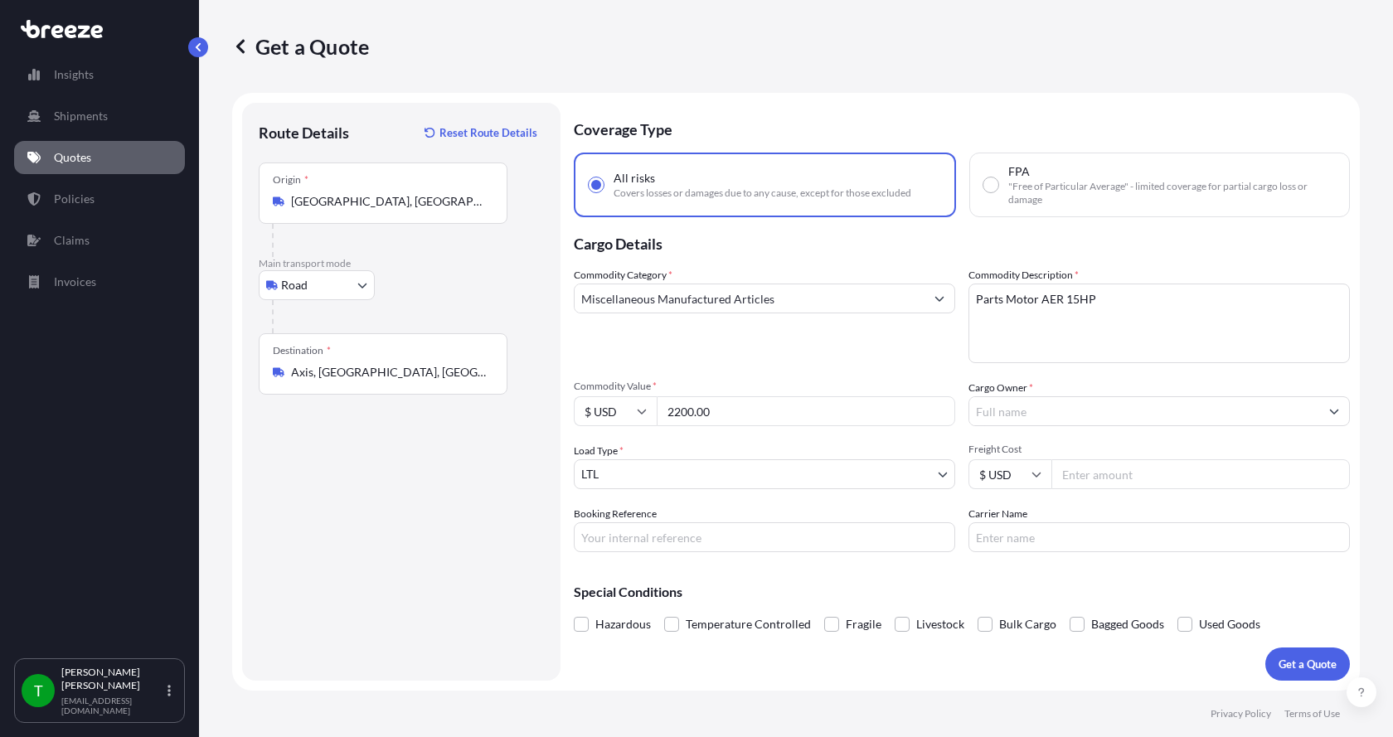
type input "2200.00"
click at [1083, 413] on input "Cargo Owner *" at bounding box center [1144, 411] width 350 height 30
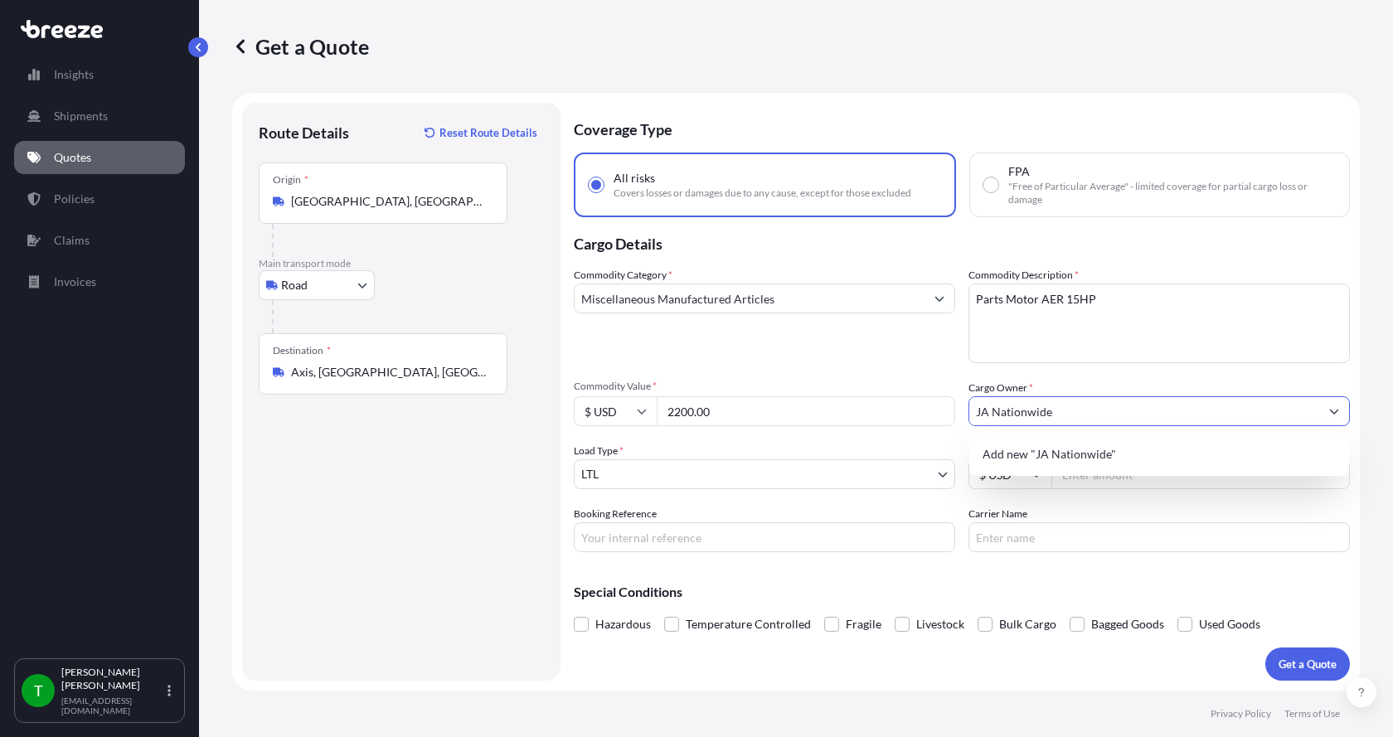
type input "JA Nationwide"
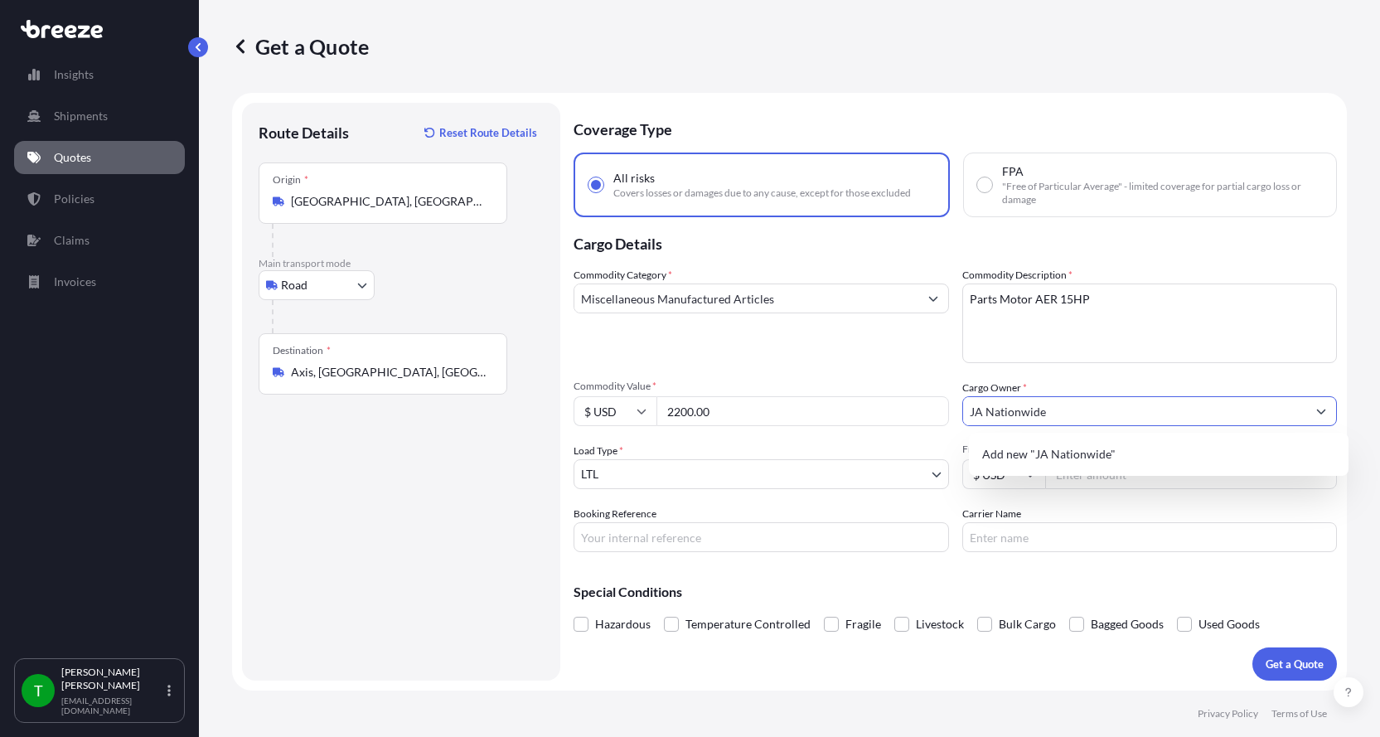
click at [689, 538] on input "Booking Reference" at bounding box center [761, 537] width 375 height 30
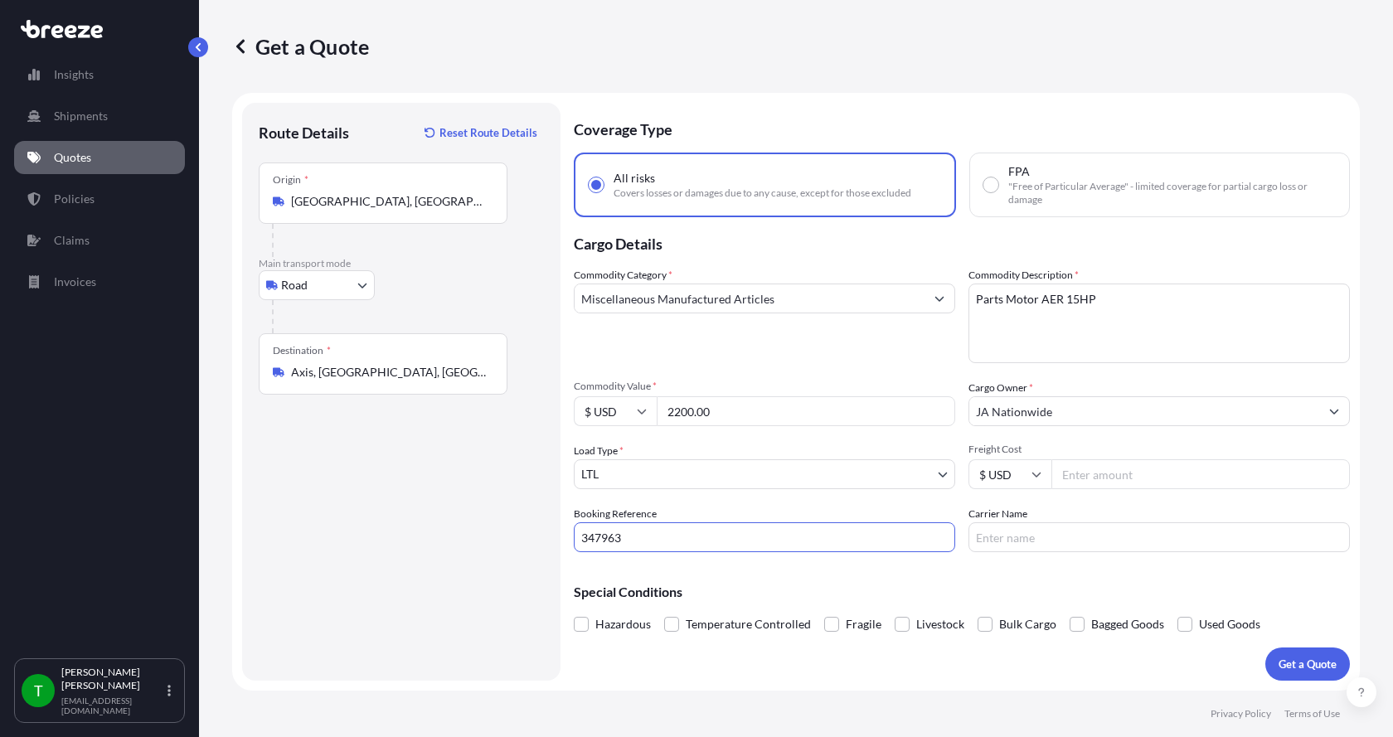
type input "347963"
click at [1105, 478] on input "Freight Cost" at bounding box center [1200, 474] width 298 height 30
type input "255.00"
click at [1082, 535] on input "Carrier Name" at bounding box center [1158, 537] width 381 height 30
type input "AAA [PERSON_NAME]"
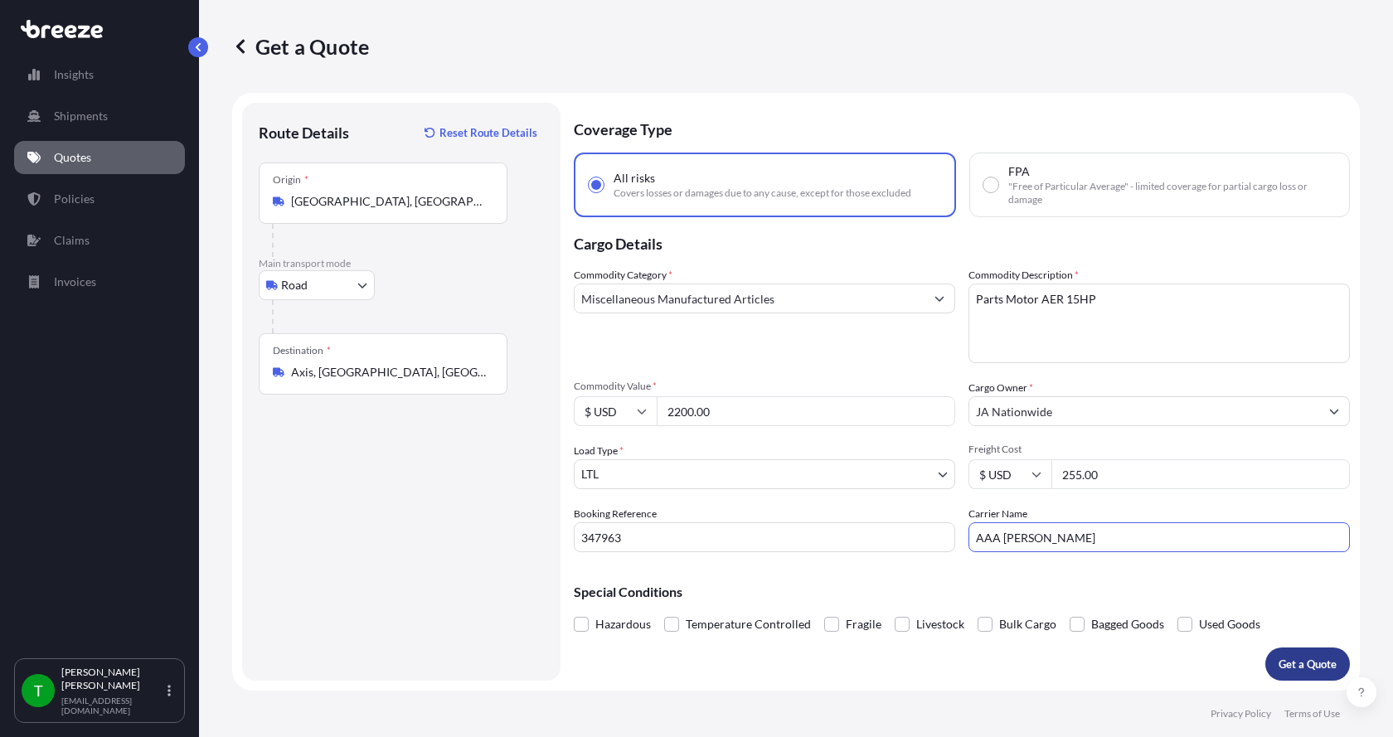
click at [1287, 662] on p "Get a Quote" at bounding box center [1307, 664] width 58 height 17
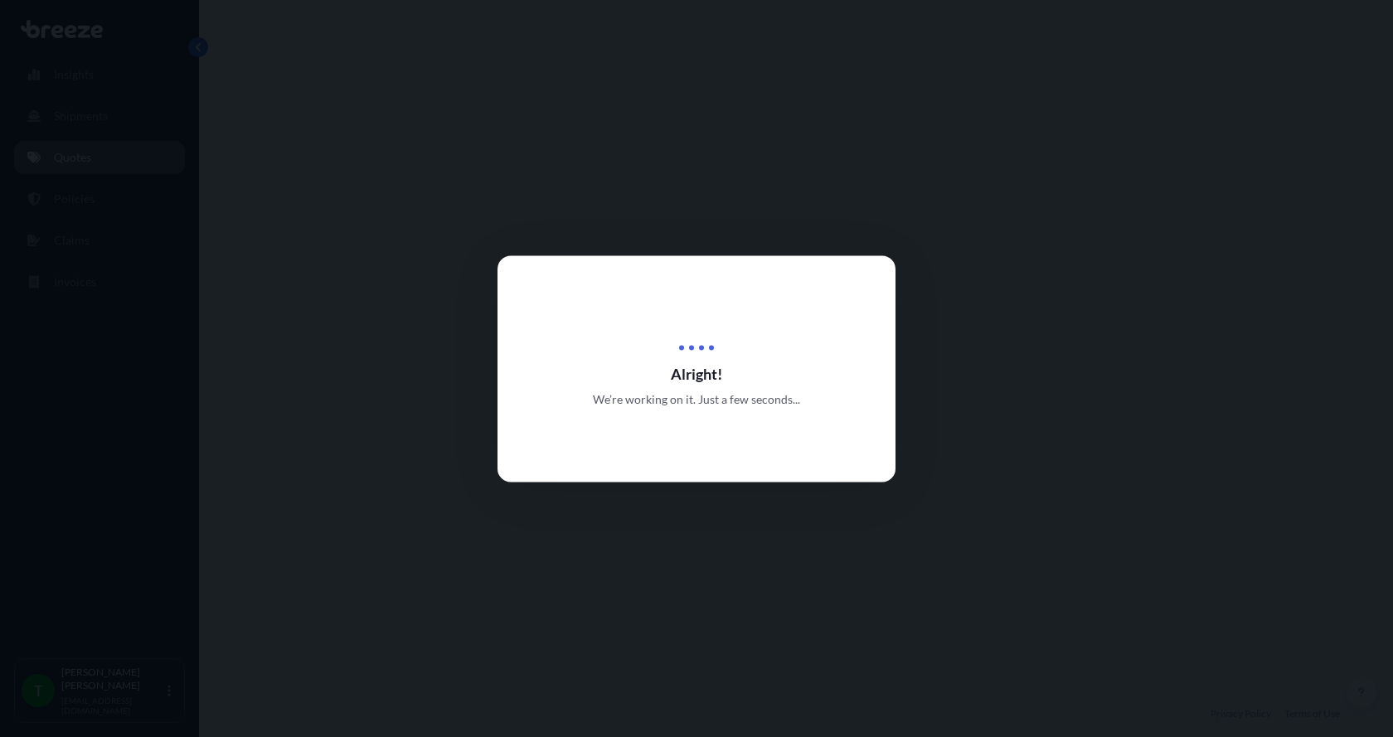
select select "Road"
select select "1"
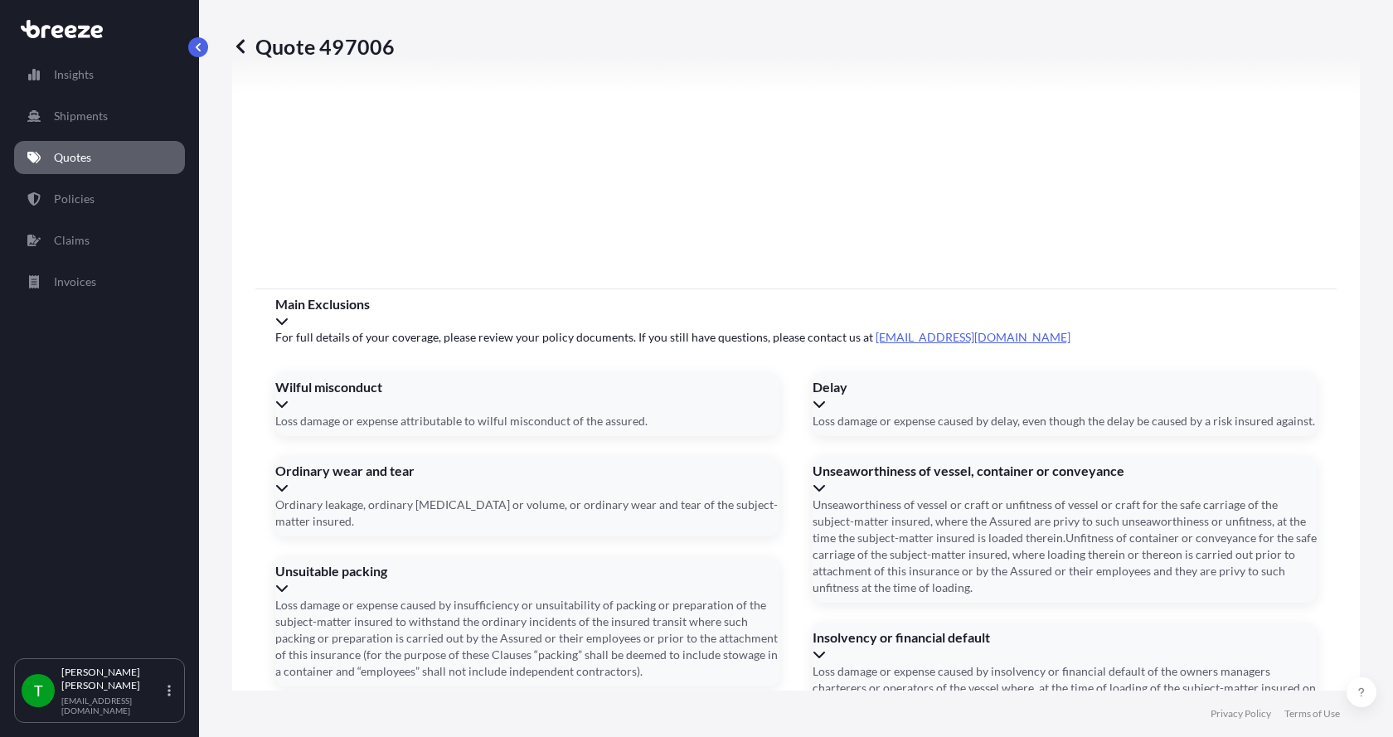
scroll to position [2181, 0]
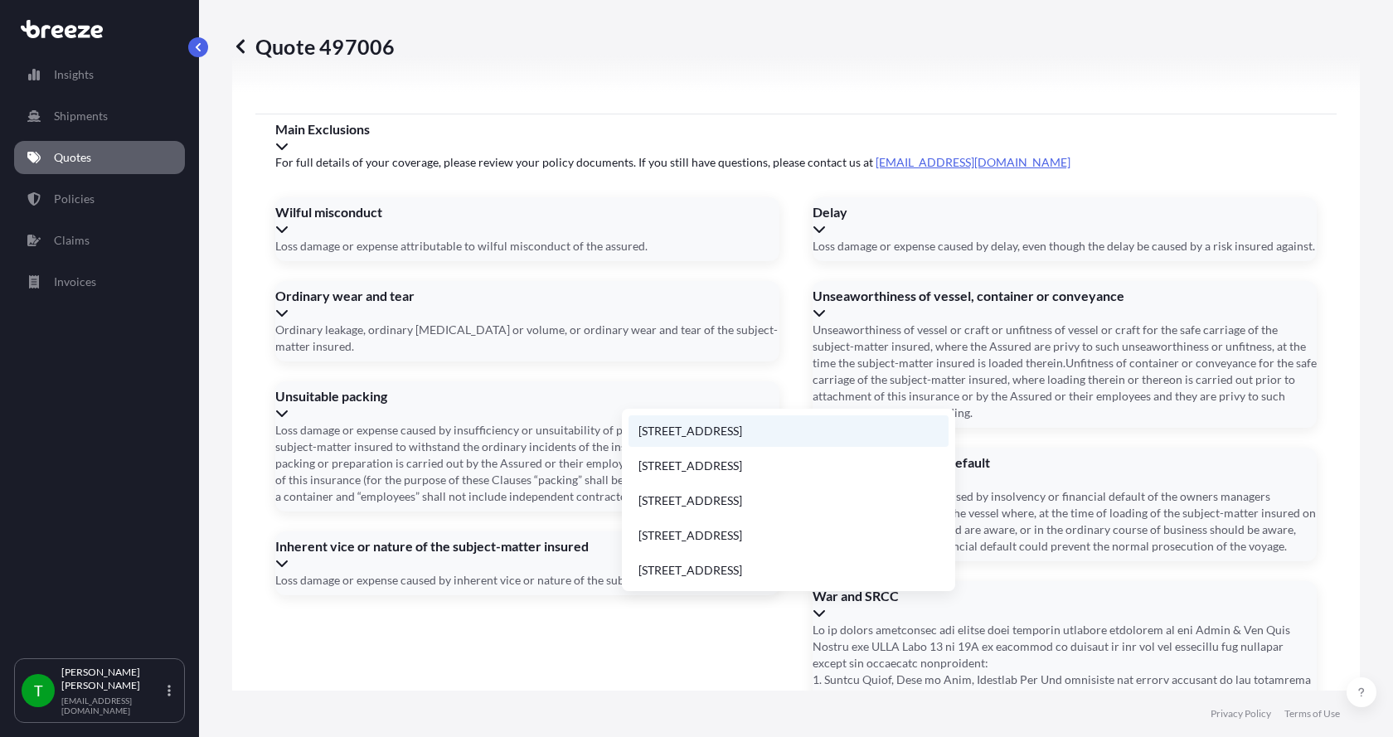
click at [695, 431] on li "[STREET_ADDRESS]" at bounding box center [788, 430] width 320 height 31
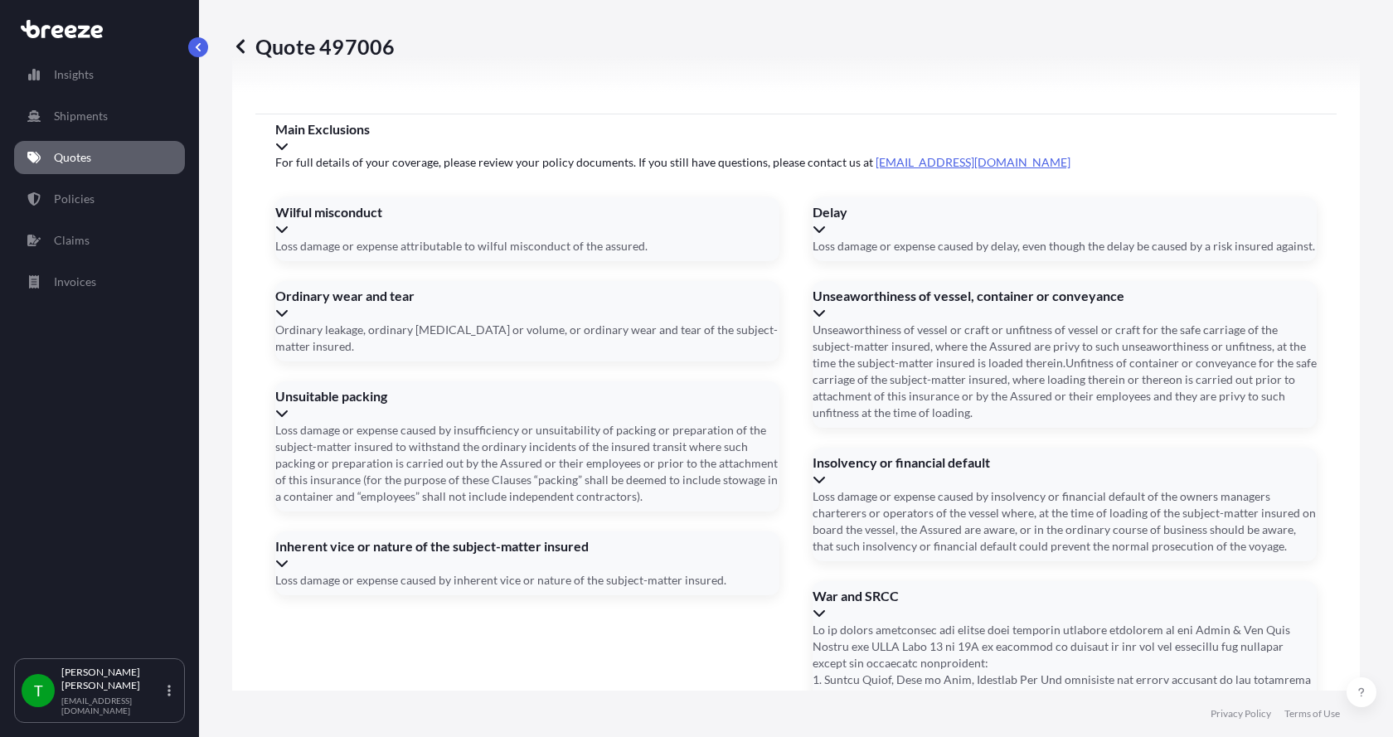
type input "[STREET_ADDRESS]"
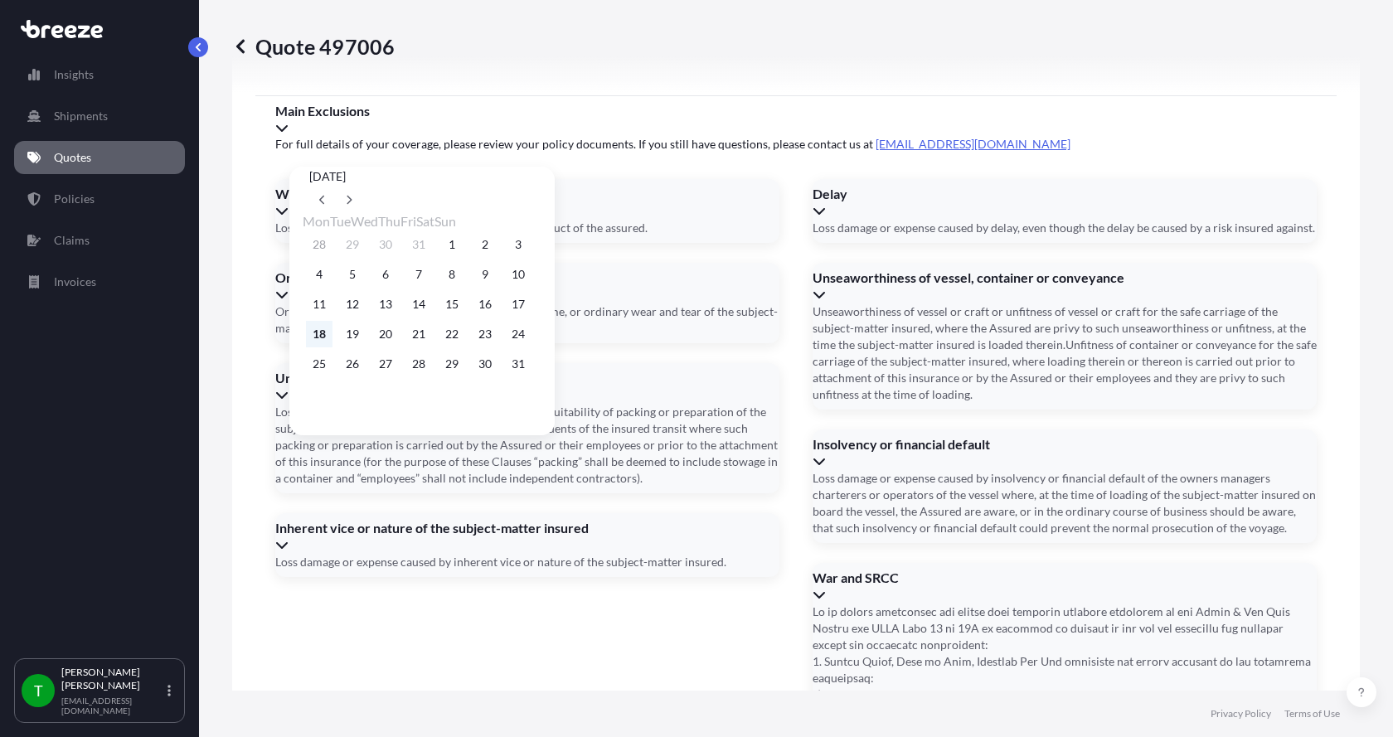
click at [317, 337] on button "18" at bounding box center [319, 334] width 27 height 27
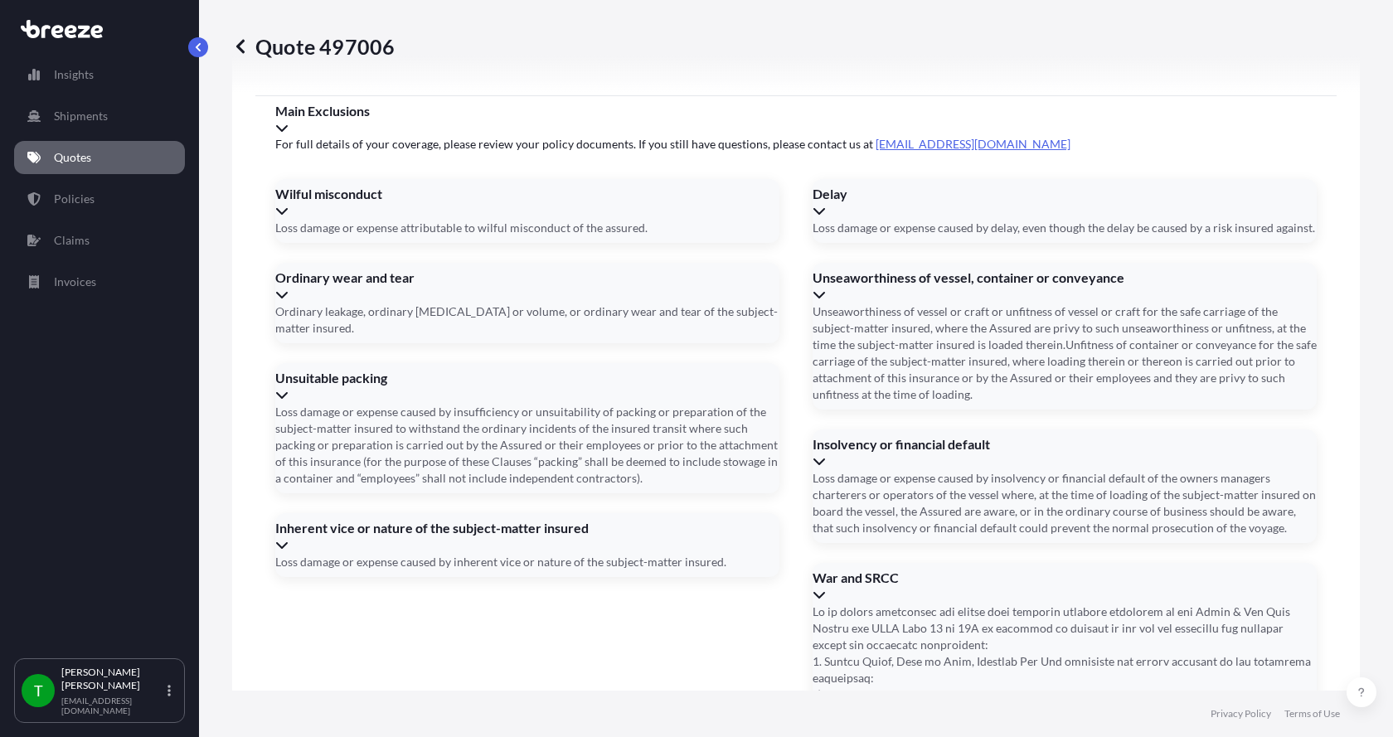
type input "[DATE]"
click at [335, 327] on button "18" at bounding box center [345, 319] width 20 height 15
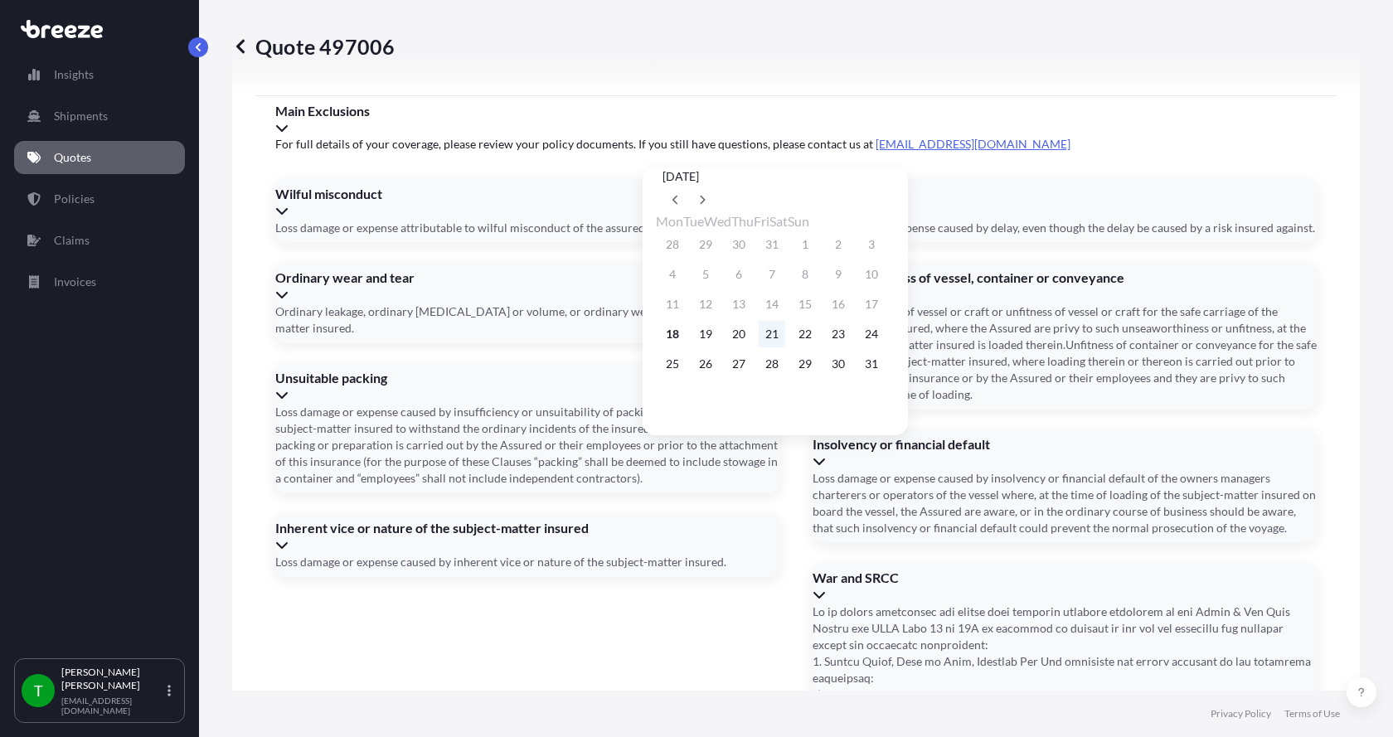
click at [785, 340] on button "21" at bounding box center [771, 334] width 27 height 27
type input "[DATE]"
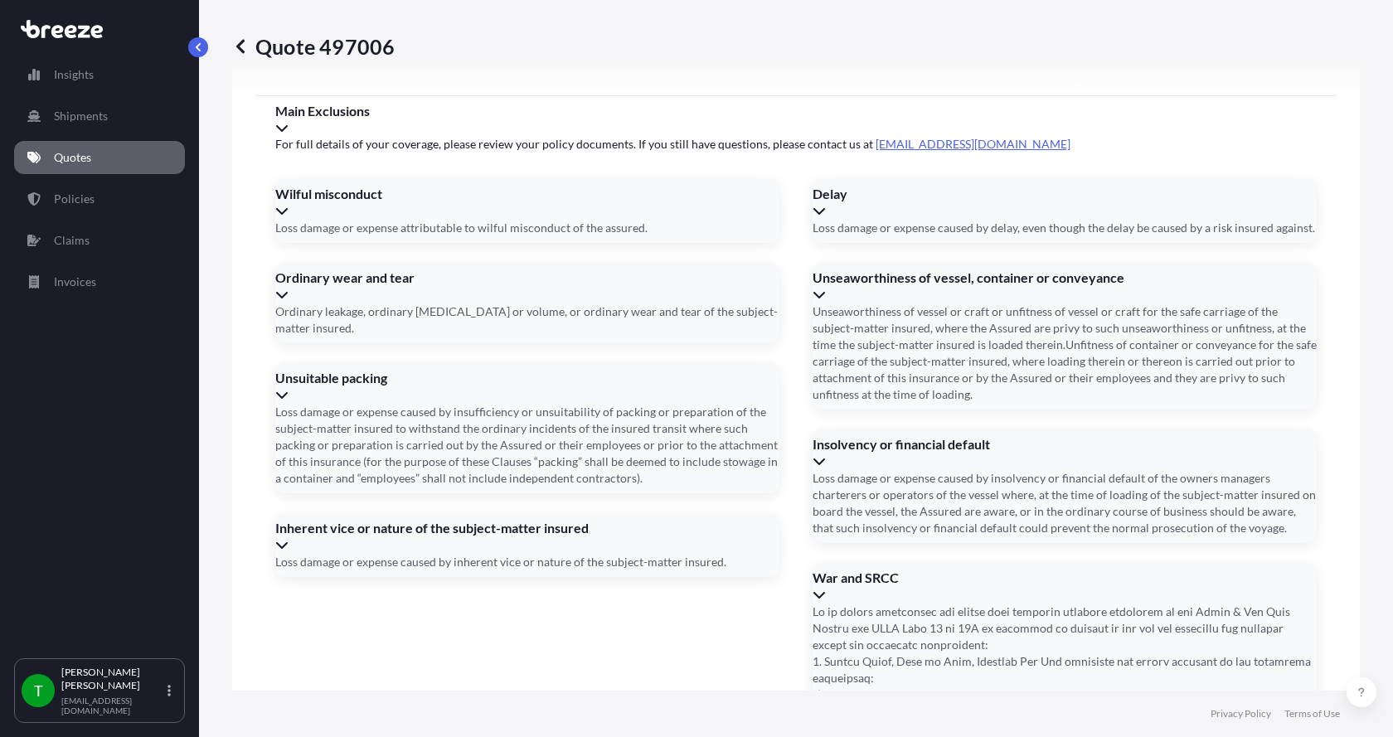
click at [782, 327] on button "21" at bounding box center [773, 319] width 20 height 15
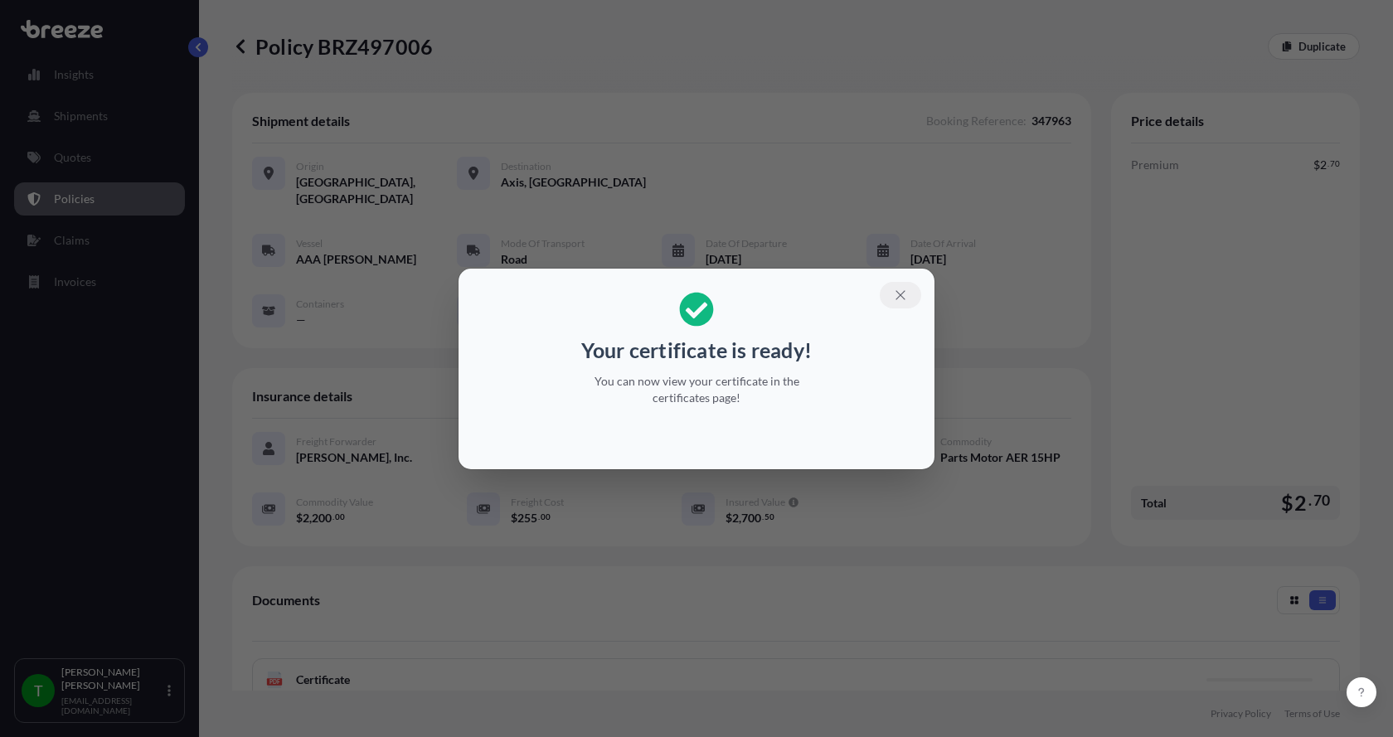
click at [901, 292] on icon "button" at bounding box center [900, 295] width 15 height 15
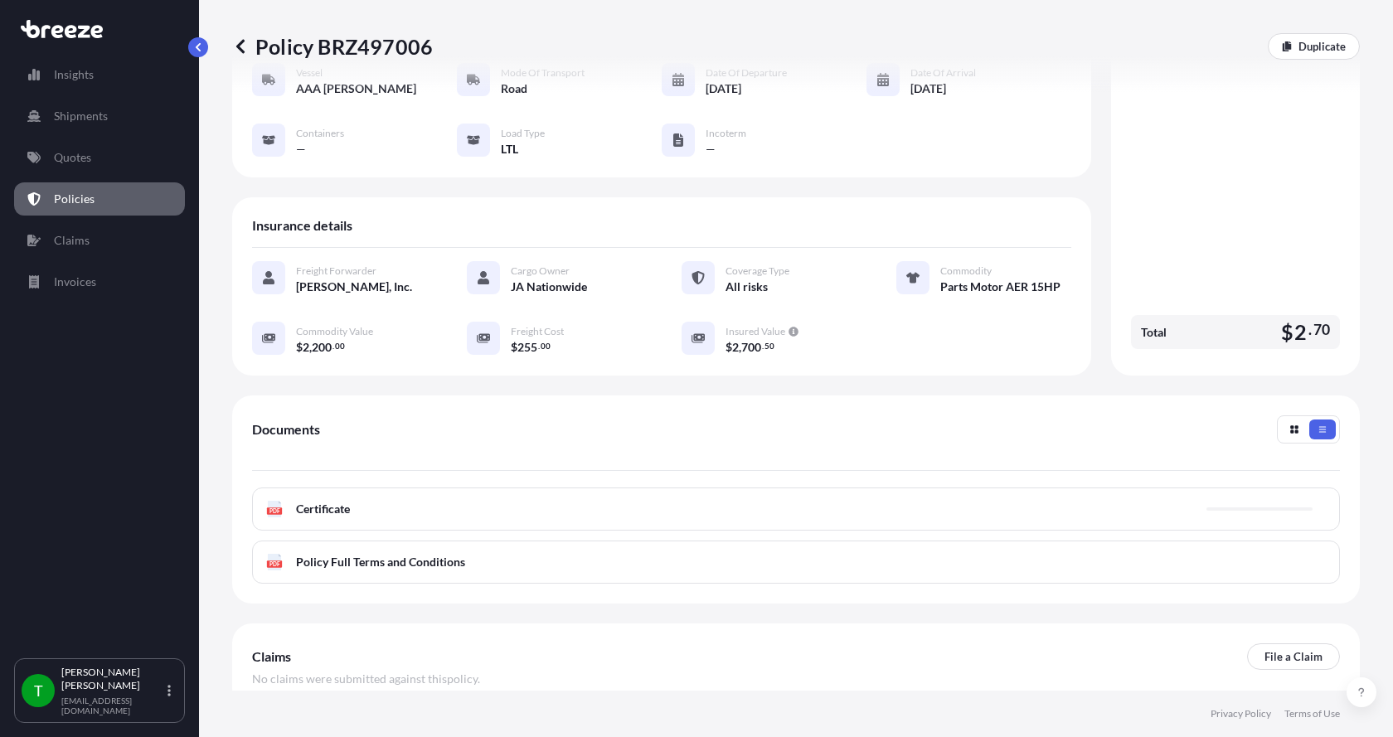
scroll to position [244, 0]
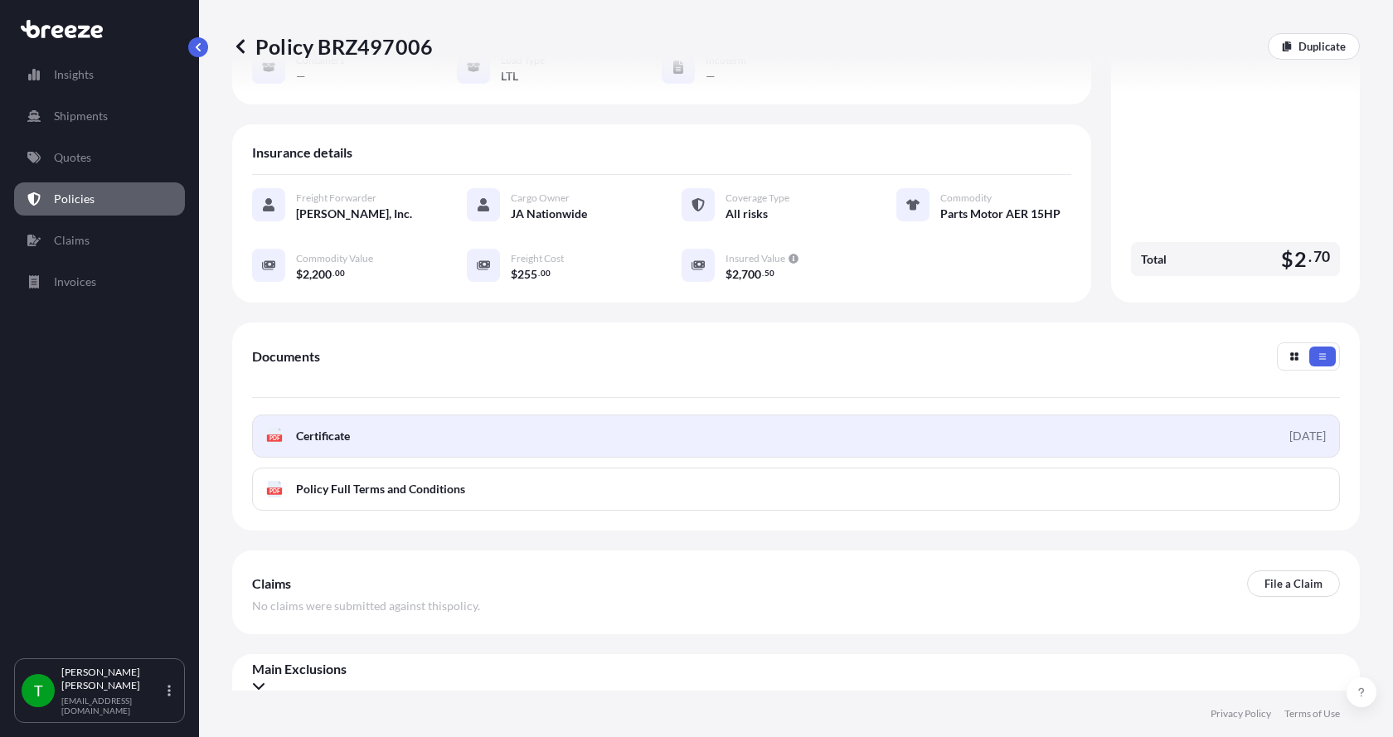
click at [288, 428] on div "PDF Certificate" at bounding box center [308, 436] width 84 height 17
